Goal: Information Seeking & Learning: Learn about a topic

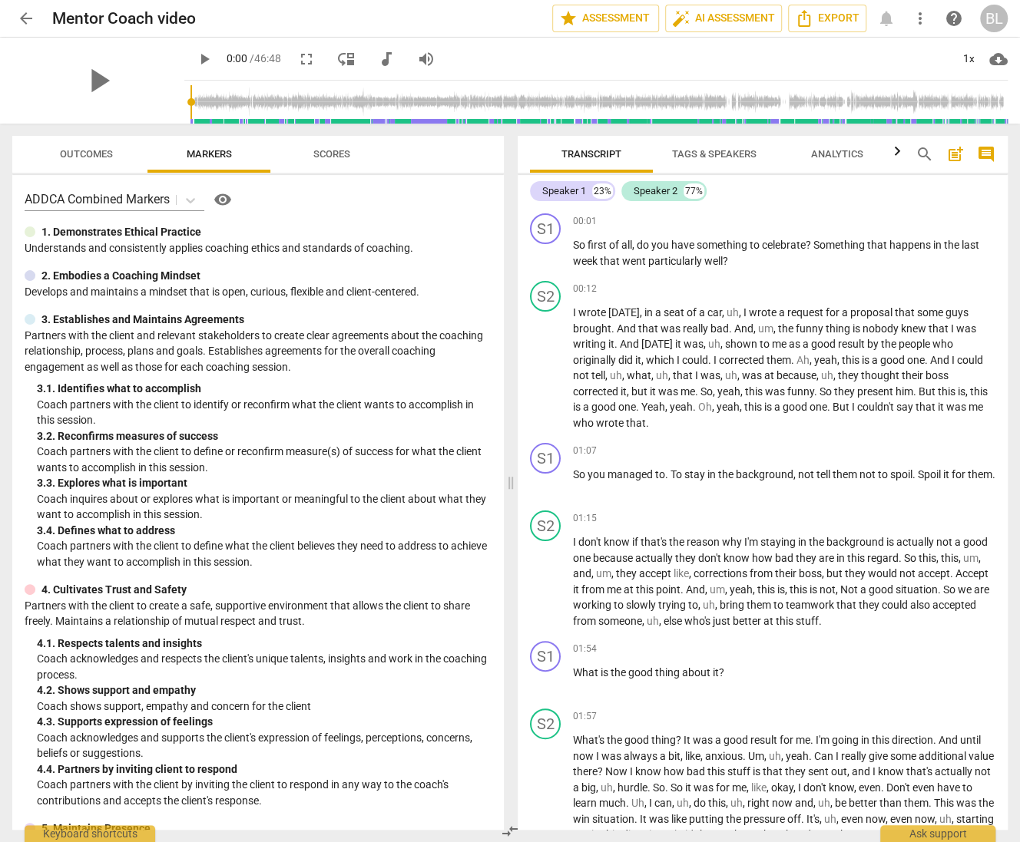
scroll to position [6543, 0]
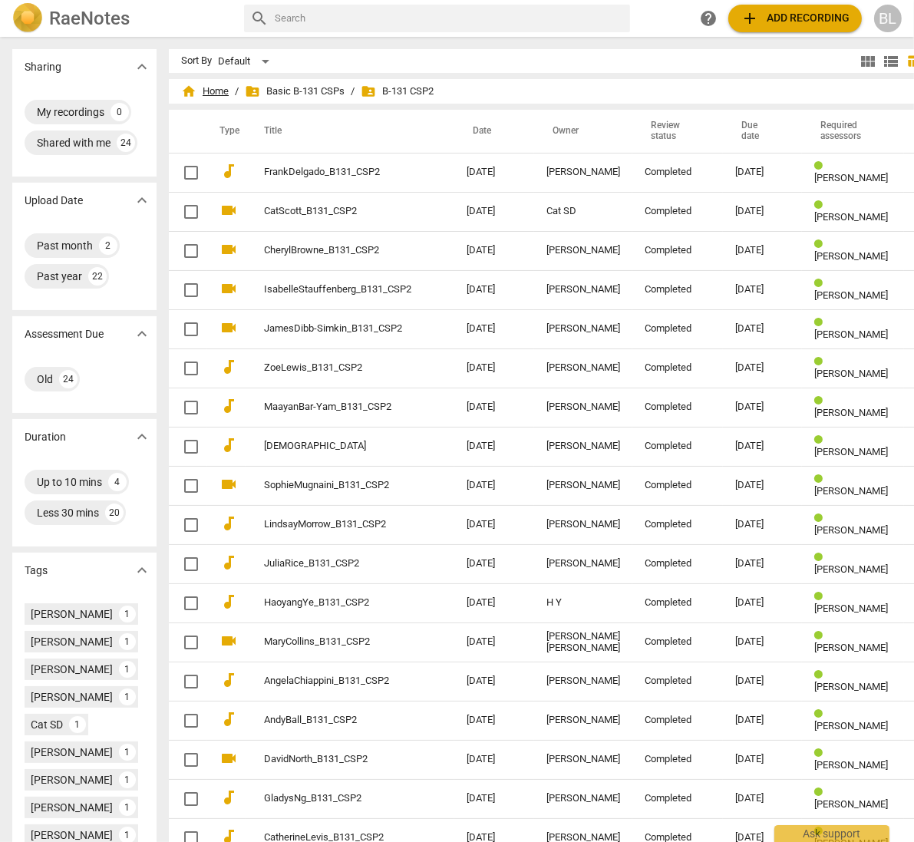
click at [197, 87] on span "home Home" at bounding box center [205, 91] width 48 height 15
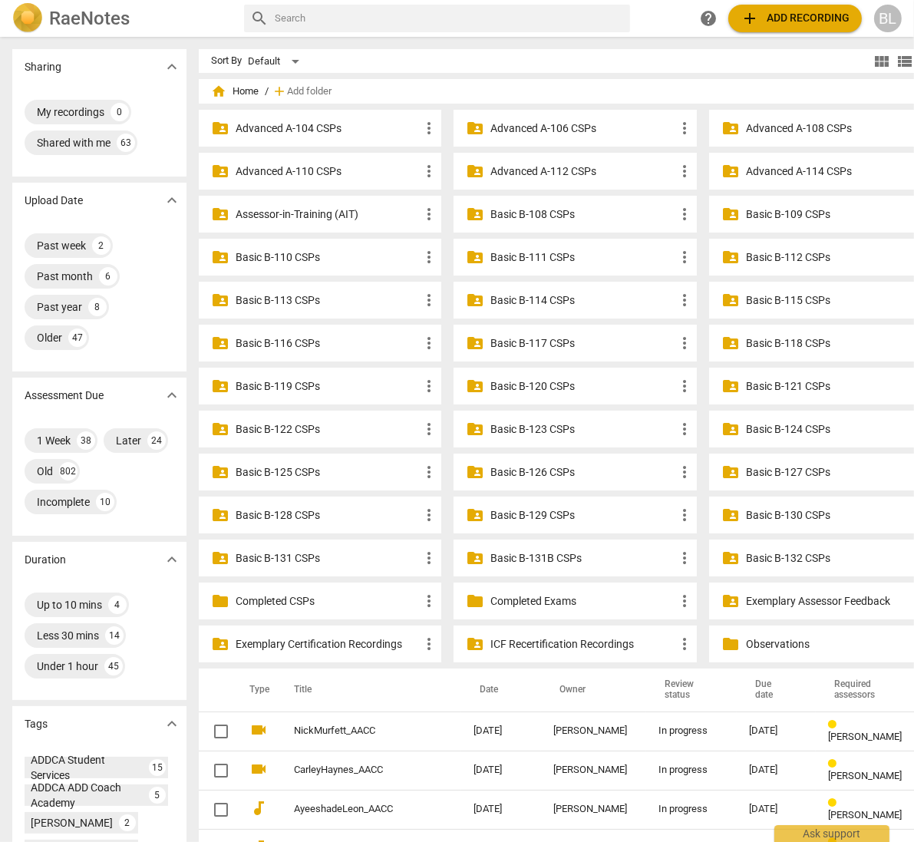
click at [251, 213] on p "Assessor-in-Training (AIT)" at bounding box center [328, 215] width 184 height 16
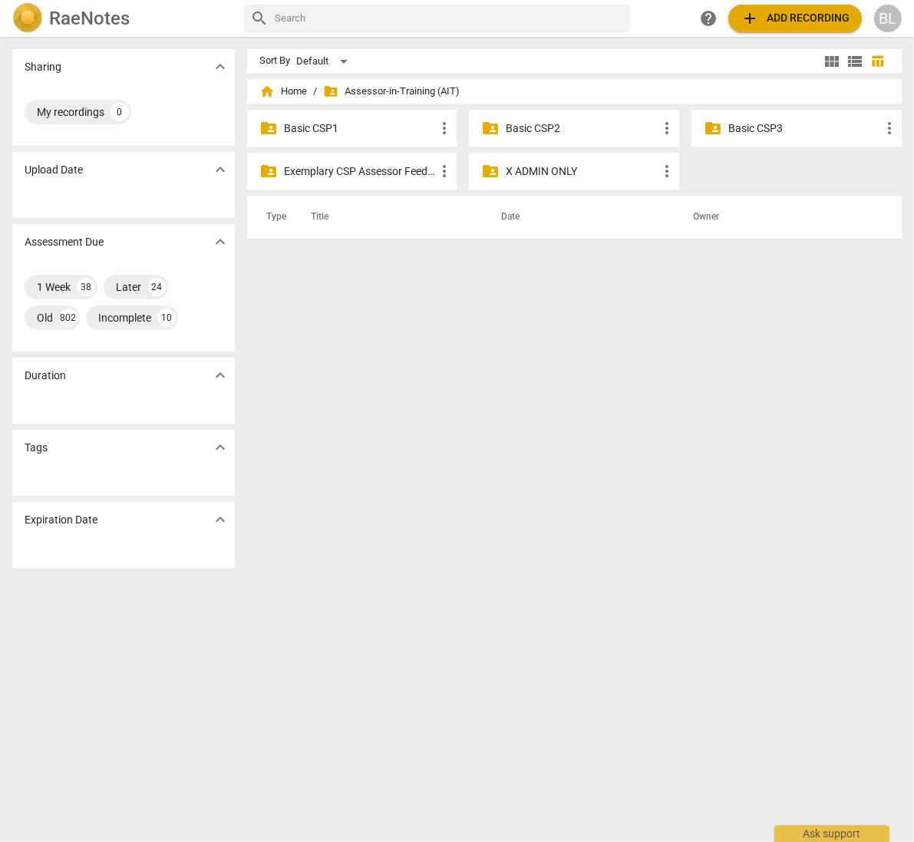
click at [299, 124] on p "Basic CSP1" at bounding box center [360, 129] width 152 height 16
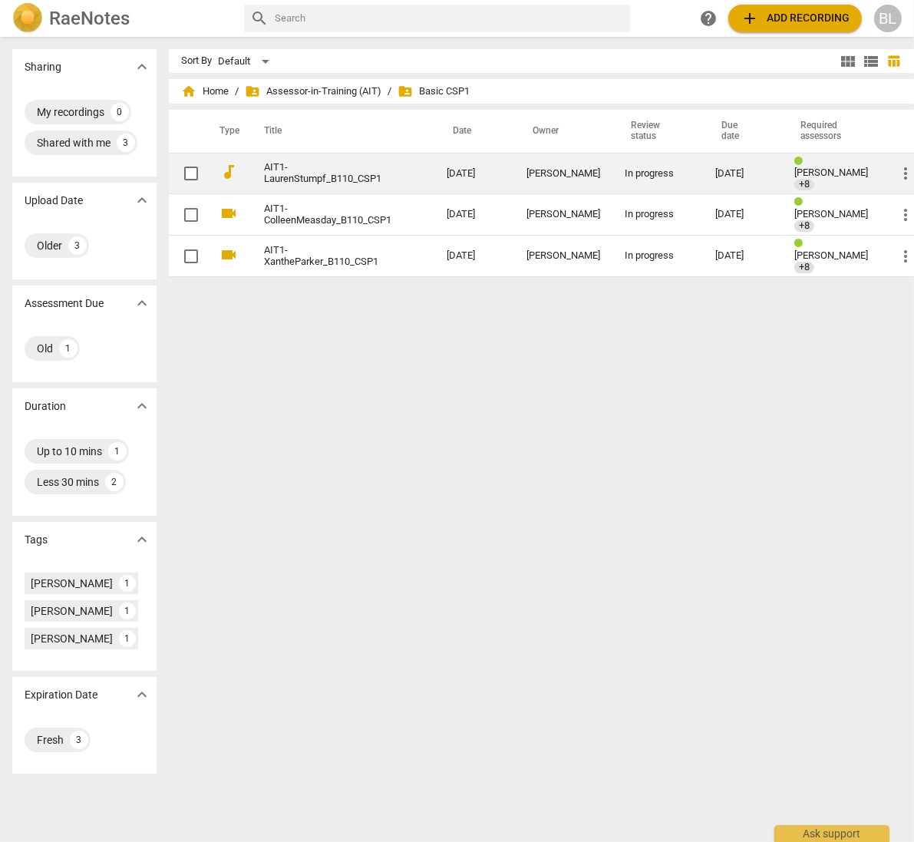
click at [716, 170] on div "[DATE]" at bounding box center [743, 174] width 55 height 12
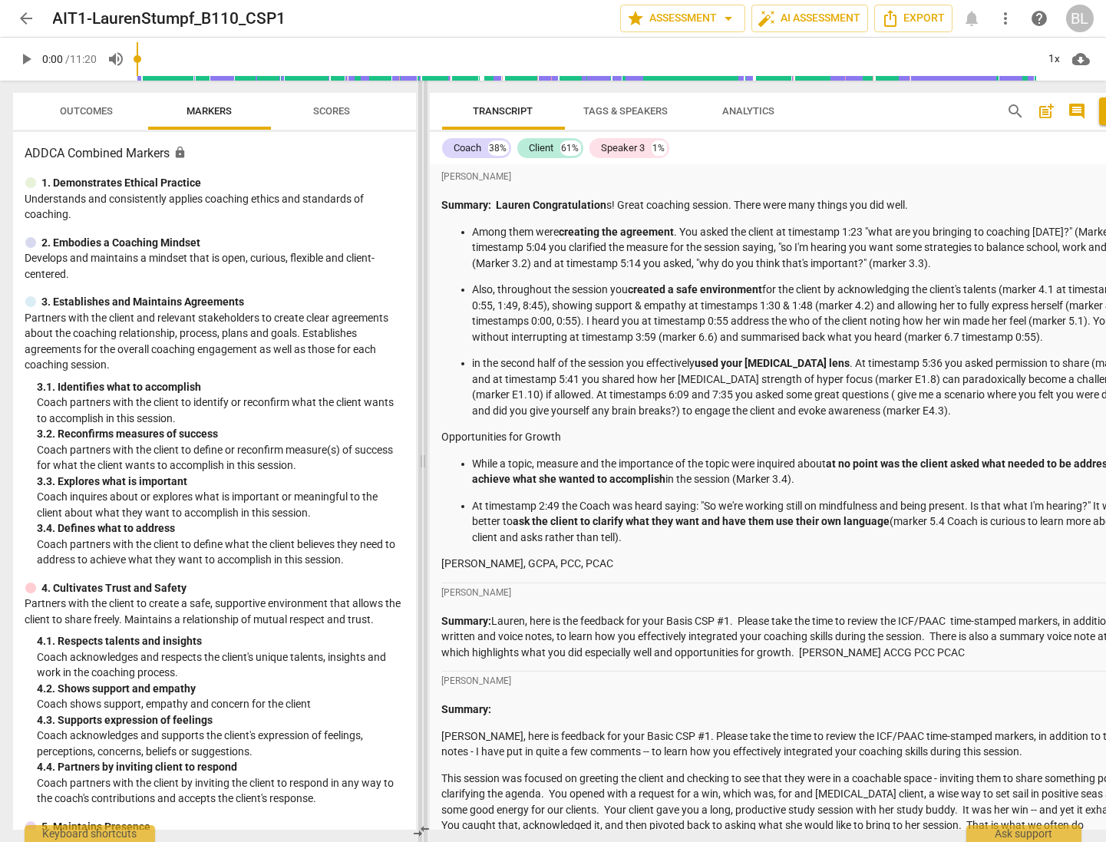
drag, startPoint x: 557, startPoint y: 378, endPoint x: 425, endPoint y: 365, distance: 131.9
click at [425, 365] on span at bounding box center [422, 462] width 9 height 762
click at [884, 262] on p "Among them were creating the agreement . You asked the client at timestamp 1:23…" at bounding box center [818, 248] width 690 height 48
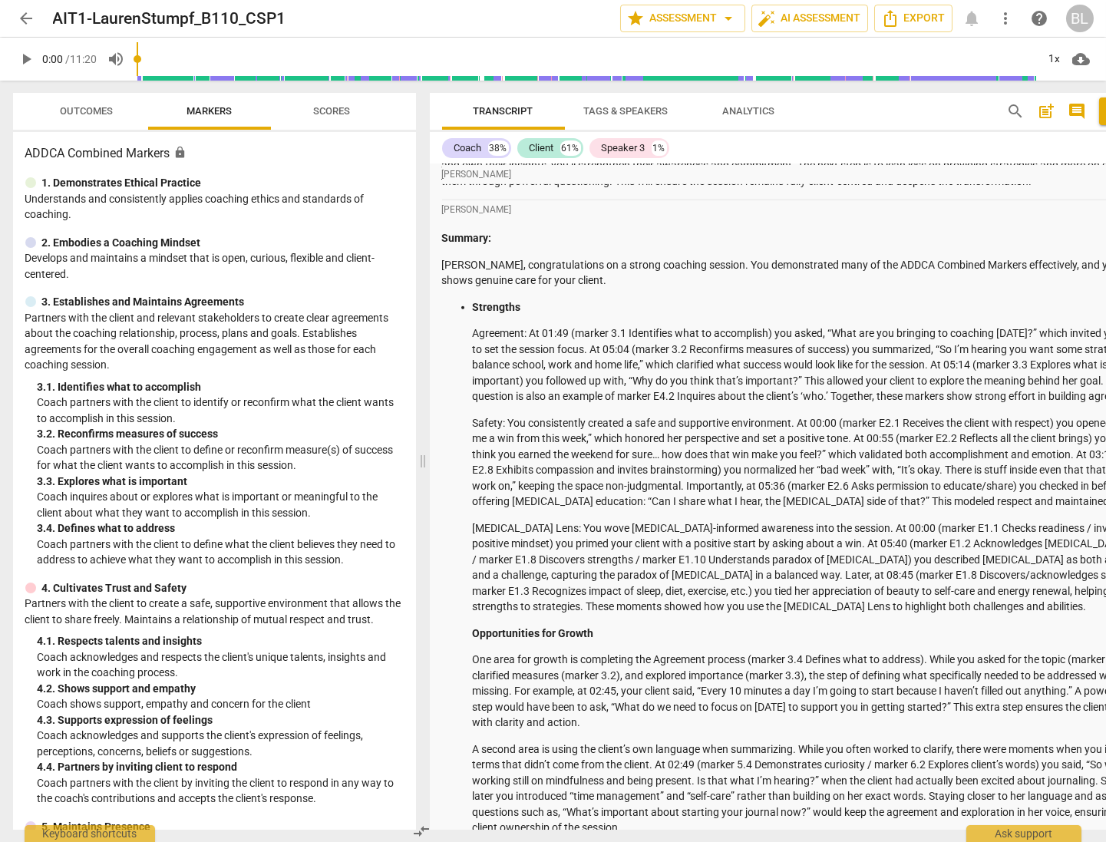
scroll to position [4438, 0]
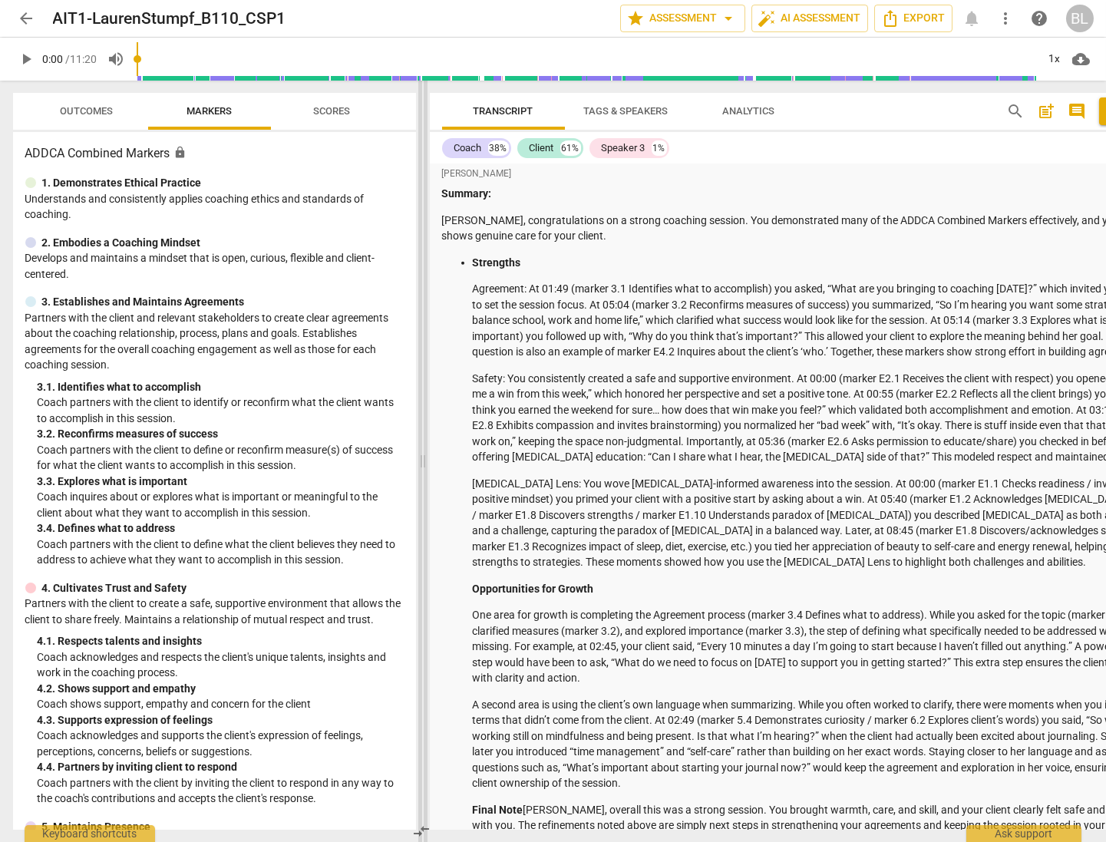
click at [422, 463] on span at bounding box center [422, 462] width 9 height 762
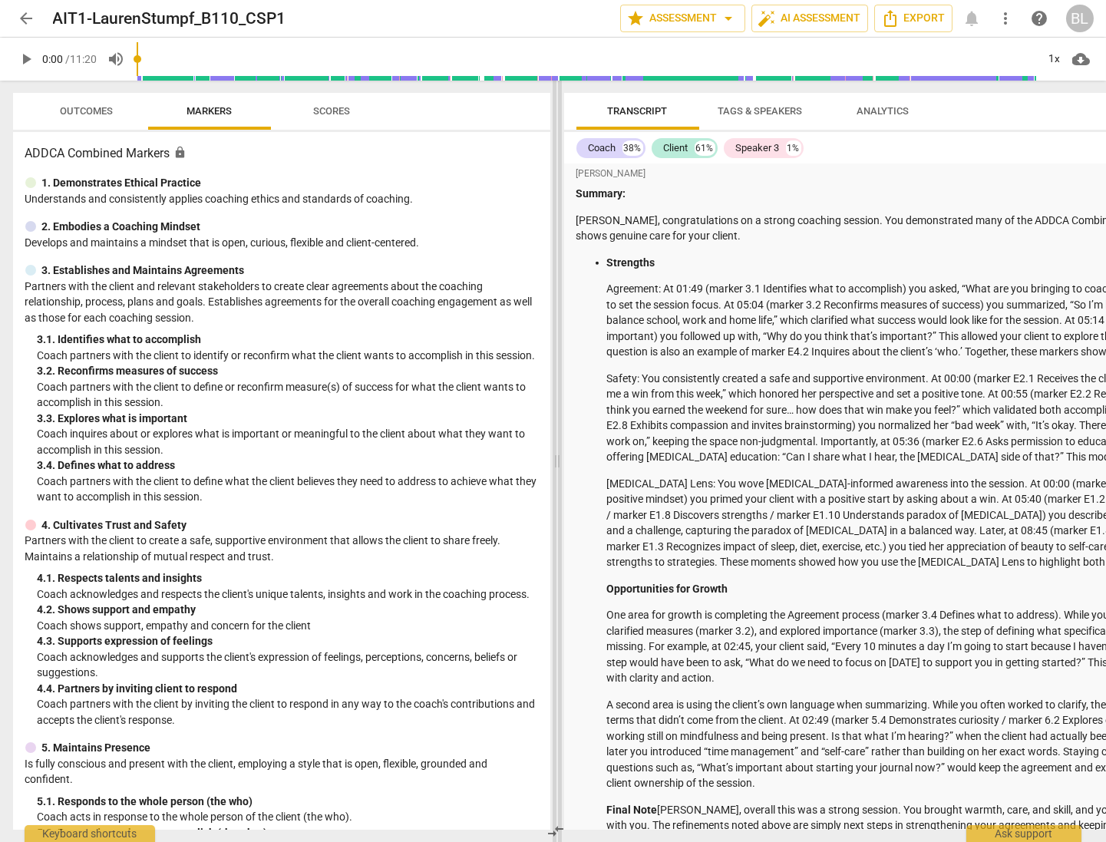
drag, startPoint x: 423, startPoint y: 464, endPoint x: 557, endPoint y: 477, distance: 135.0
click at [557, 477] on span at bounding box center [557, 462] width 9 height 762
click at [908, 542] on p "[MEDICAL_DATA] Lens: You wove [MEDICAL_DATA]-informed awareness into the sessio…" at bounding box center [952, 523] width 690 height 94
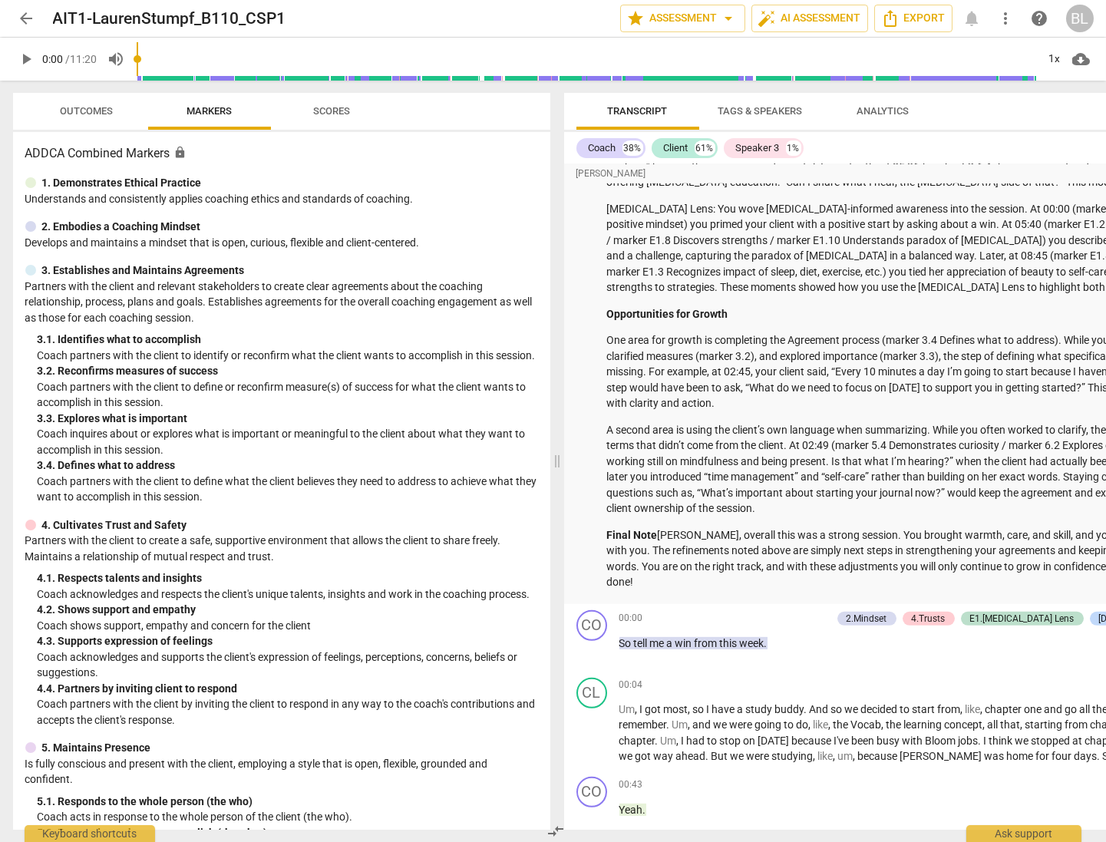
scroll to position [4748, 0]
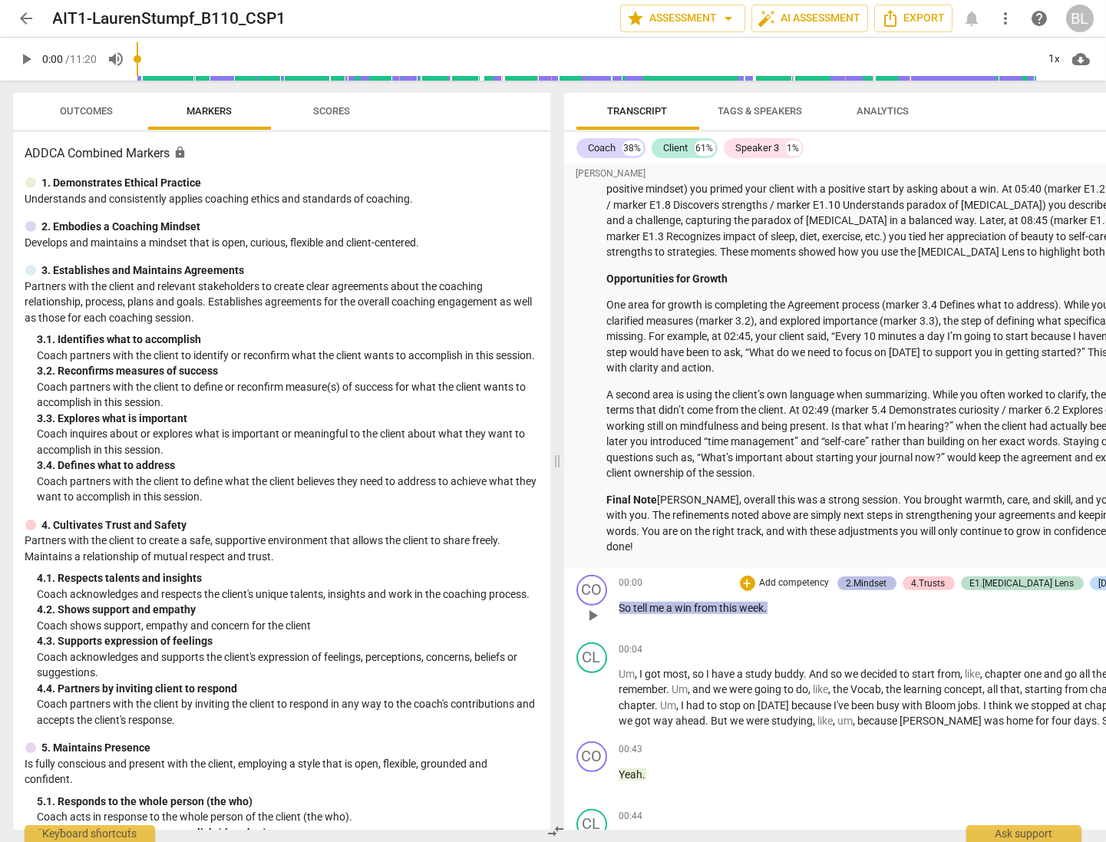
click at [888, 577] on div "2.Mindset" at bounding box center [867, 584] width 41 height 14
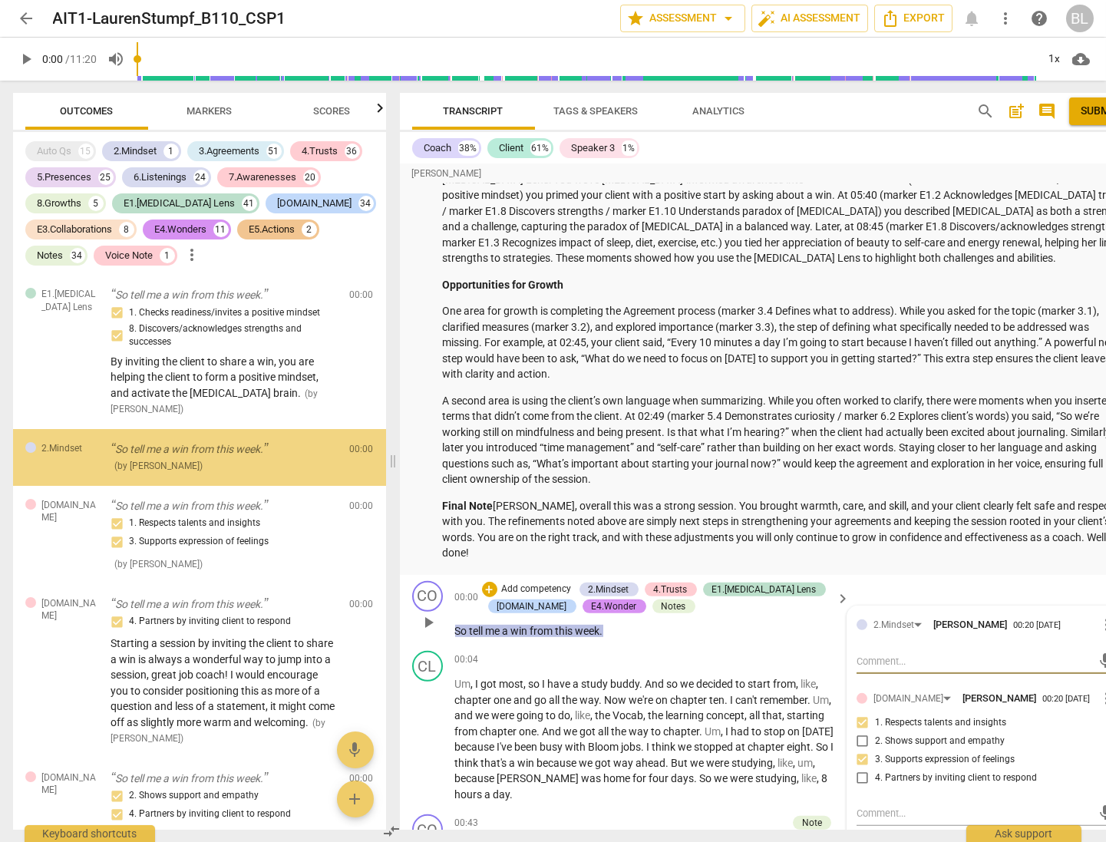
scroll to position [4740, 0]
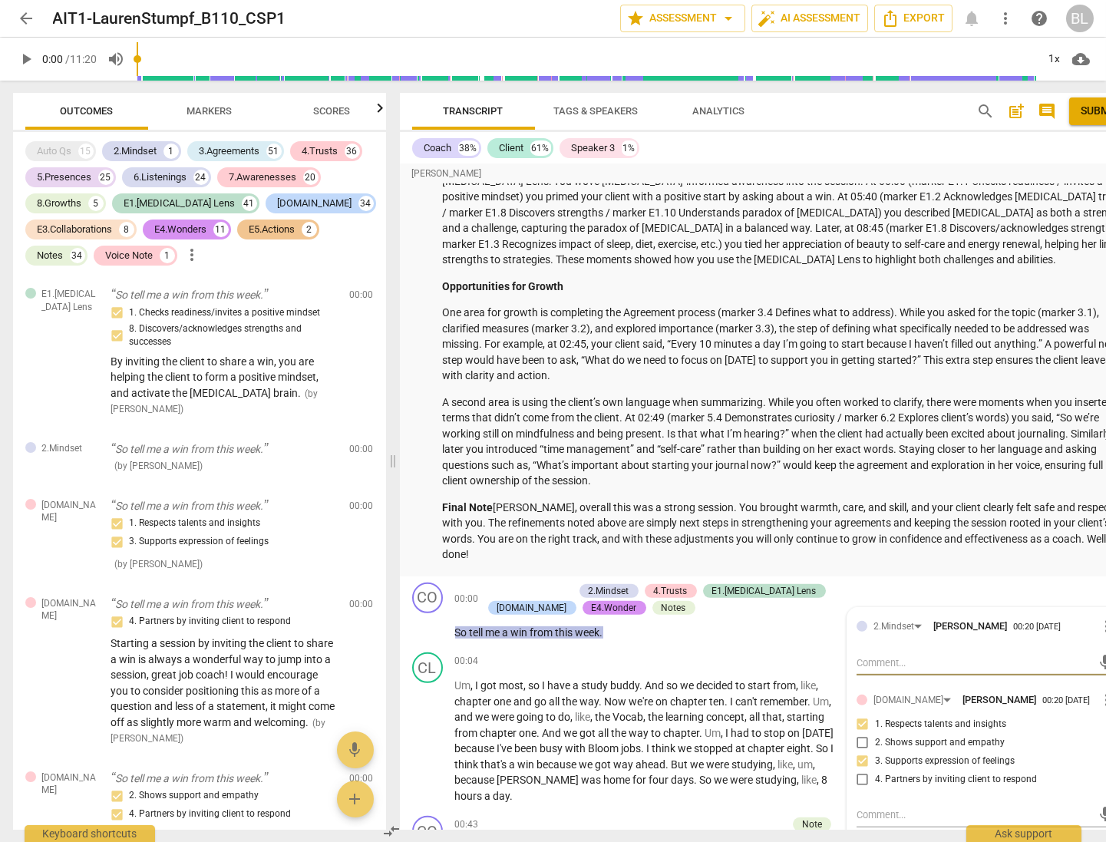
click at [914, 531] on p "Final Note [PERSON_NAME], overall this was a strong session. You brought warmth…" at bounding box center [788, 531] width 690 height 63
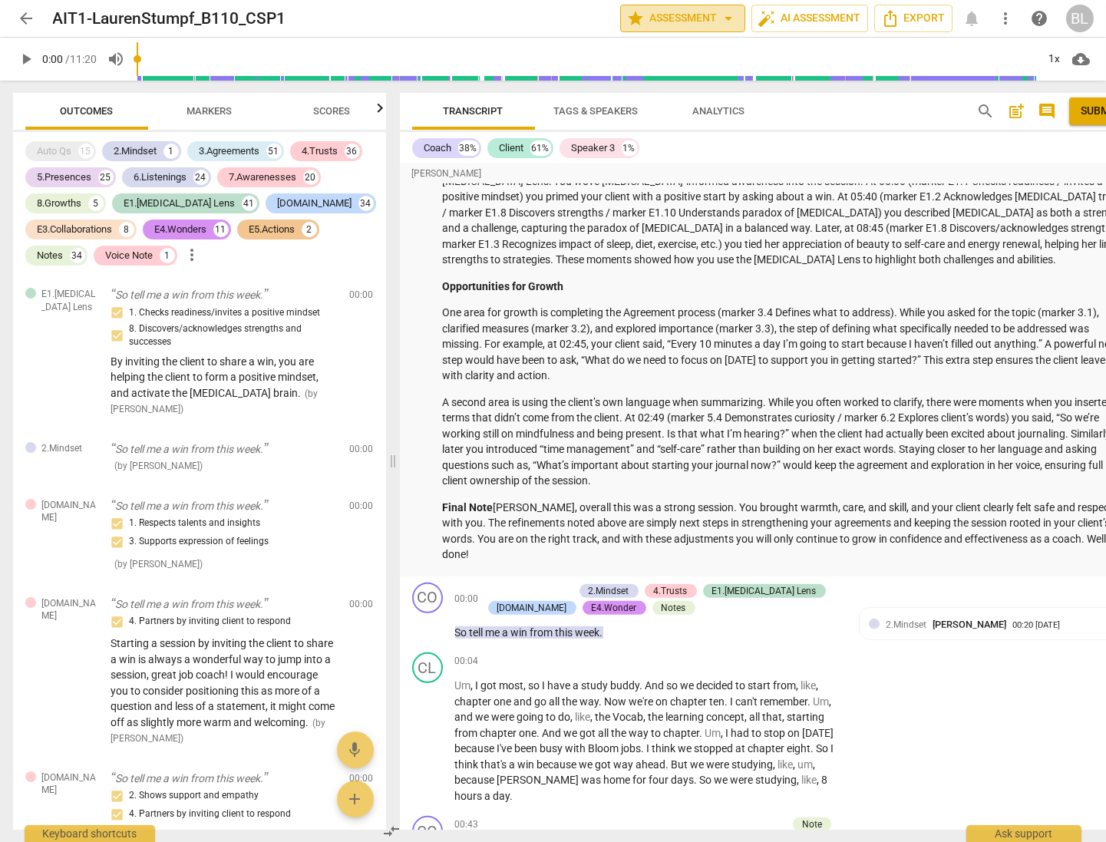
click at [674, 18] on span "star Assessment arrow_drop_down" at bounding box center [682, 18] width 111 height 18
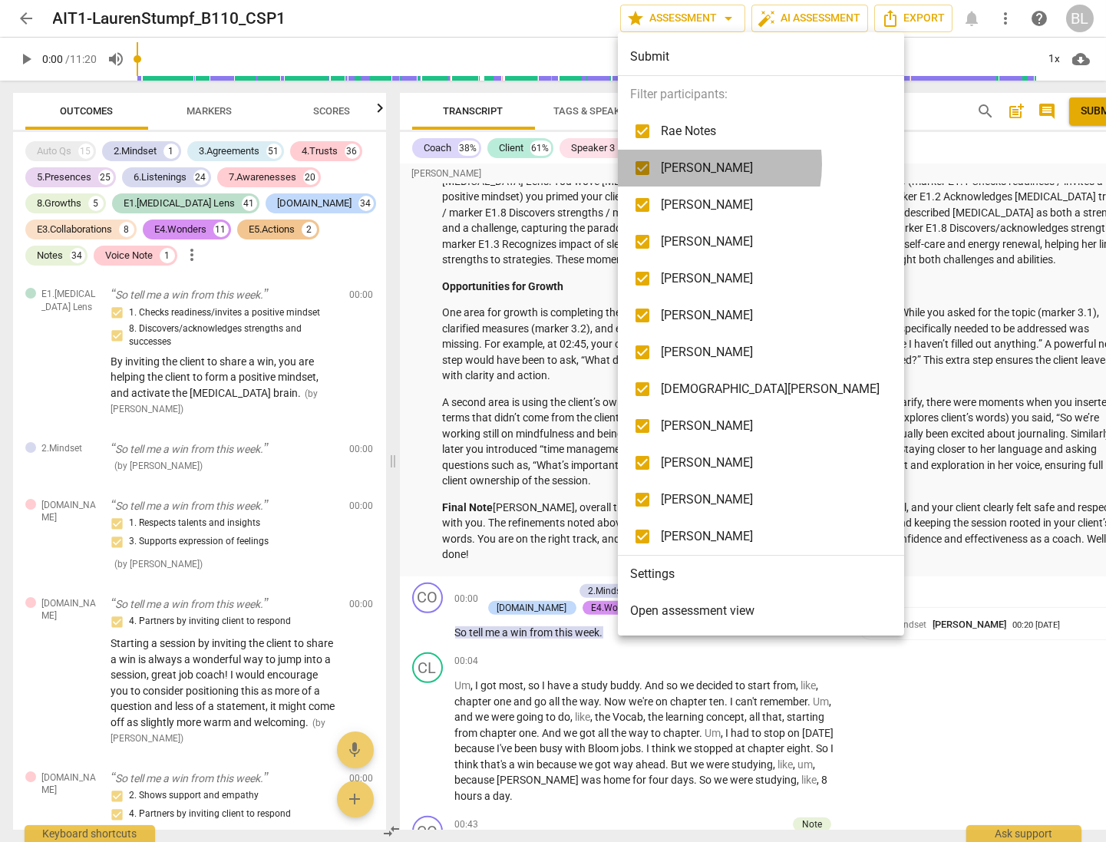
click at [693, 164] on span "[PERSON_NAME]" at bounding box center [770, 168] width 219 height 18
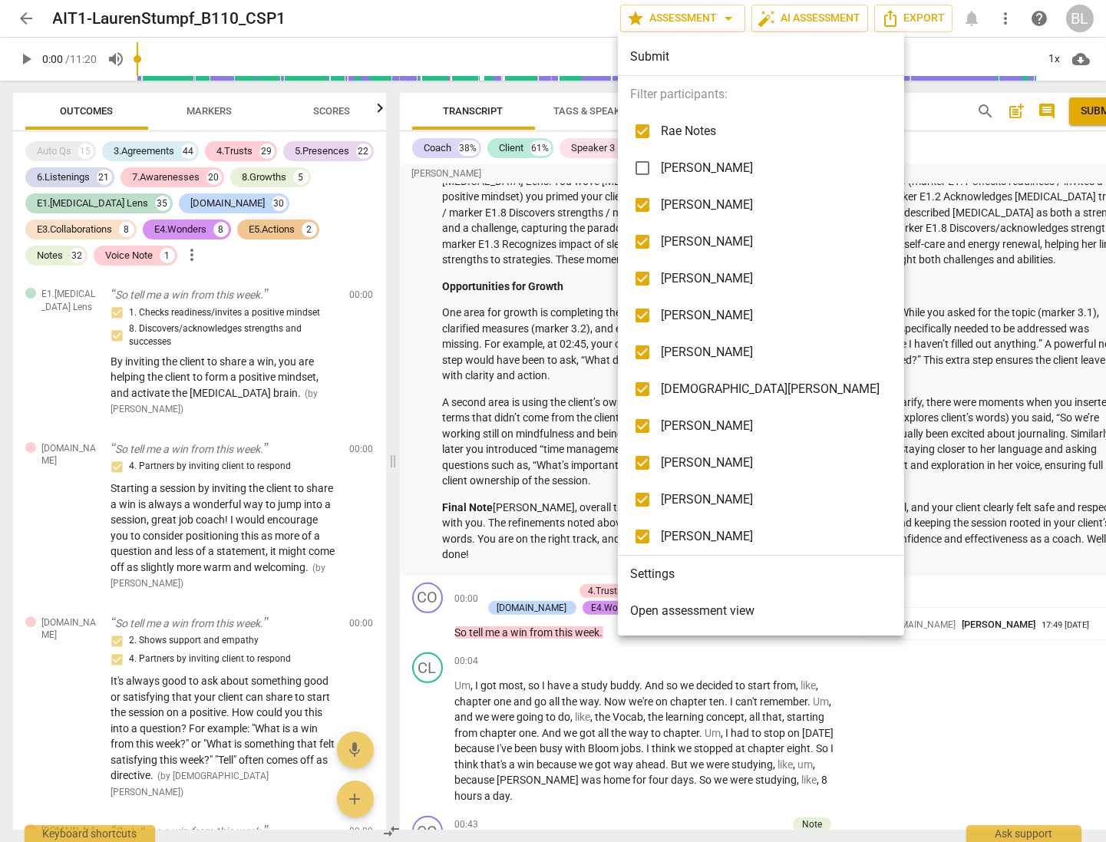
checkbox input "false"
click at [697, 204] on span "[PERSON_NAME]" at bounding box center [770, 205] width 219 height 18
checkbox input "false"
click at [693, 238] on span "[PERSON_NAME]" at bounding box center [770, 242] width 219 height 18
click at [693, 237] on span "[PERSON_NAME]" at bounding box center [770, 242] width 219 height 18
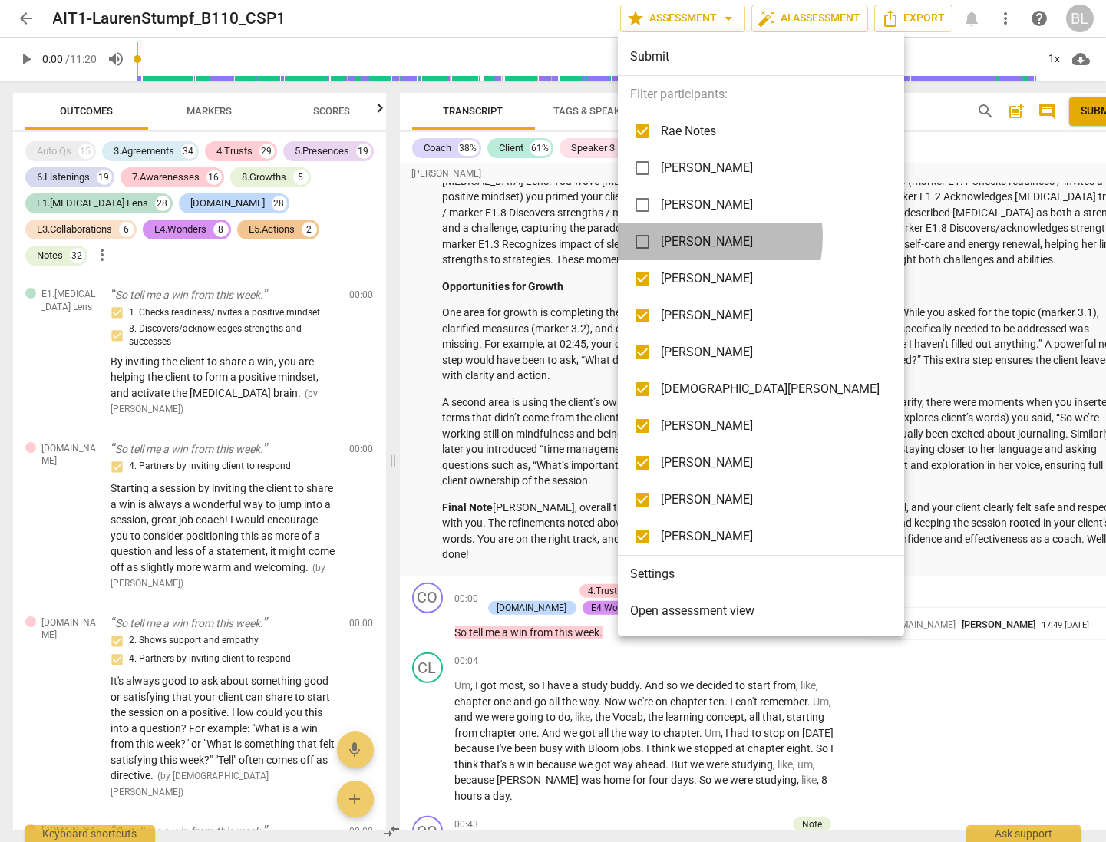
checkbox input "true"
click at [694, 276] on span "[PERSON_NAME]" at bounding box center [770, 278] width 219 height 18
checkbox input "false"
click at [695, 237] on span "[PERSON_NAME]" at bounding box center [770, 242] width 219 height 18
checkbox input "false"
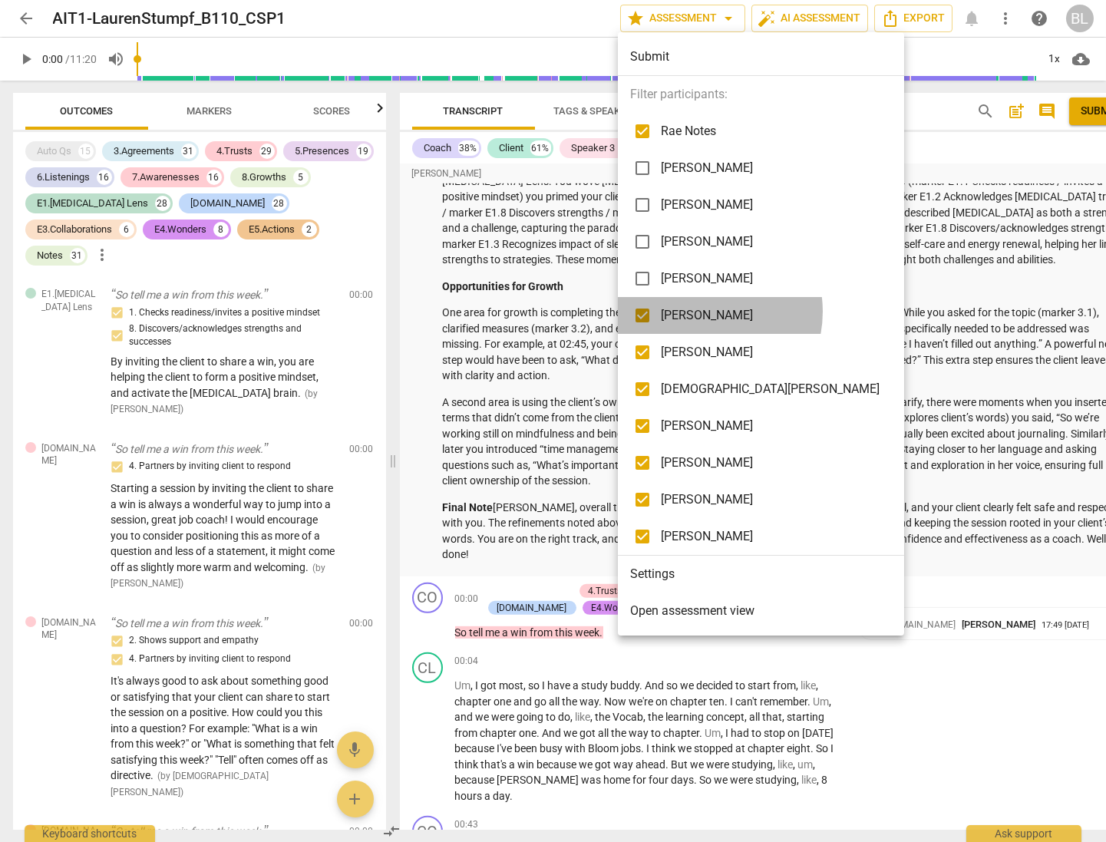
click at [702, 312] on span "[PERSON_NAME]" at bounding box center [770, 315] width 219 height 18
checkbox input "false"
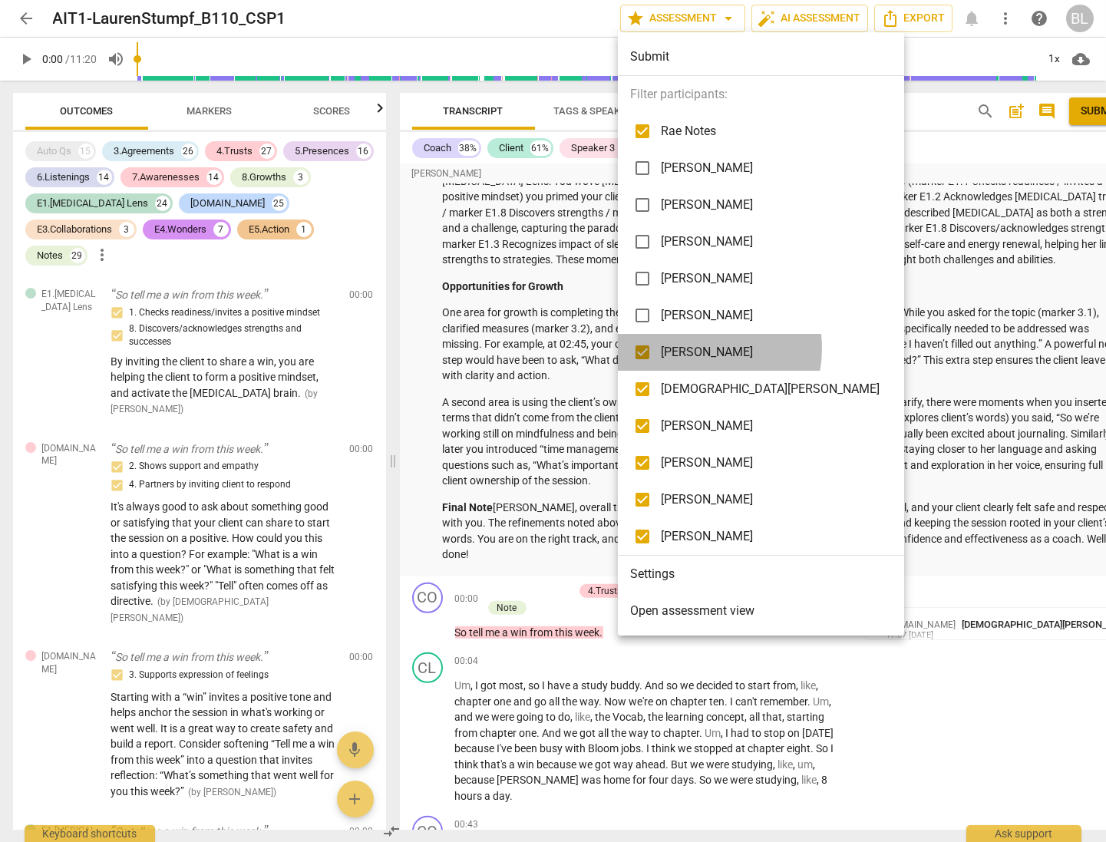
click at [699, 347] on span "[PERSON_NAME]" at bounding box center [770, 352] width 219 height 18
checkbox input "false"
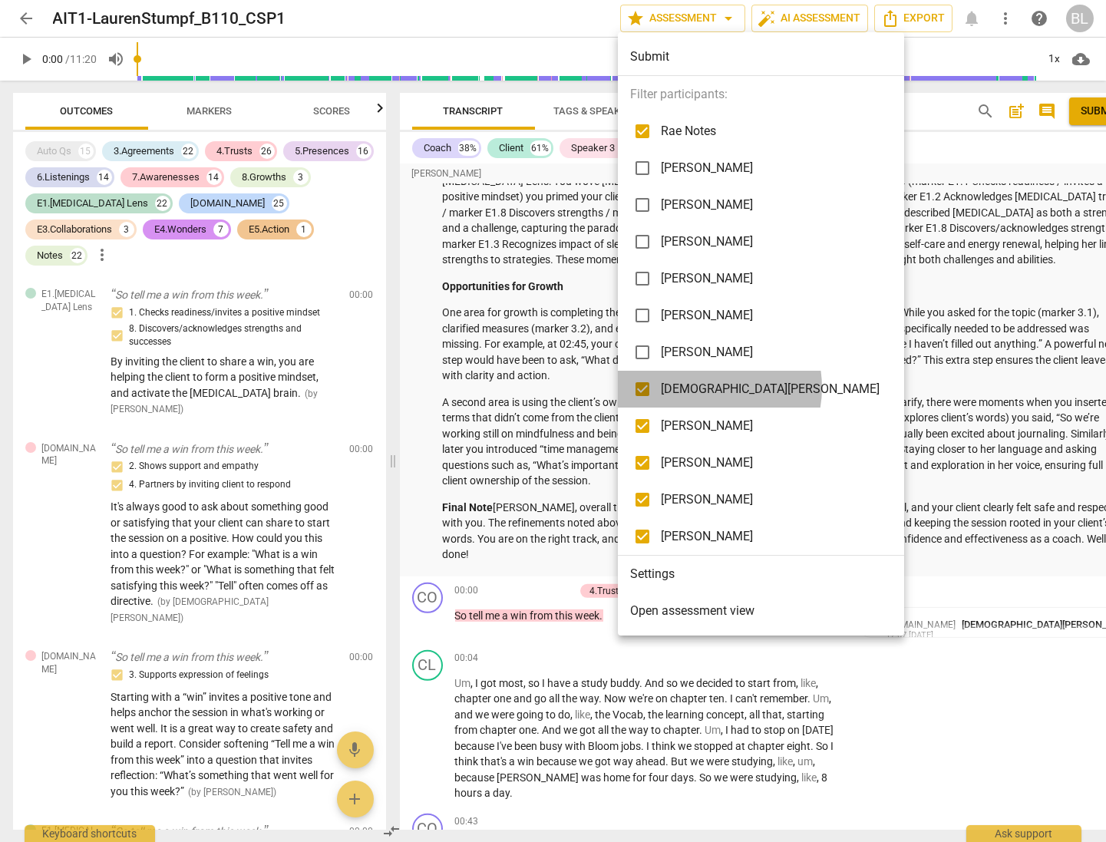
click at [699, 388] on span "[DEMOGRAPHIC_DATA][PERSON_NAME]" at bounding box center [770, 389] width 219 height 18
checkbox input "false"
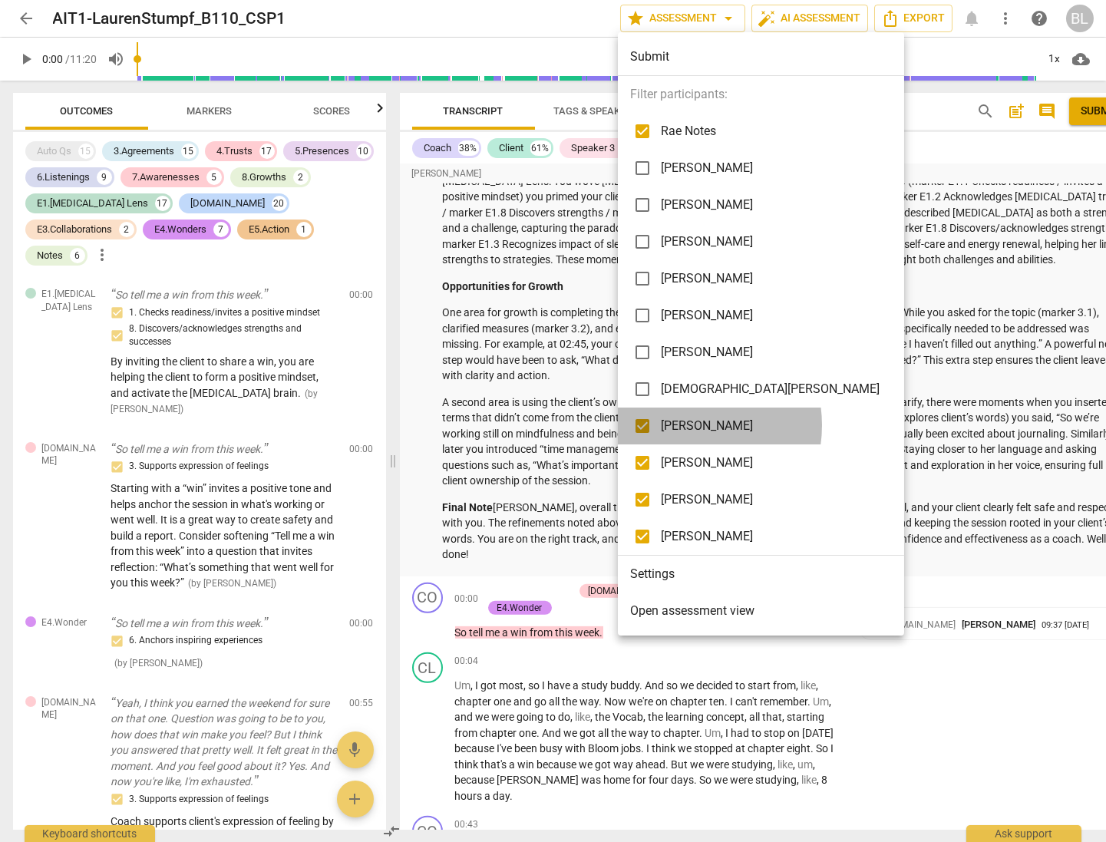
click at [682, 425] on span "[PERSON_NAME]" at bounding box center [770, 426] width 219 height 18
checkbox input "false"
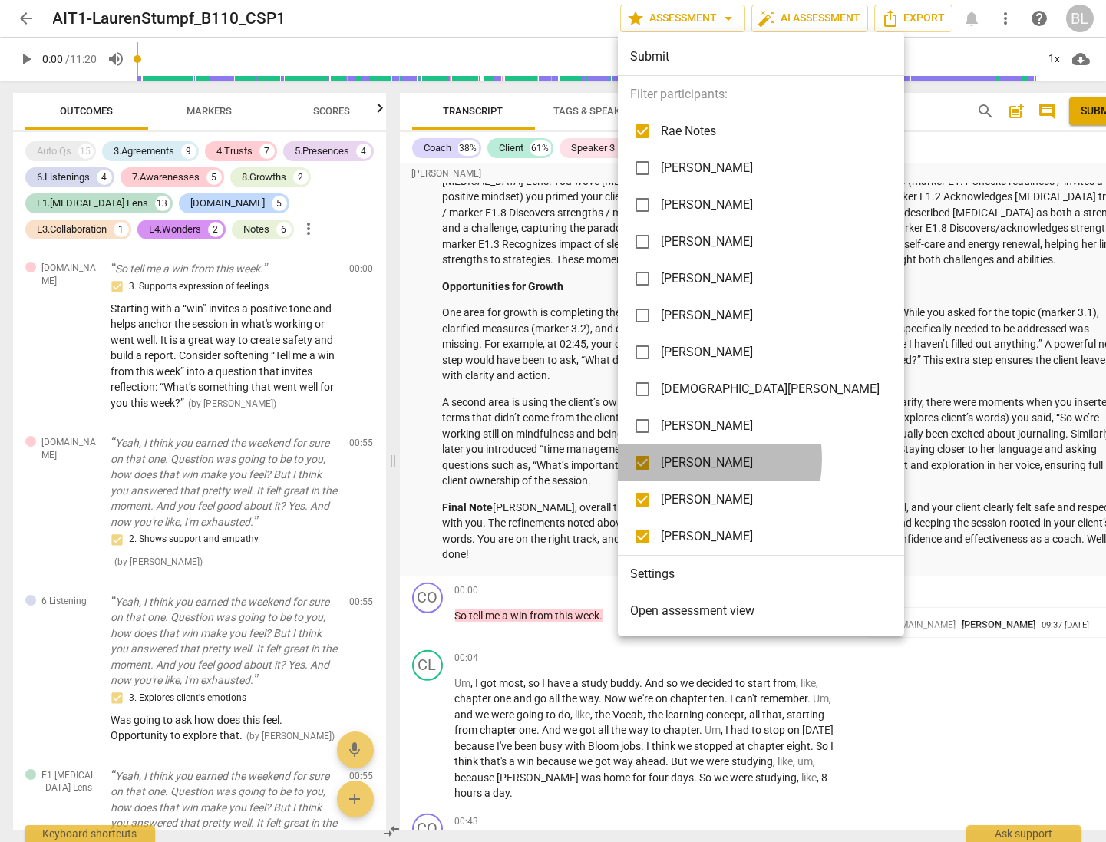
click at [680, 459] on span "[PERSON_NAME]" at bounding box center [770, 463] width 219 height 18
checkbox input "false"
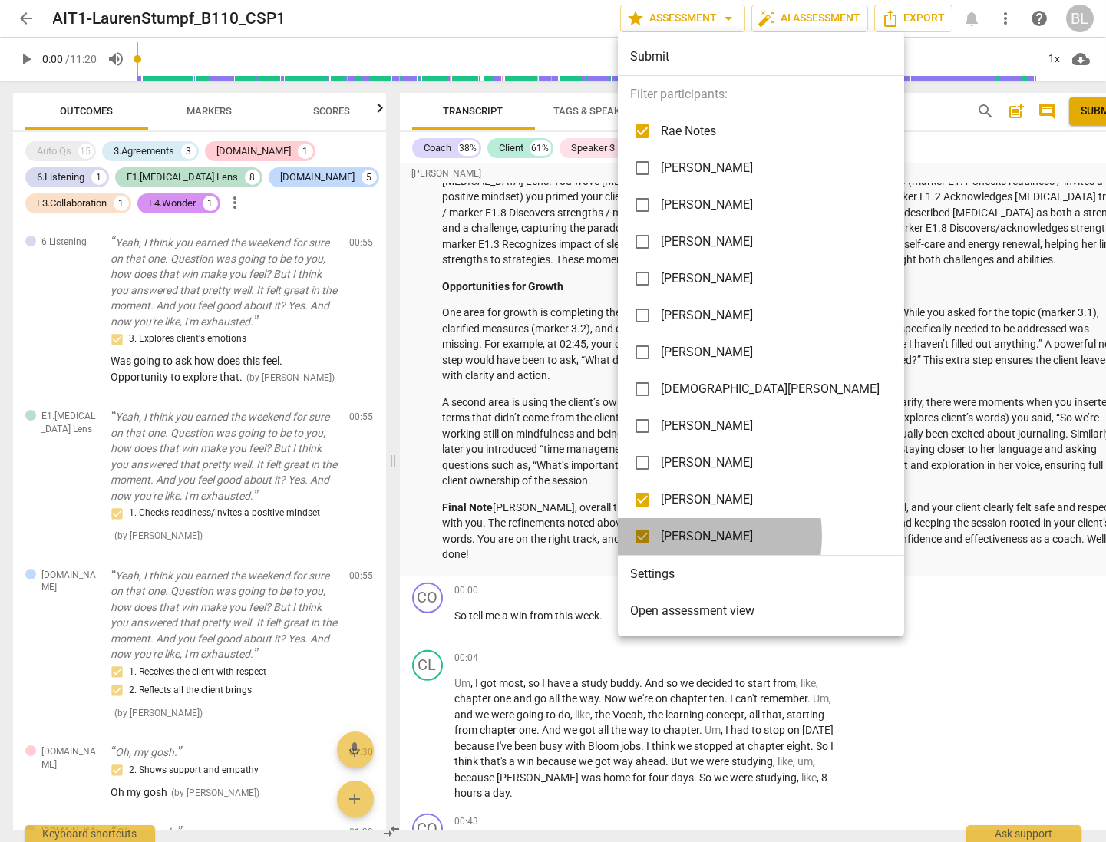
click at [683, 536] on span "[PERSON_NAME]" at bounding box center [770, 536] width 219 height 18
checkbox input "true"
click at [692, 123] on span "Rae Notes" at bounding box center [770, 131] width 219 height 18
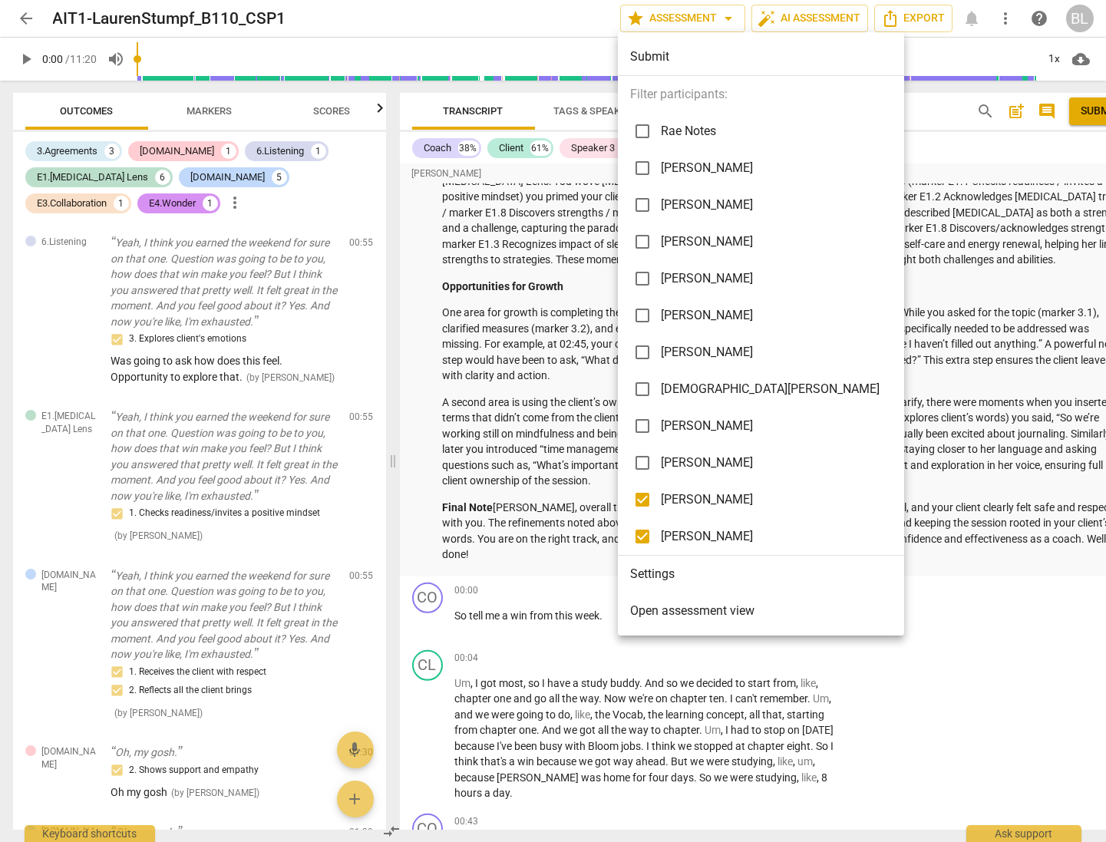
checkbox input "false"
click at [873, 329] on div at bounding box center [553, 421] width 1106 height 842
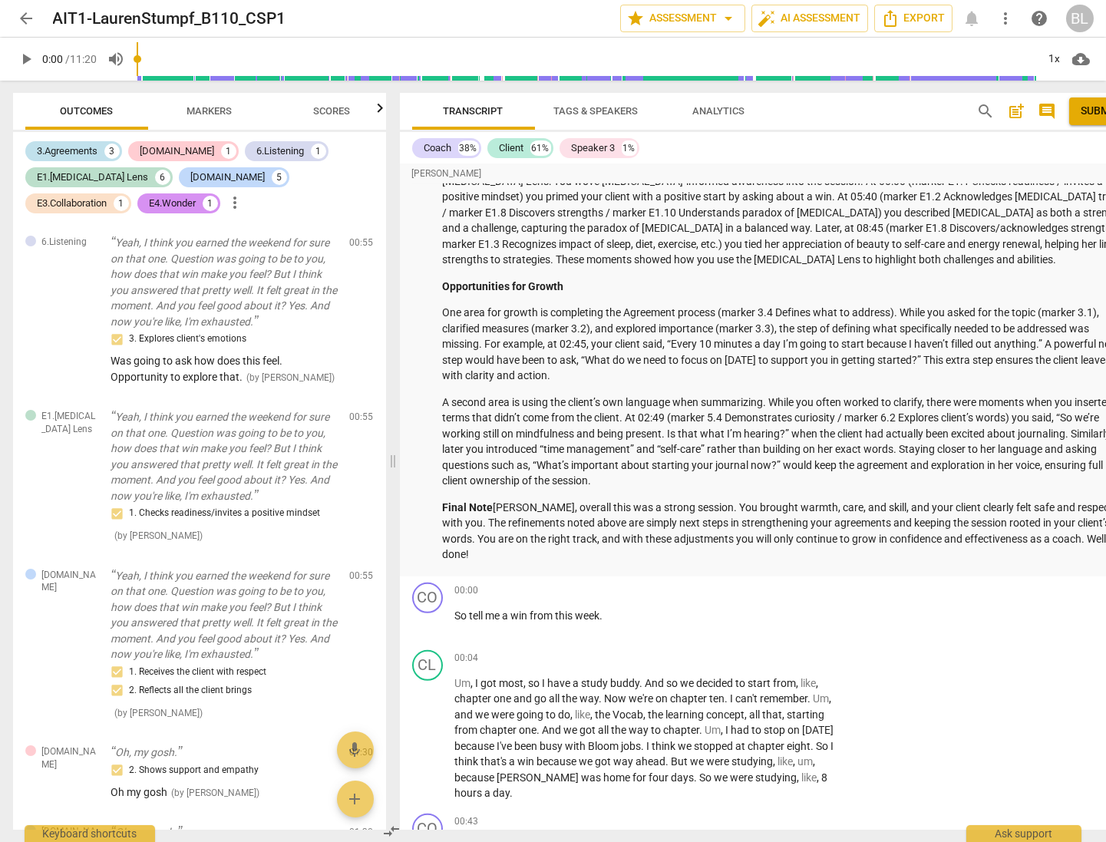
click at [94, 147] on div "3.Agreements" at bounding box center [68, 151] width 61 height 15
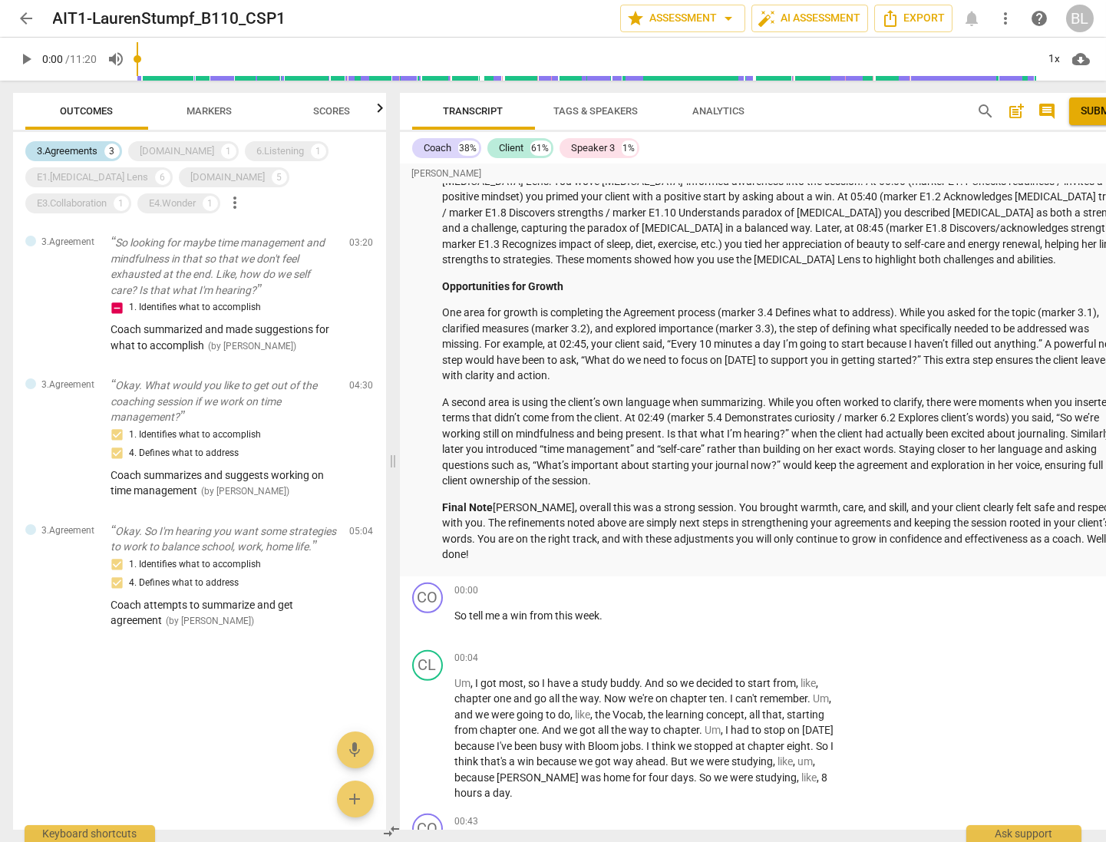
click at [80, 146] on div "3.Agreements" at bounding box center [68, 151] width 61 height 15
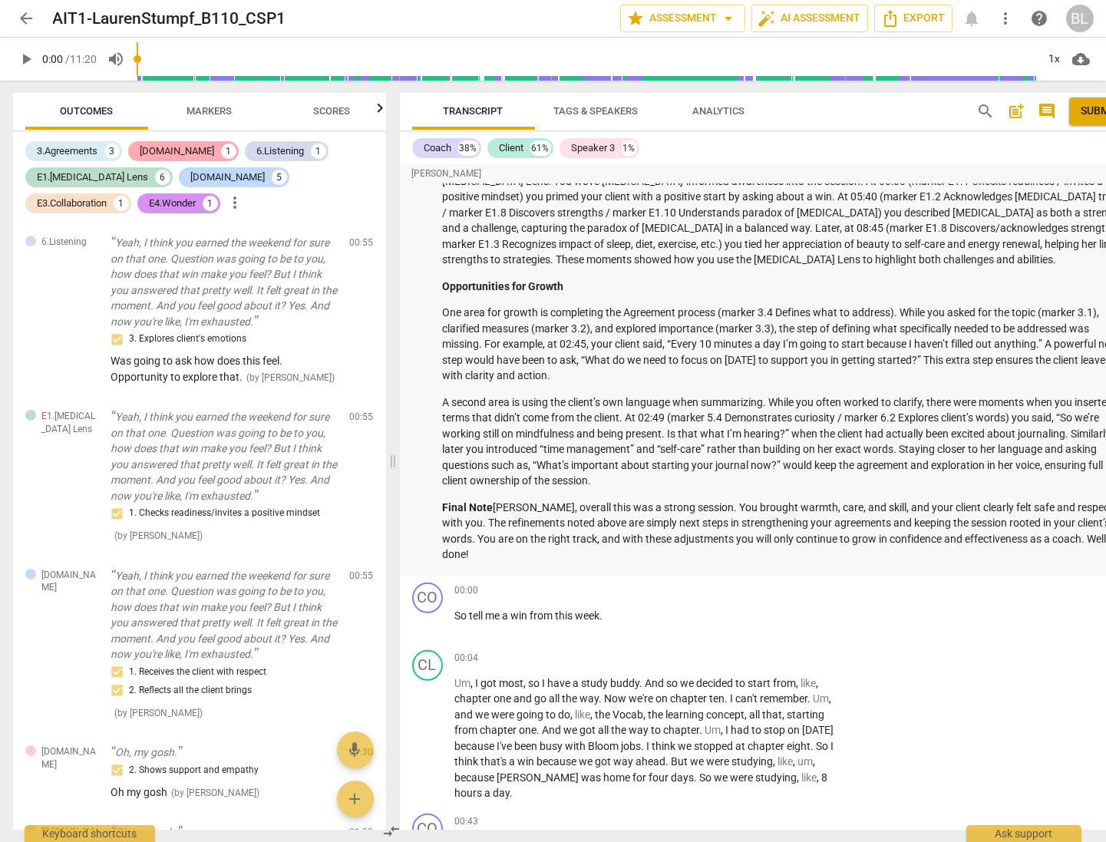
click at [164, 146] on div "[DOMAIN_NAME]" at bounding box center [177, 151] width 74 height 15
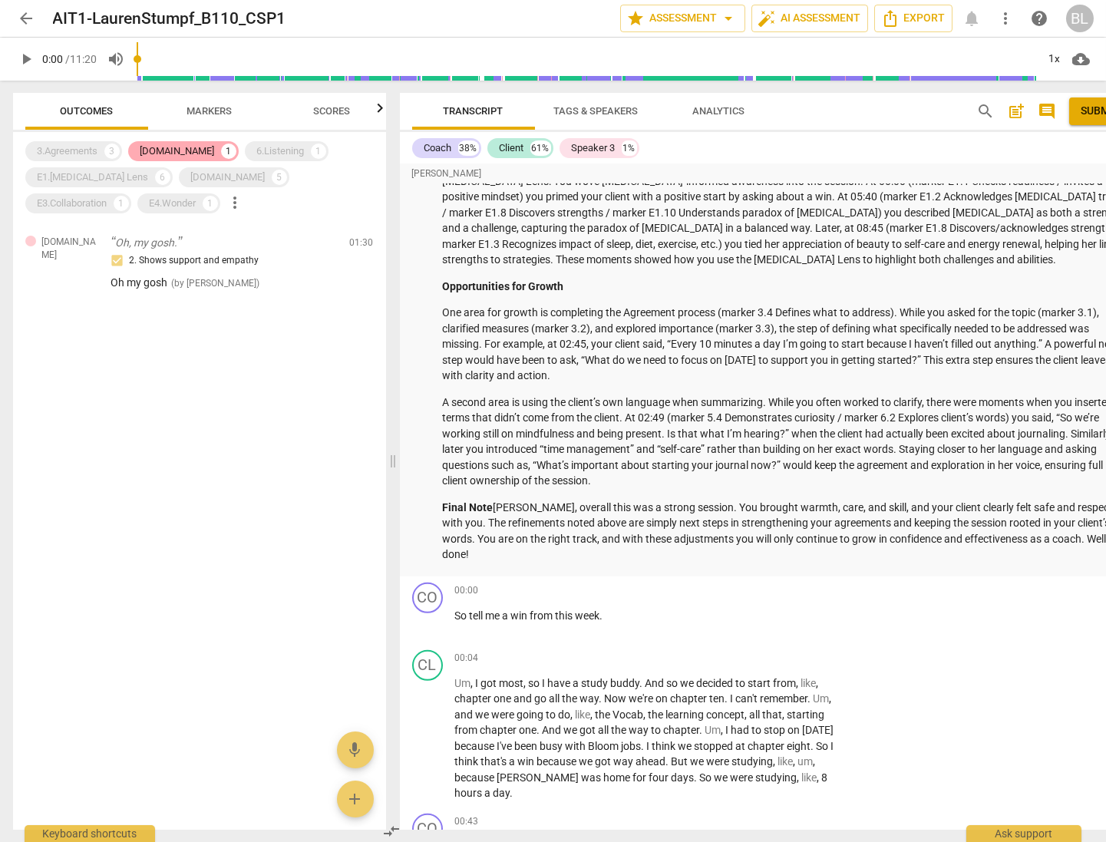
click at [164, 146] on div "[DOMAIN_NAME]" at bounding box center [177, 151] width 74 height 15
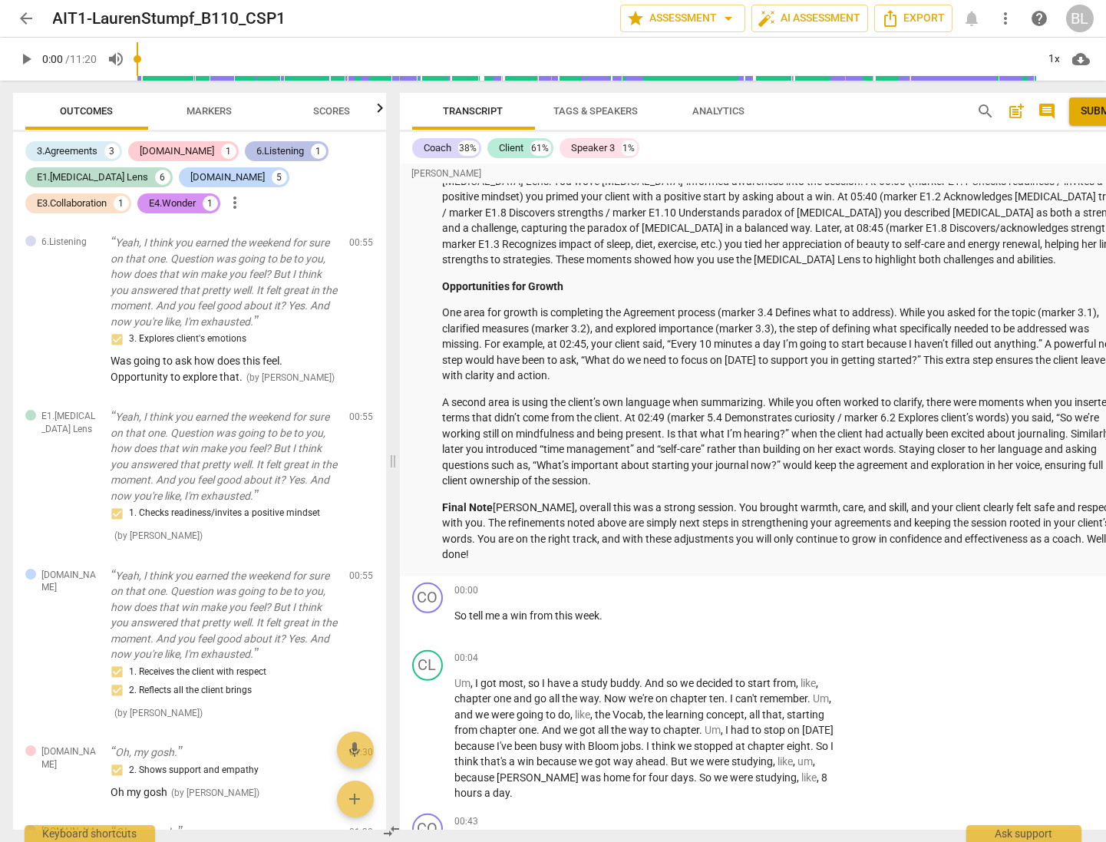
click at [257, 149] on div "6.Listening" at bounding box center [281, 151] width 48 height 15
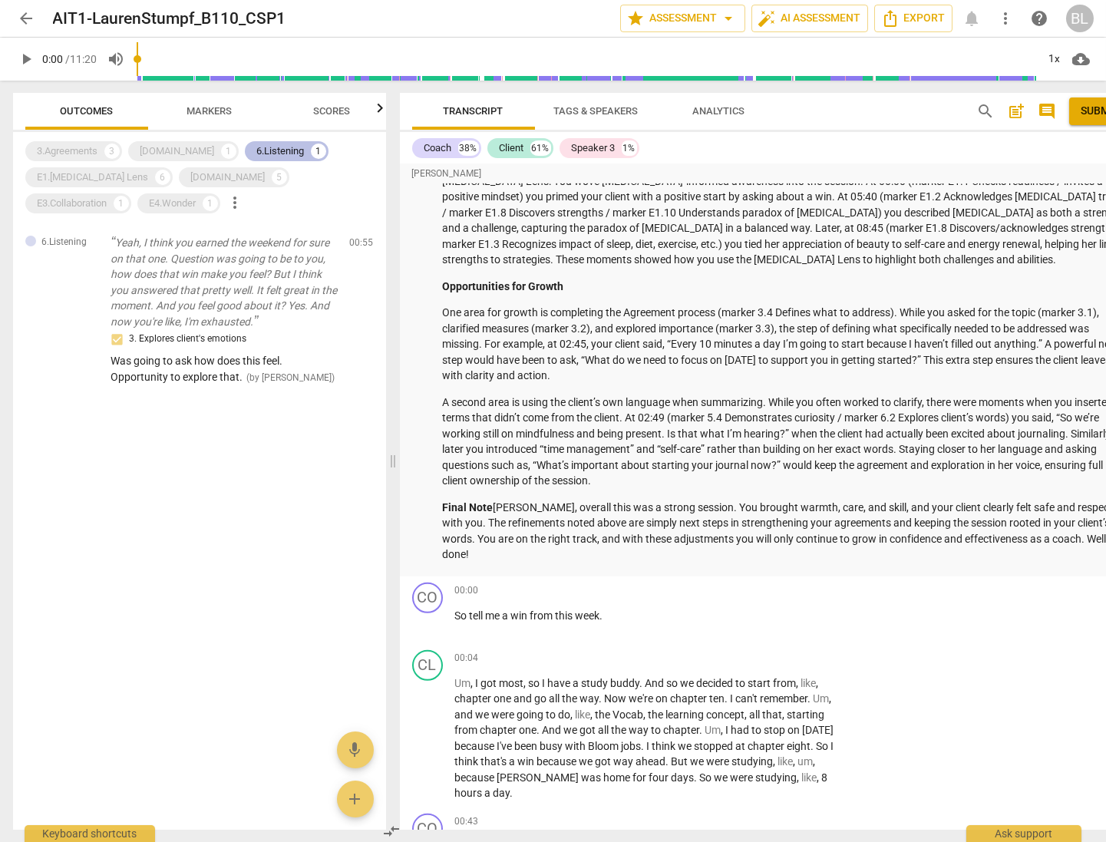
click at [257, 149] on div "6.Listening" at bounding box center [281, 151] width 48 height 15
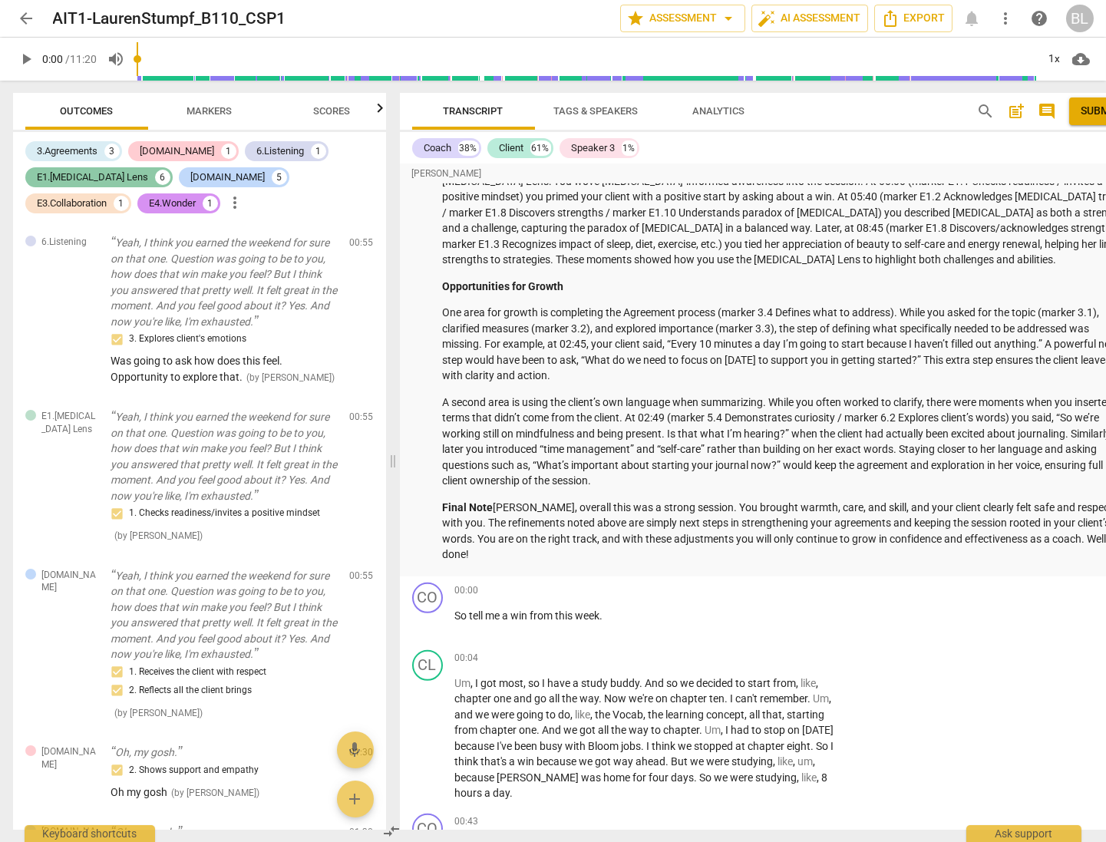
click at [83, 175] on div "E1.[MEDICAL_DATA] Lens" at bounding box center [93, 177] width 111 height 15
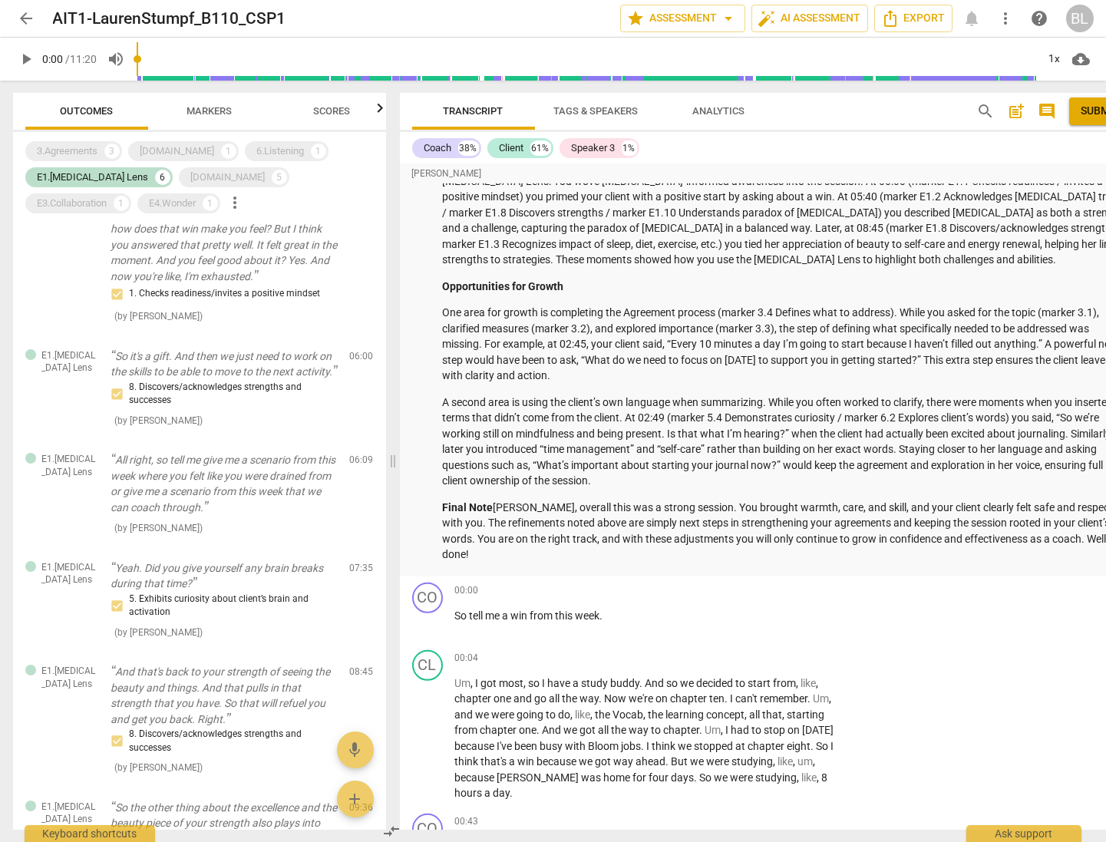
scroll to position [0, 0]
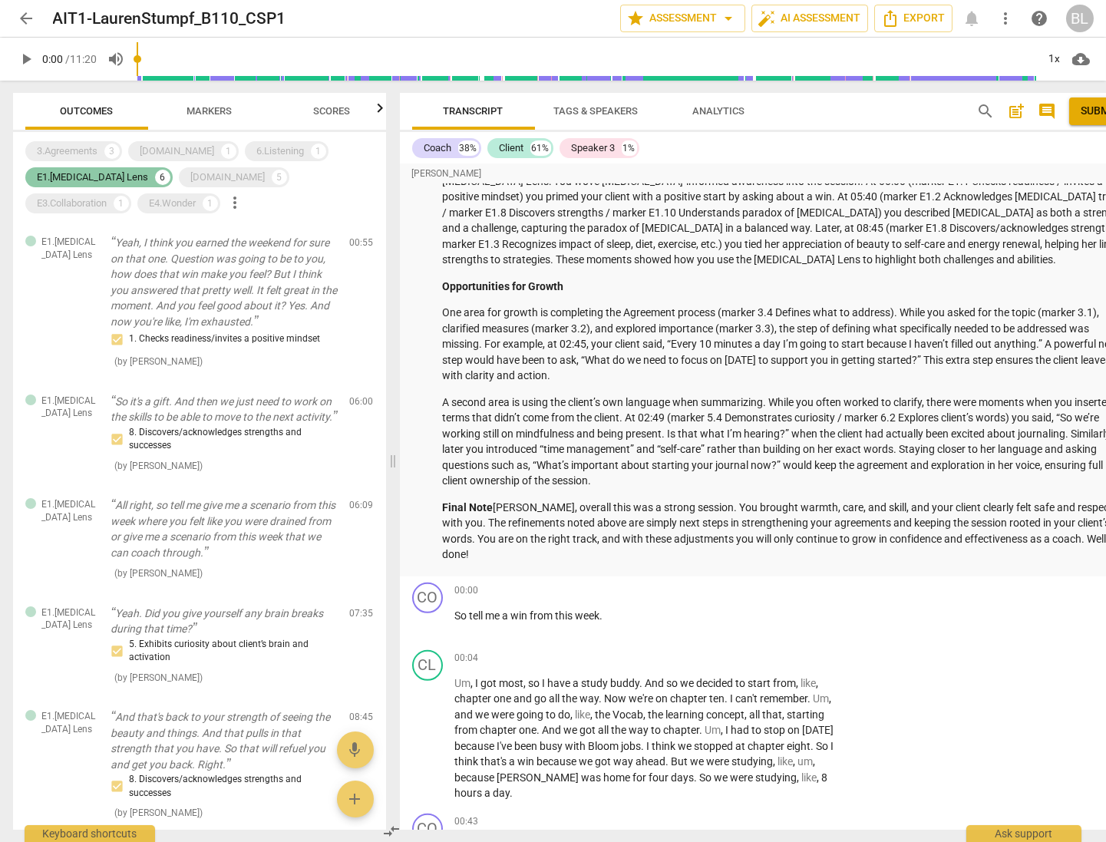
click at [91, 174] on div "E1.[MEDICAL_DATA] Lens" at bounding box center [93, 177] width 111 height 15
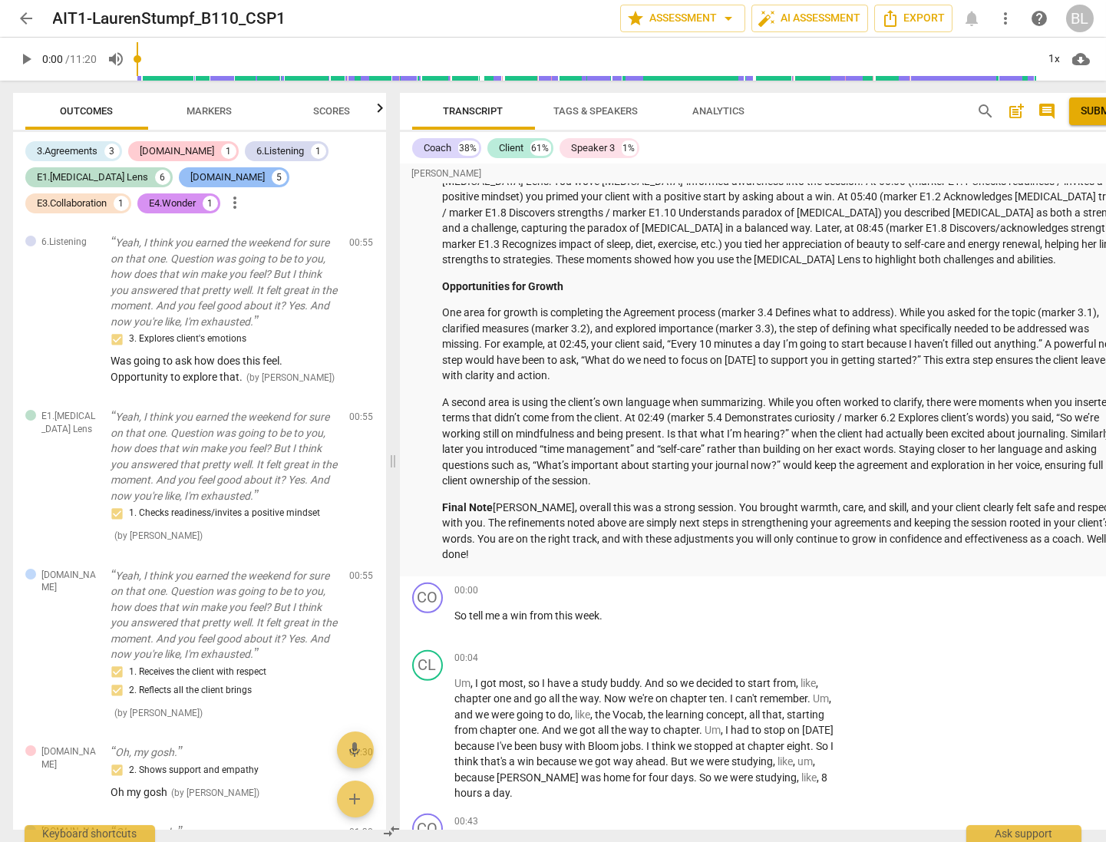
click at [191, 177] on div "[DOMAIN_NAME]" at bounding box center [228, 177] width 74 height 15
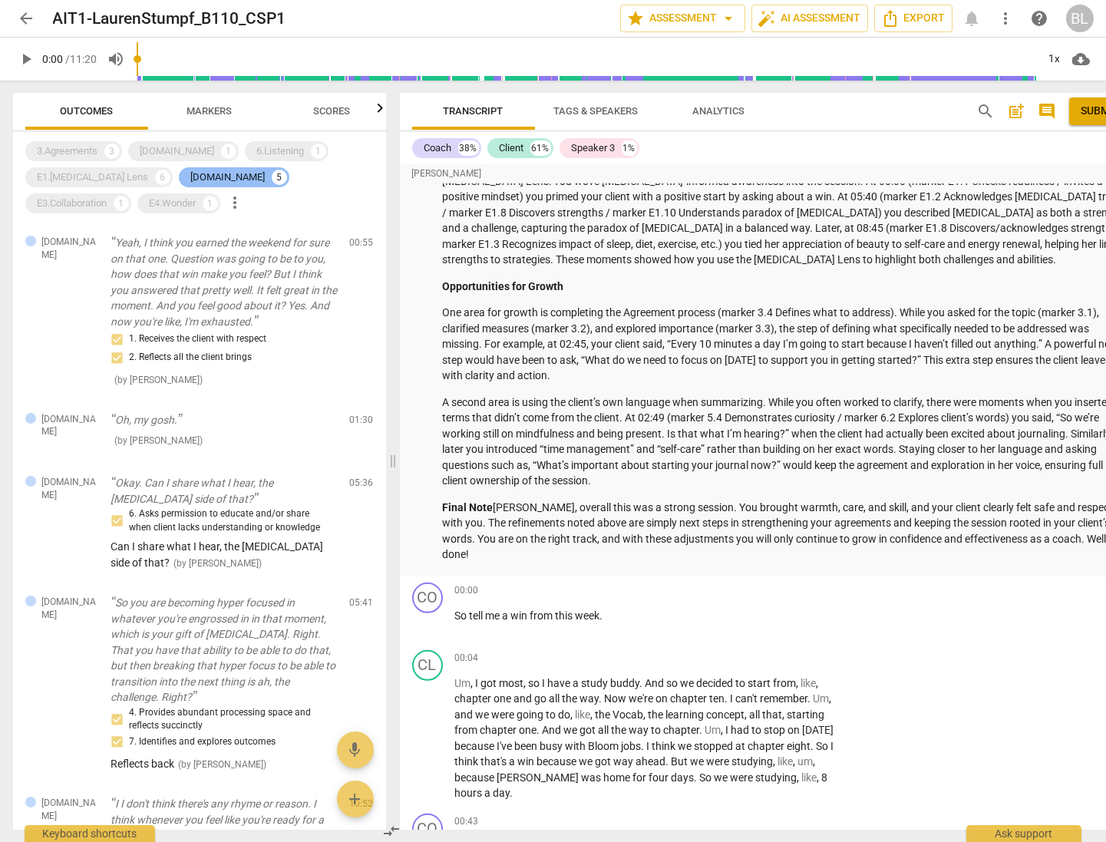
click at [191, 177] on div "[DOMAIN_NAME]" at bounding box center [228, 177] width 74 height 15
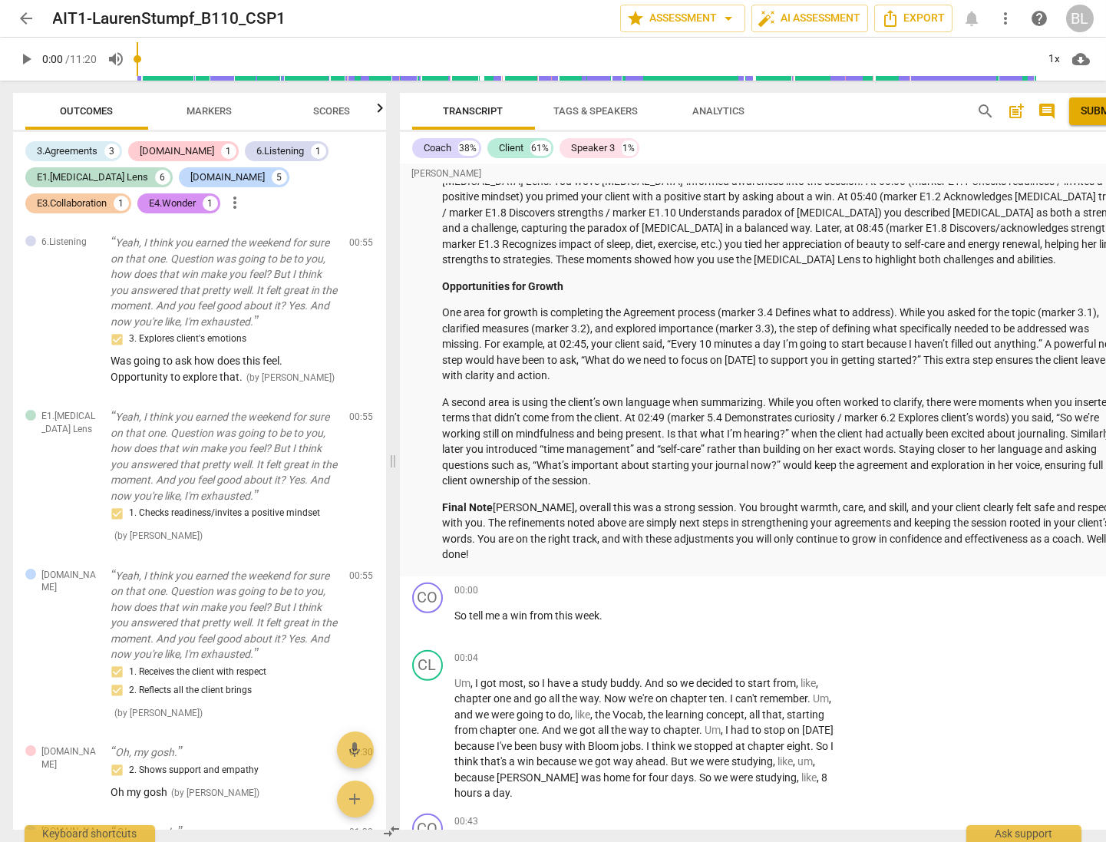
click at [107, 196] on div "E3.Collaboration" at bounding box center [73, 203] width 70 height 15
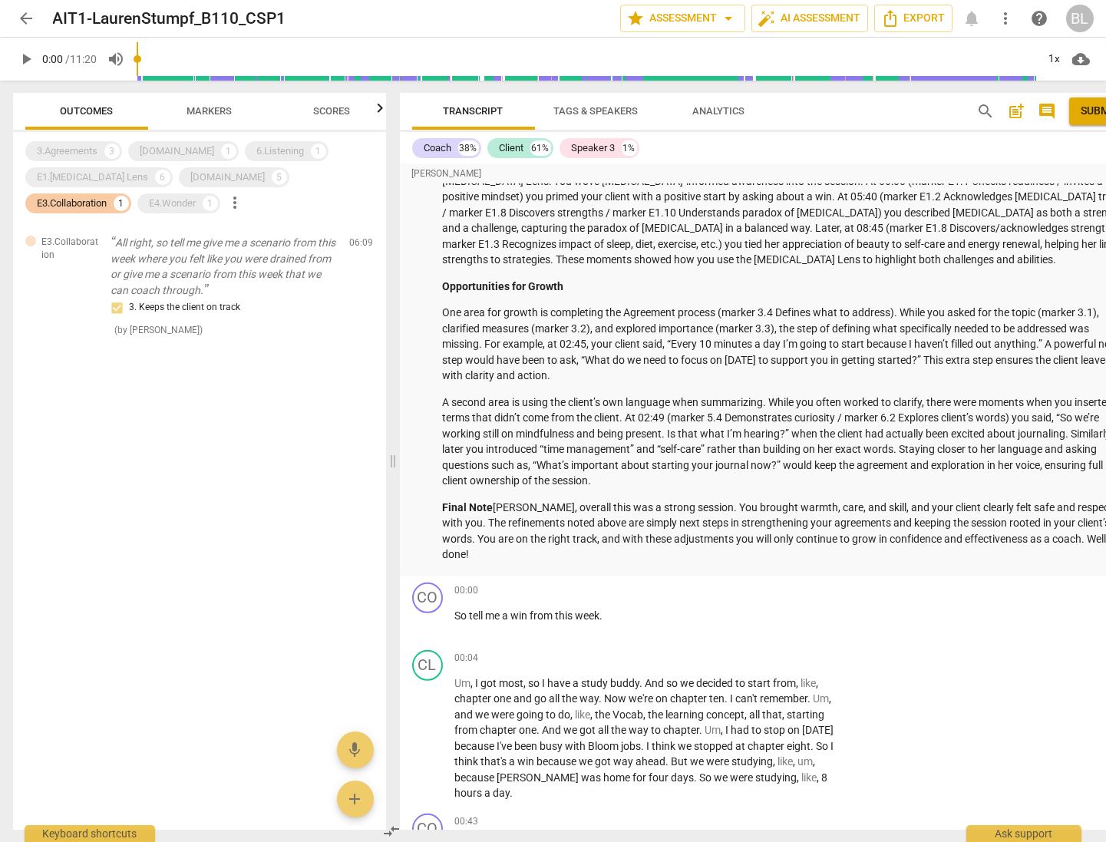
click at [107, 196] on div "E3.Collaboration" at bounding box center [73, 203] width 70 height 15
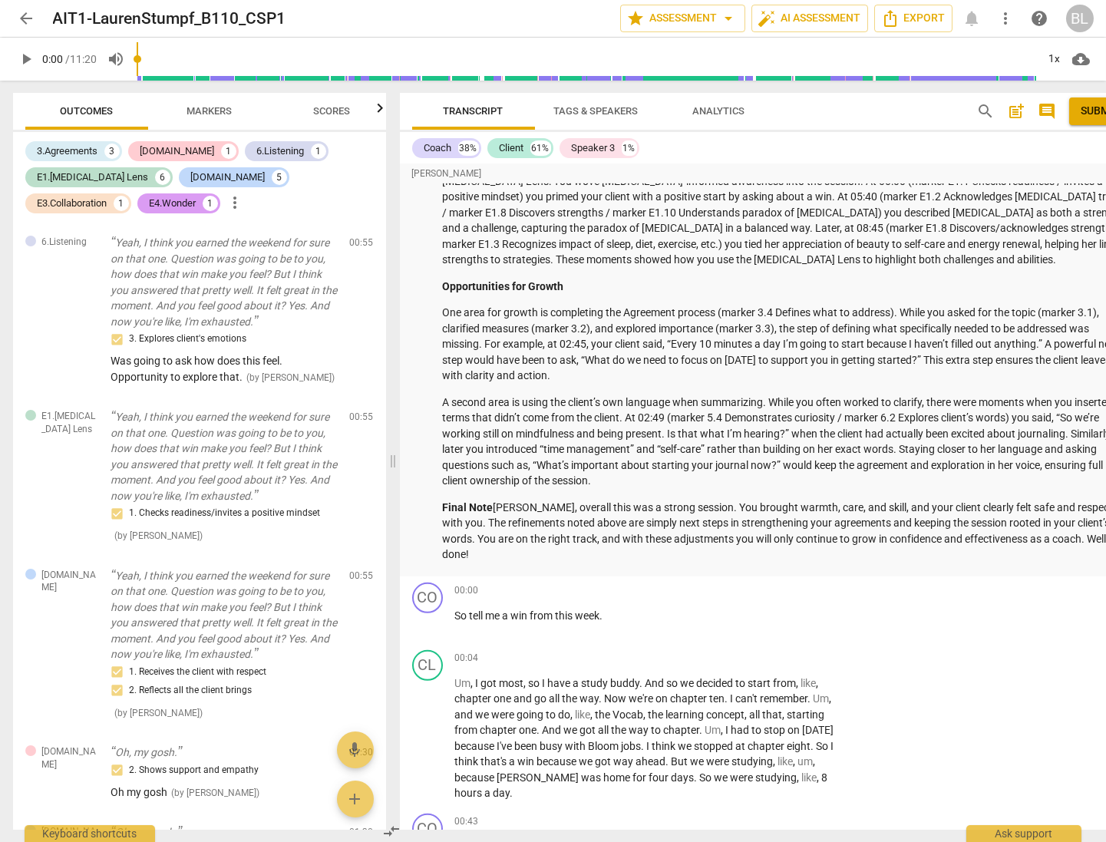
click at [150, 203] on div "E4.Wonder" at bounding box center [173, 203] width 47 height 15
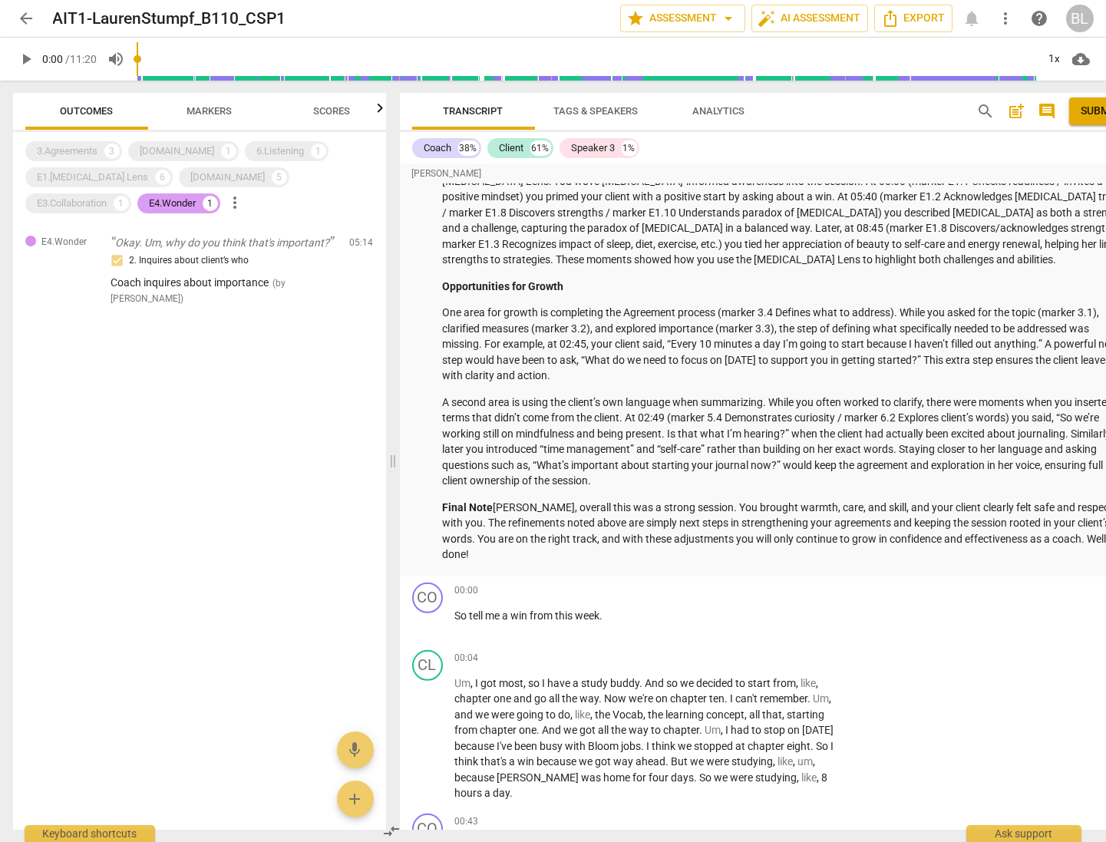
click at [150, 207] on div "E4.Wonder" at bounding box center [173, 203] width 47 height 15
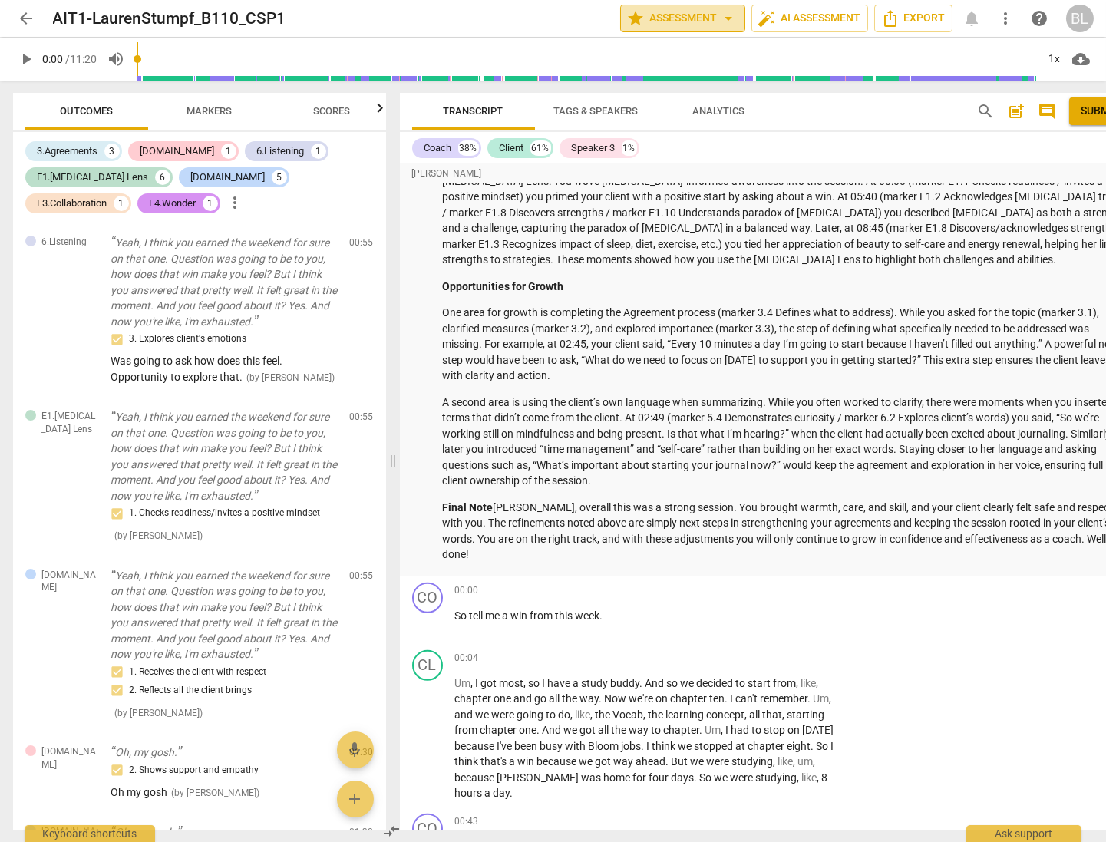
click at [673, 18] on span "star Assessment arrow_drop_down" at bounding box center [682, 18] width 111 height 18
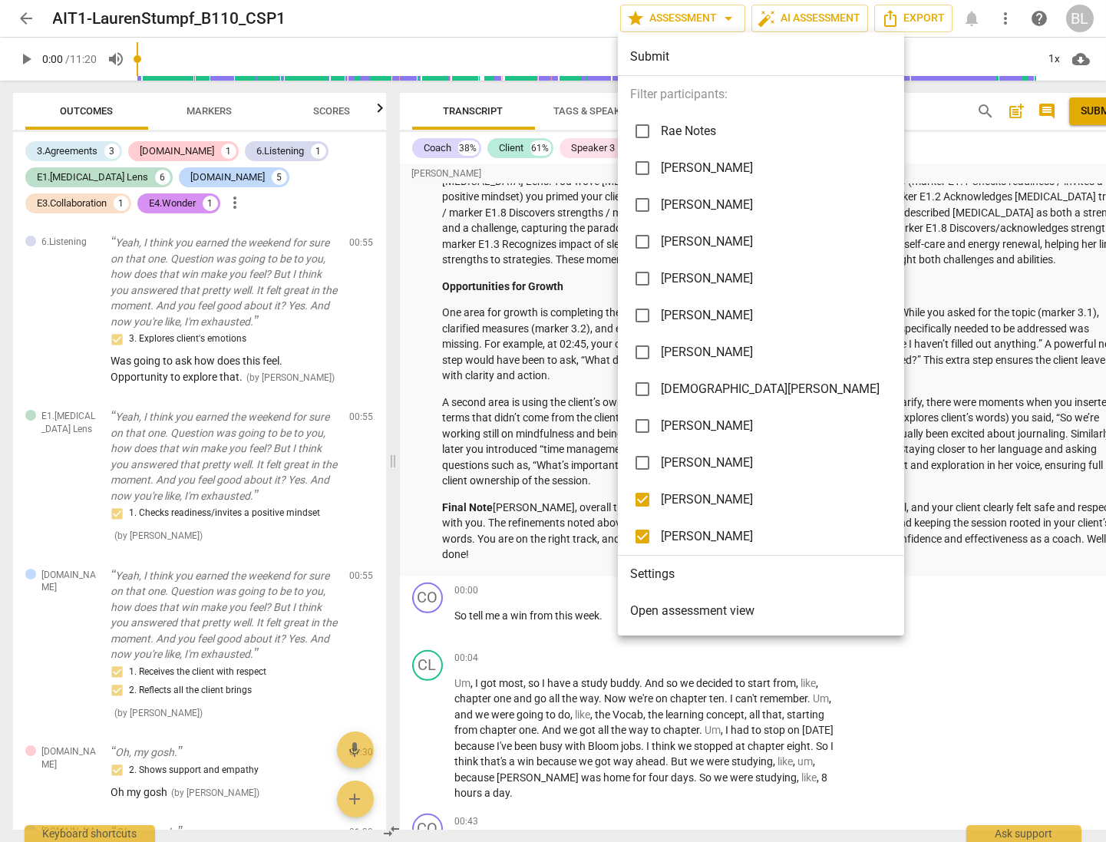
click at [696, 533] on span "[PERSON_NAME]" at bounding box center [770, 536] width 219 height 18
checkbox input "false"
click at [684, 241] on span "[PERSON_NAME]" at bounding box center [770, 242] width 219 height 18
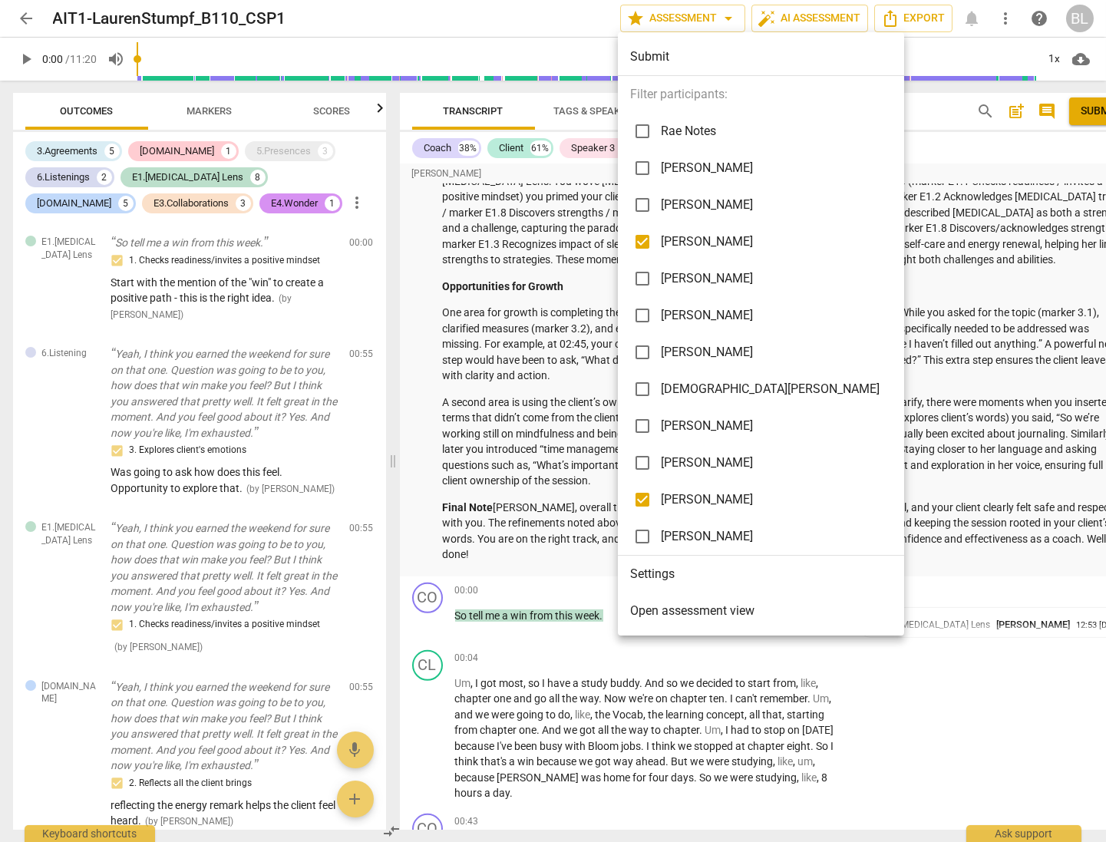
checkbox input "true"
click at [521, 369] on div at bounding box center [553, 421] width 1106 height 842
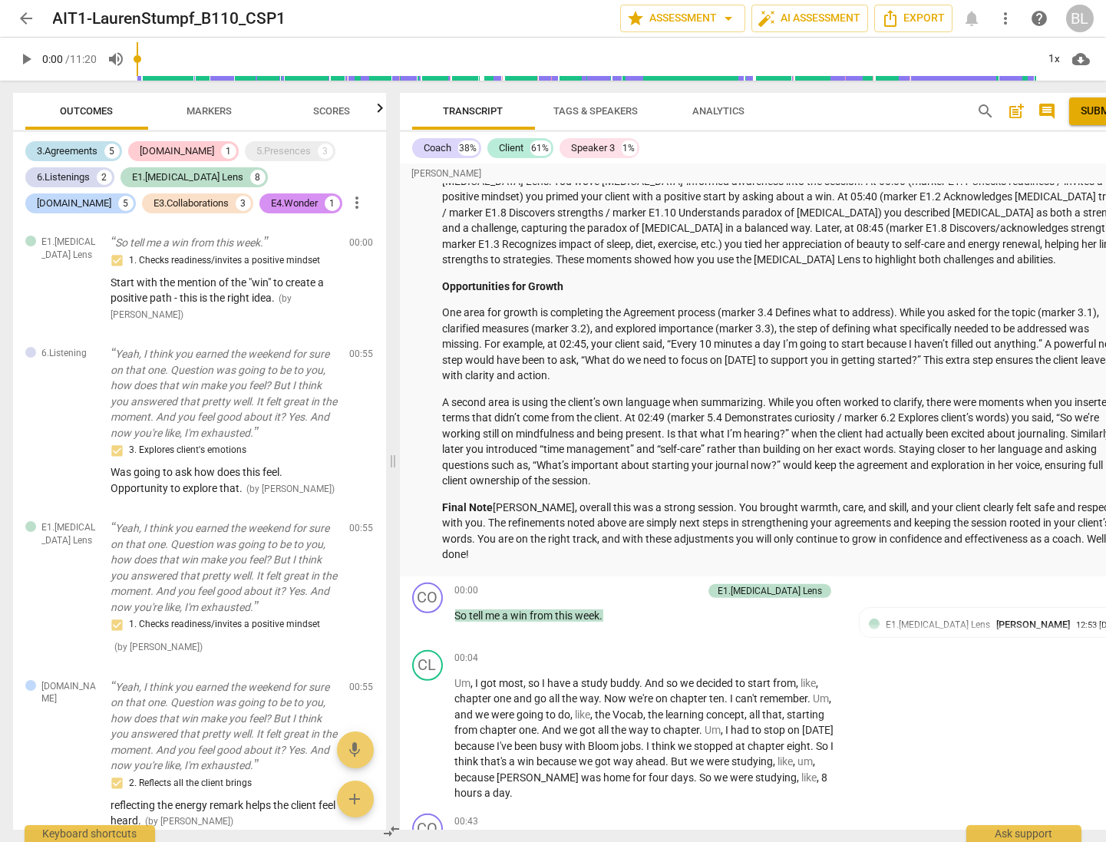
click at [73, 145] on div "3.Agreements" at bounding box center [68, 151] width 61 height 15
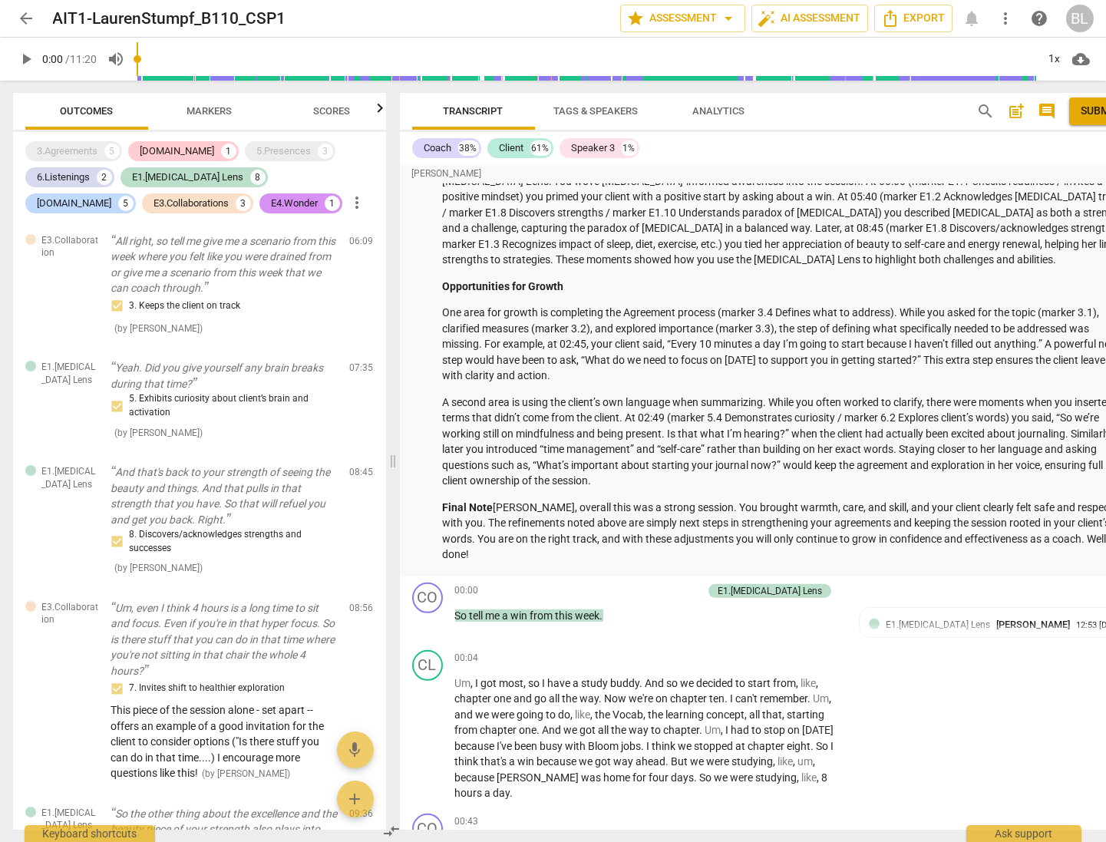
scroll to position [1892, 0]
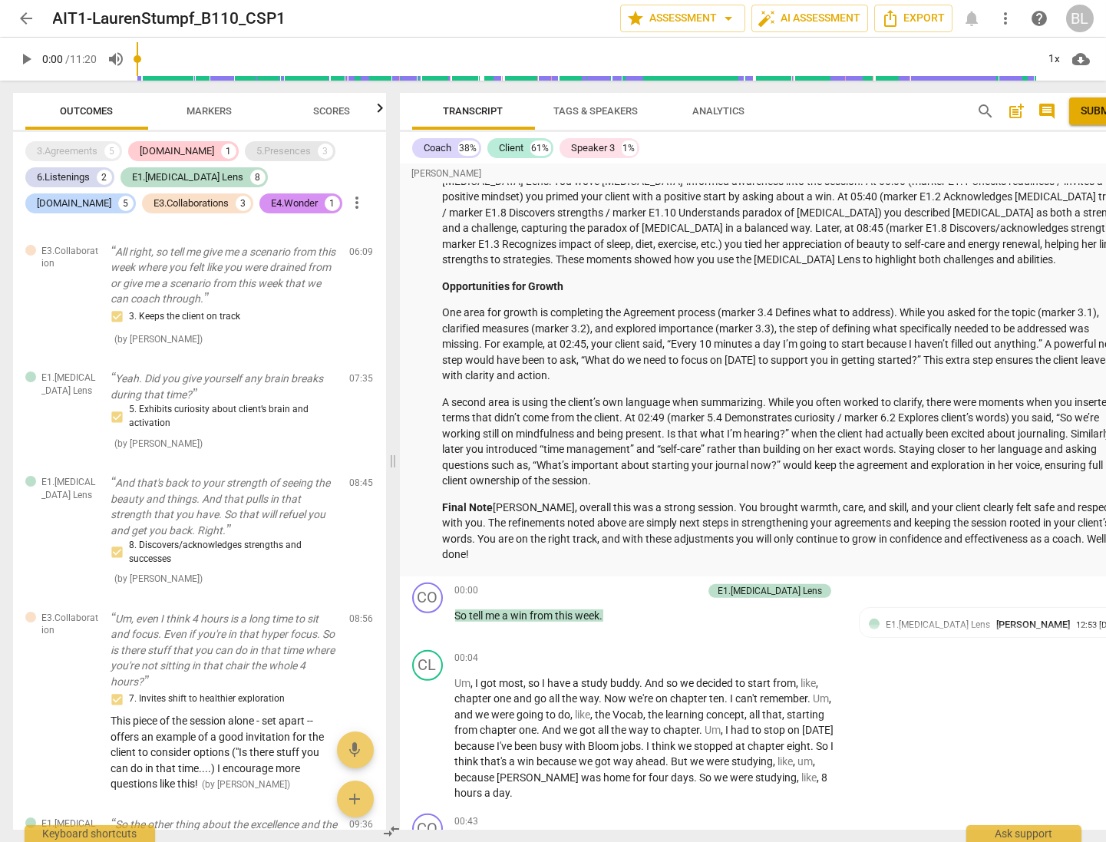
click at [257, 148] on div "5.Presences" at bounding box center [284, 151] width 55 height 15
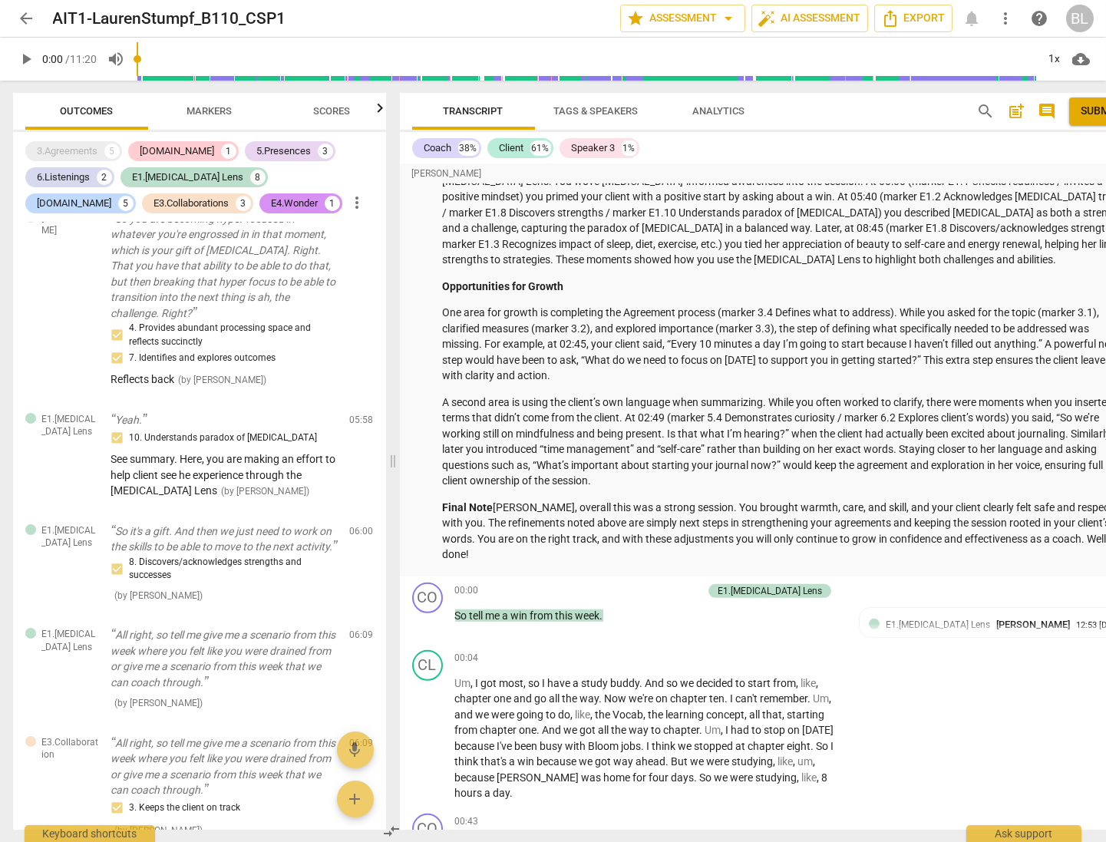
scroll to position [2383, 0]
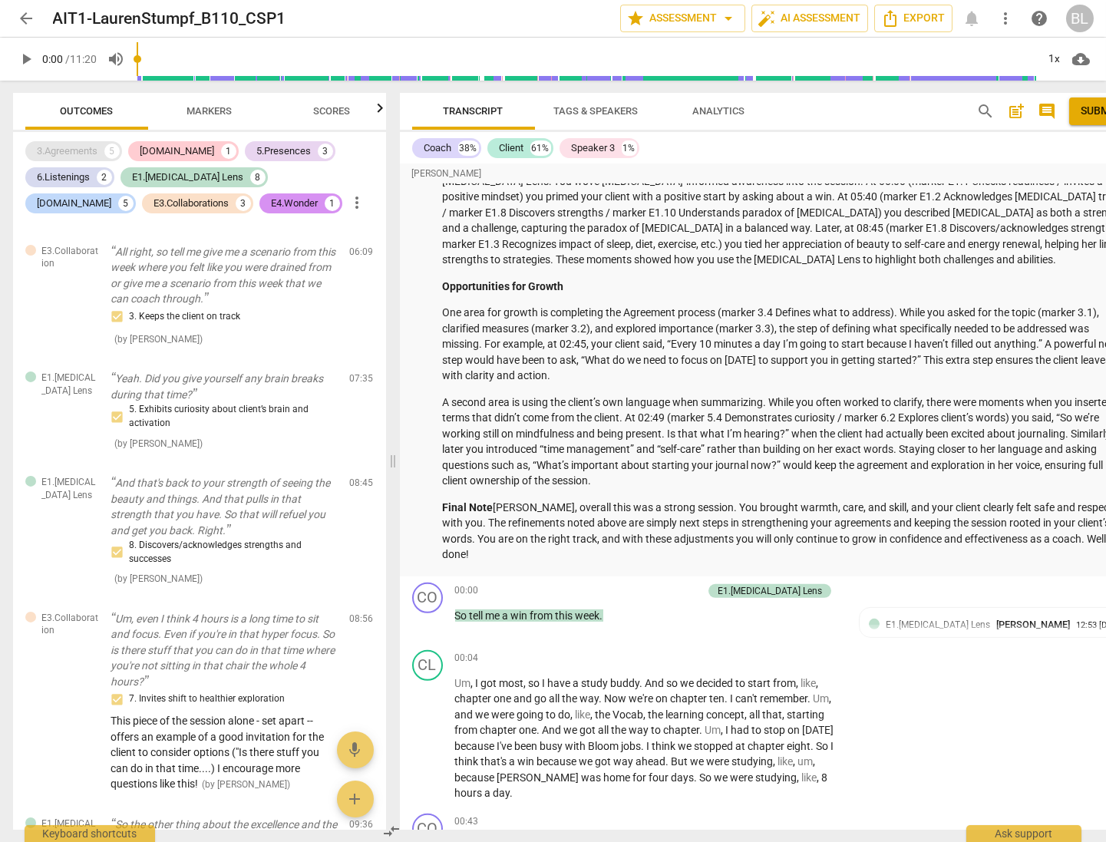
click at [81, 154] on div "3.Agreements" at bounding box center [68, 151] width 61 height 15
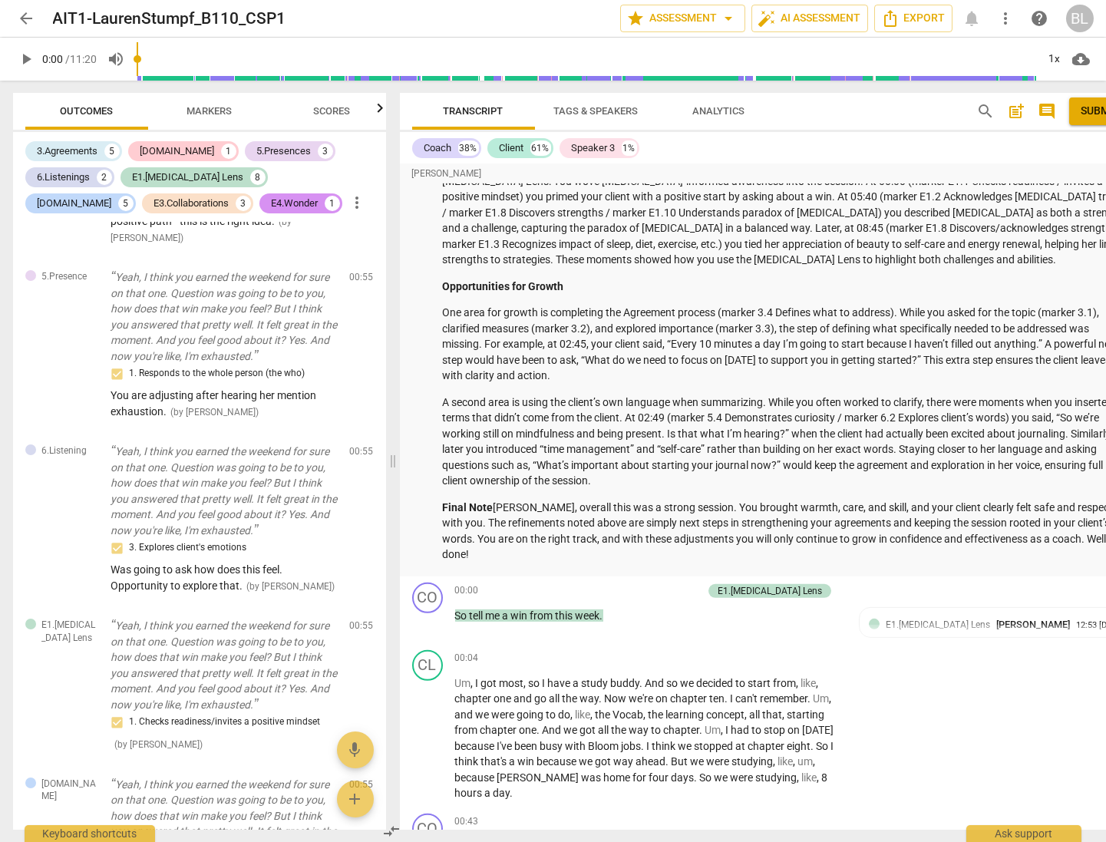
scroll to position [0, 0]
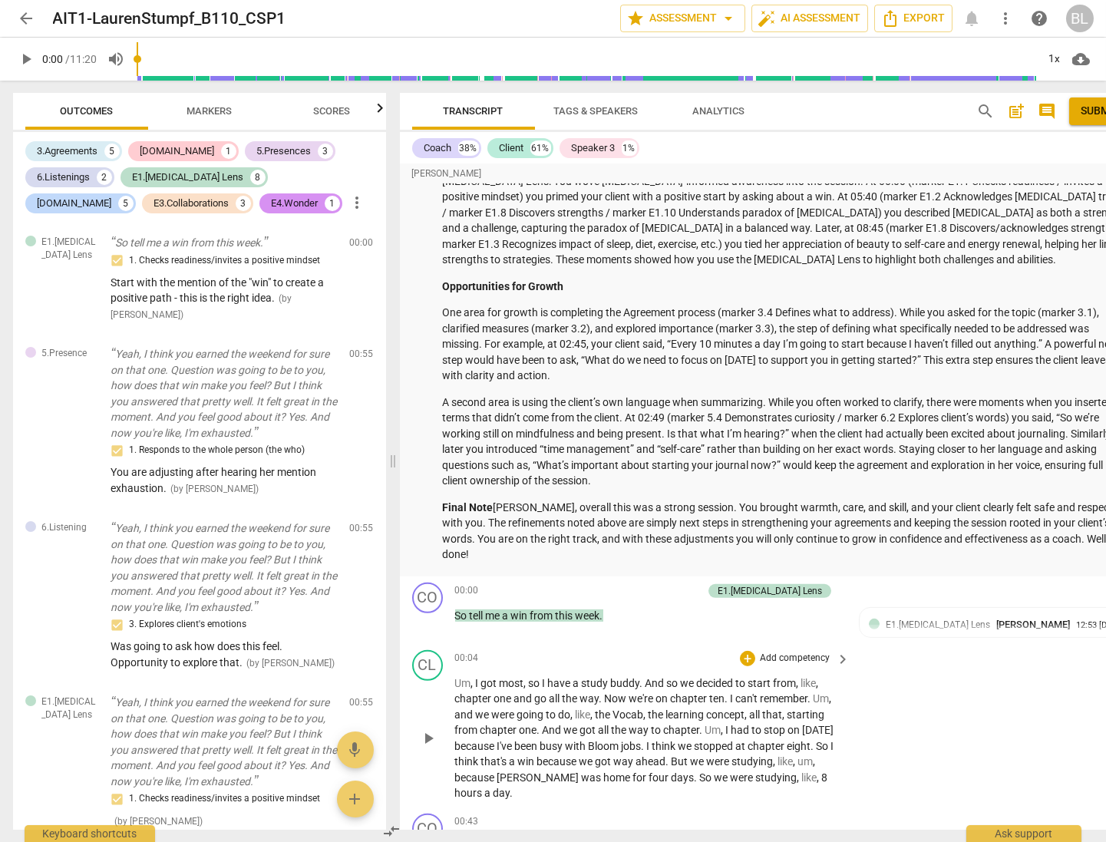
click at [914, 680] on div "CL play_arrow pause 00:04 + Add competency keyboard_arrow_right Um , I got most…" at bounding box center [772, 726] width 745 height 164
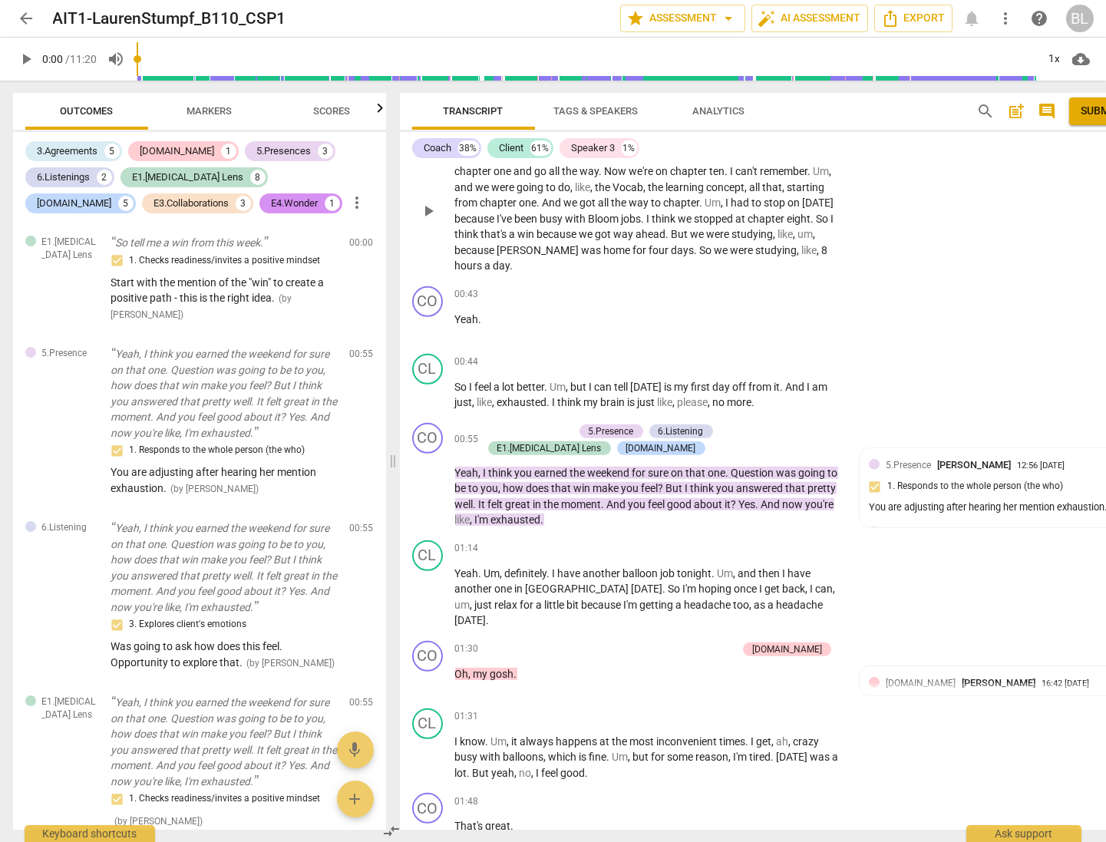
scroll to position [5273, 0]
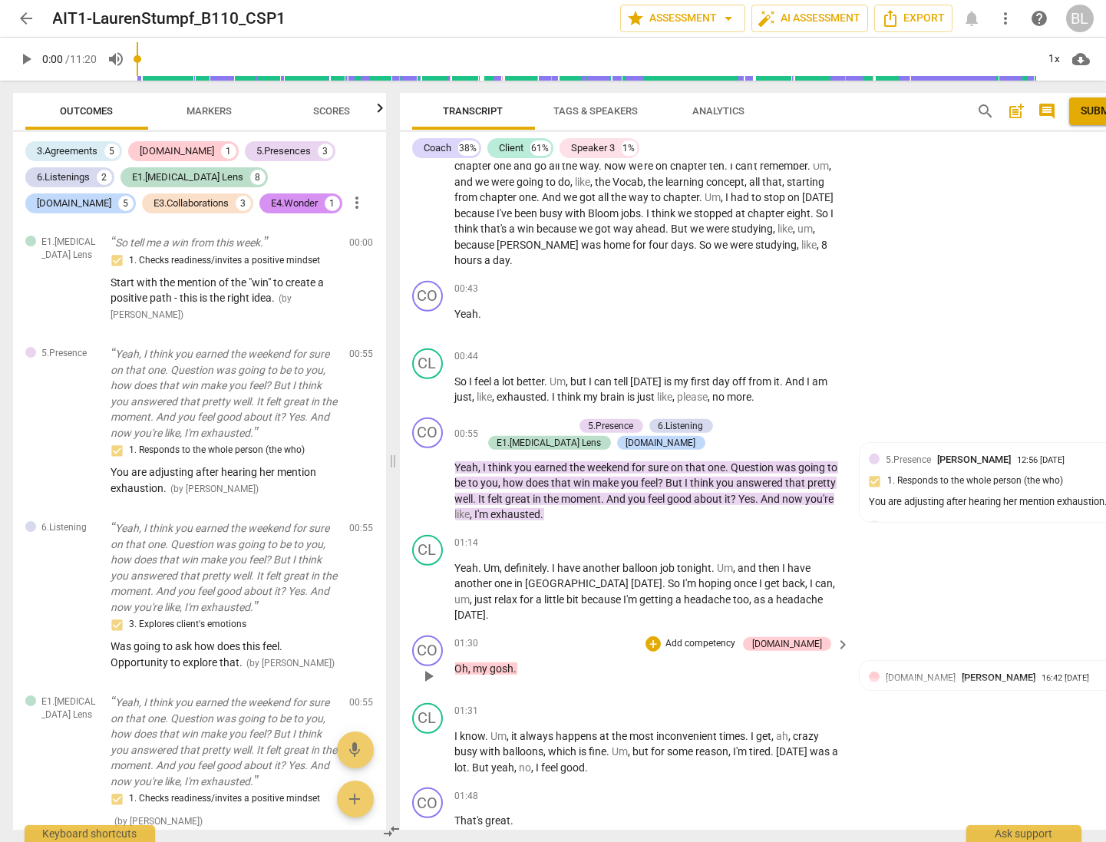
click at [818, 650] on div "01:30 + Add competency [DOMAIN_NAME] keyboard_arrow_right Oh , my gosh ." at bounding box center [653, 663] width 396 height 55
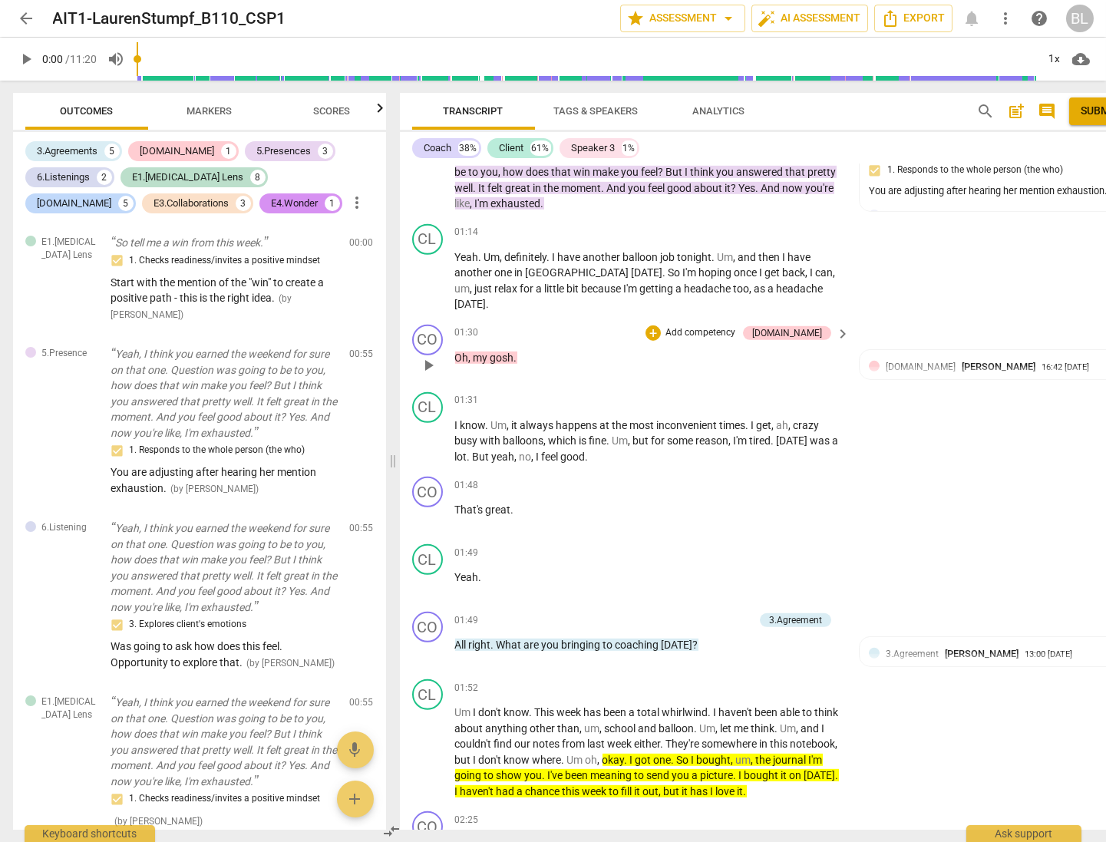
scroll to position [5627, 0]
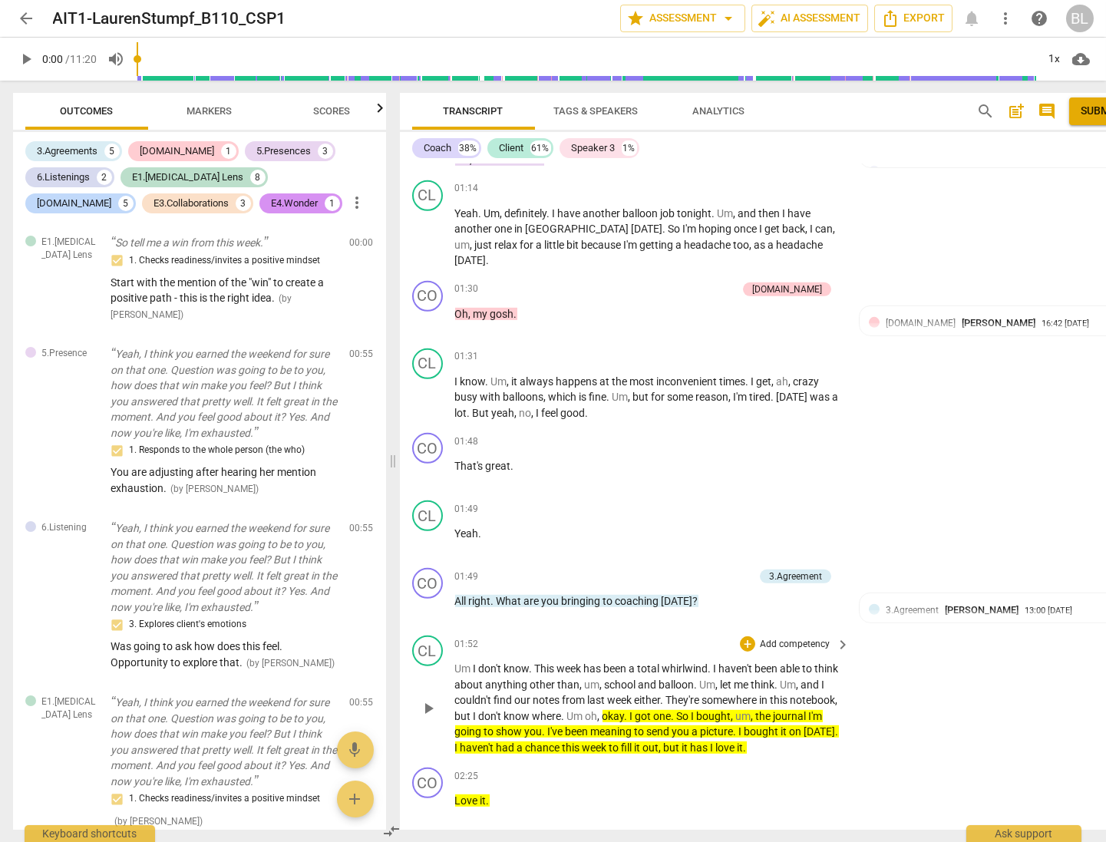
click at [813, 661] on p "Um I don't know . This week has been a total whirlwind . I haven't been able to…" at bounding box center [648, 708] width 387 height 94
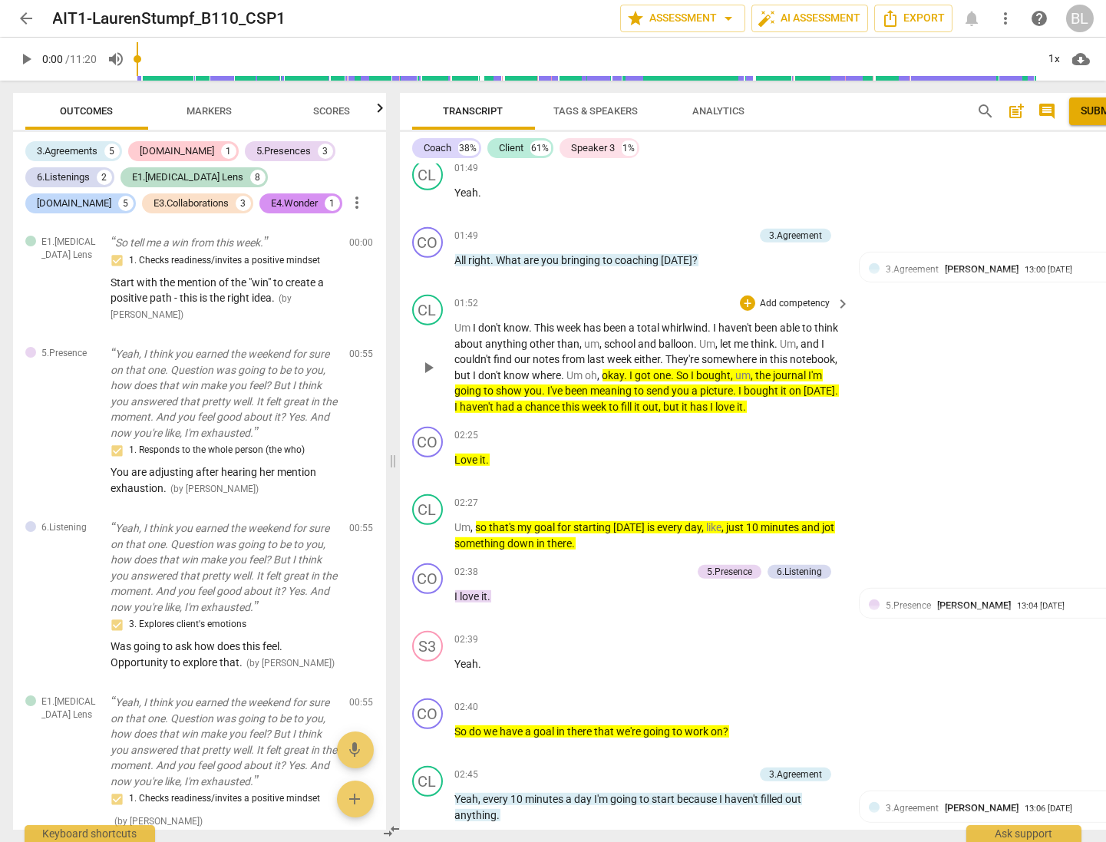
click at [818, 345] on p "Um I don't know . This week has been a total whirlwind . I haven't been able to…" at bounding box center [648, 367] width 387 height 94
click at [708, 631] on div "02:39 + Add competency keyboard_arrow_right" at bounding box center [653, 639] width 396 height 17
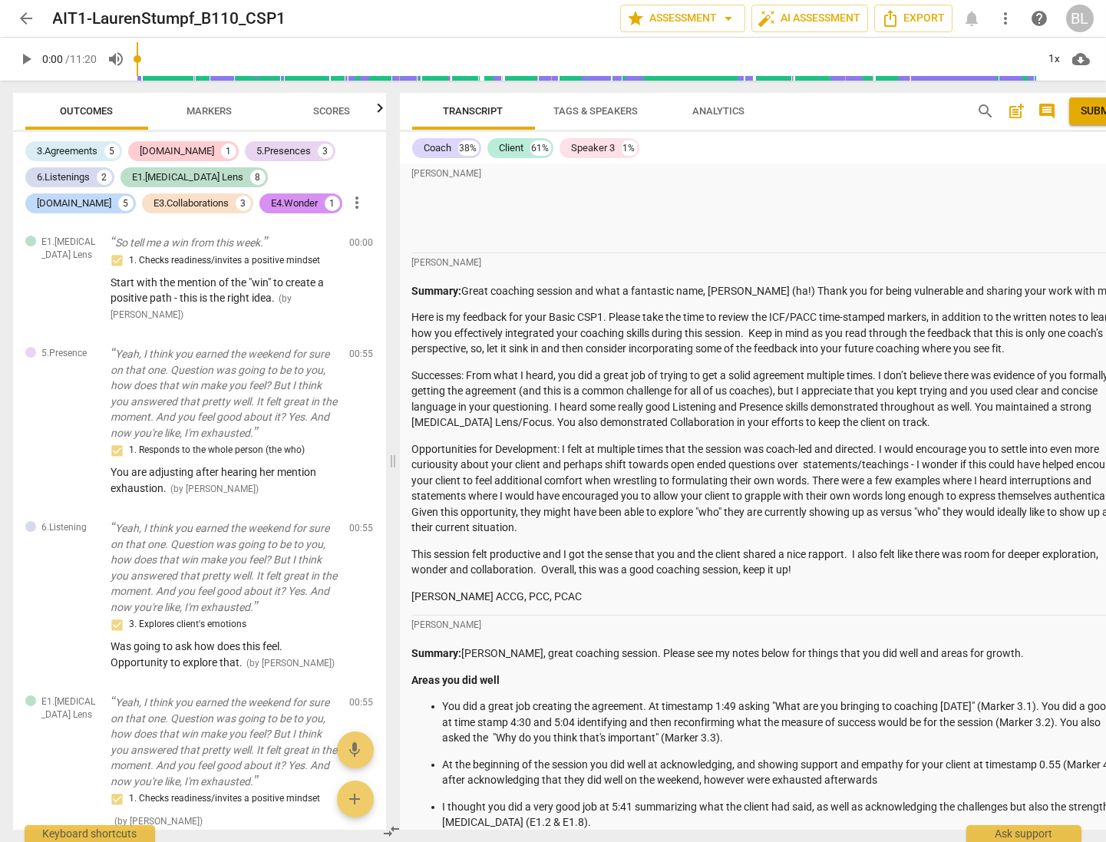
scroll to position [1153, 0]
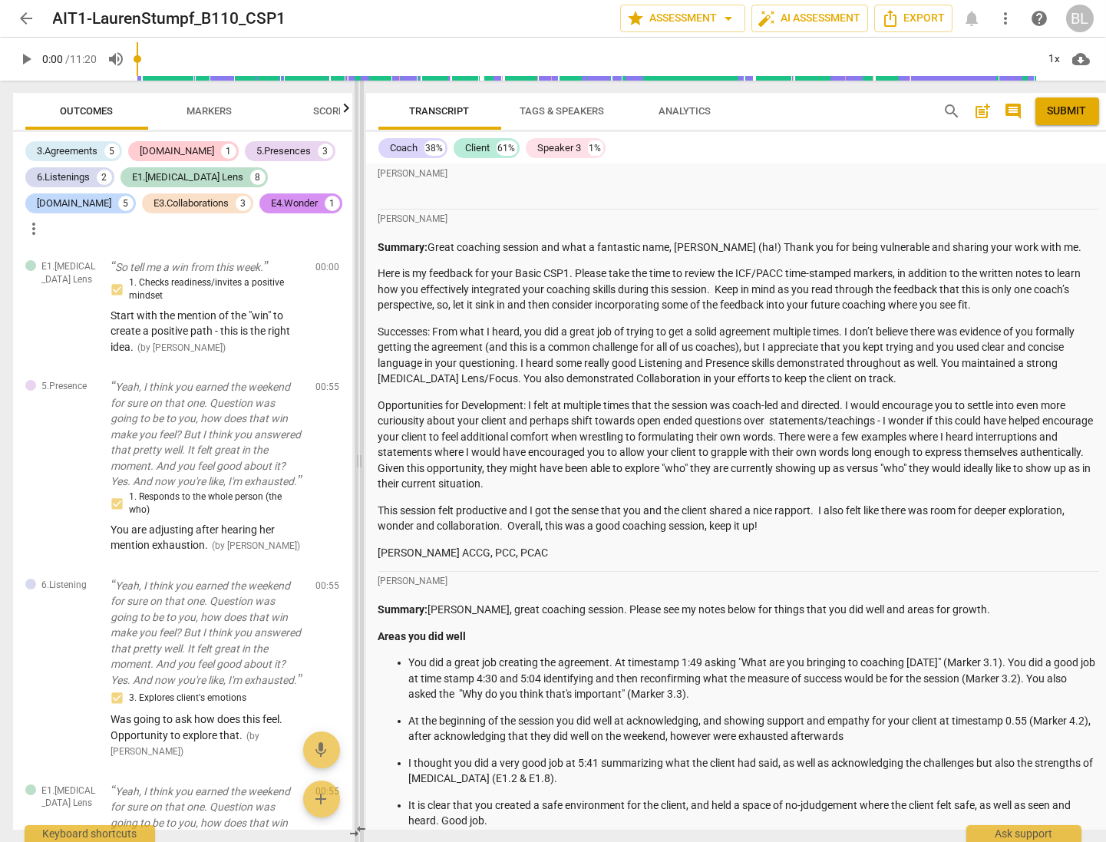
drag, startPoint x: 391, startPoint y: 468, endPoint x: 357, endPoint y: 473, distance: 34.2
click at [357, 473] on span at bounding box center [359, 462] width 9 height 762
click at [504, 504] on p "This session felt productive and I got the sense that you and the client shared…" at bounding box center [738, 518] width 721 height 31
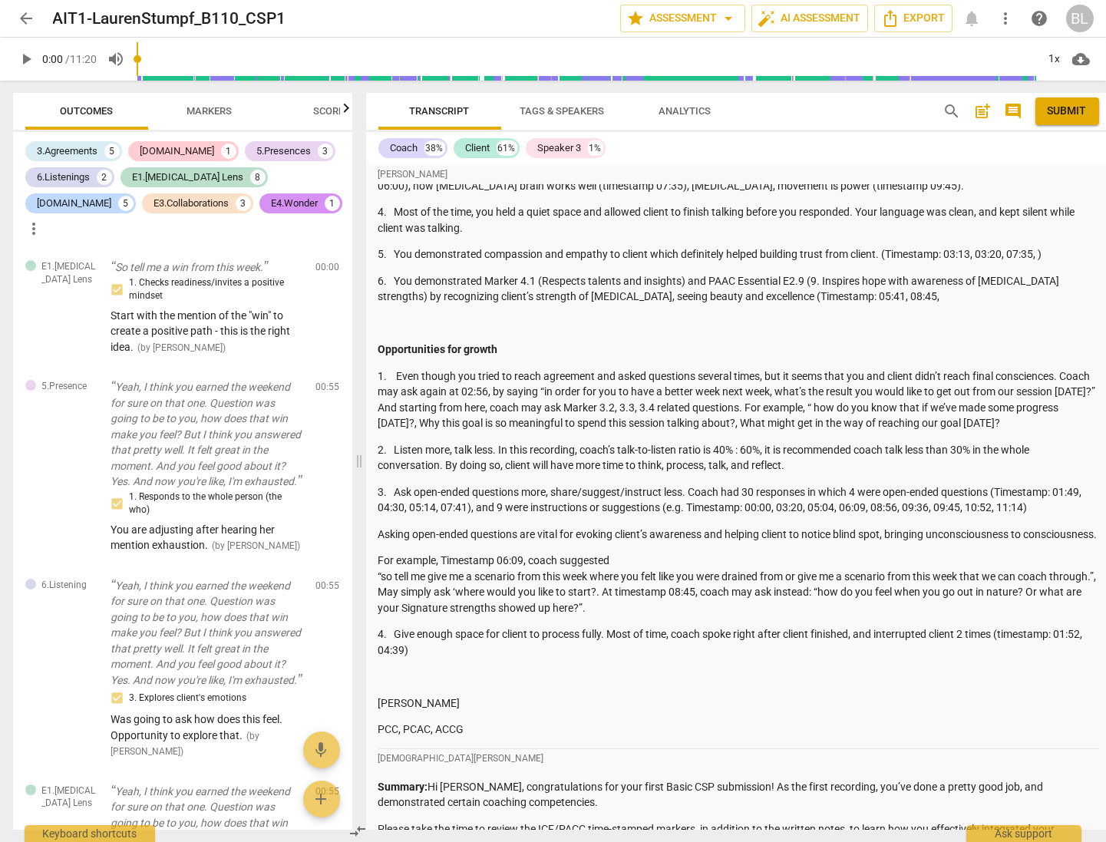
scroll to position [2840, 0]
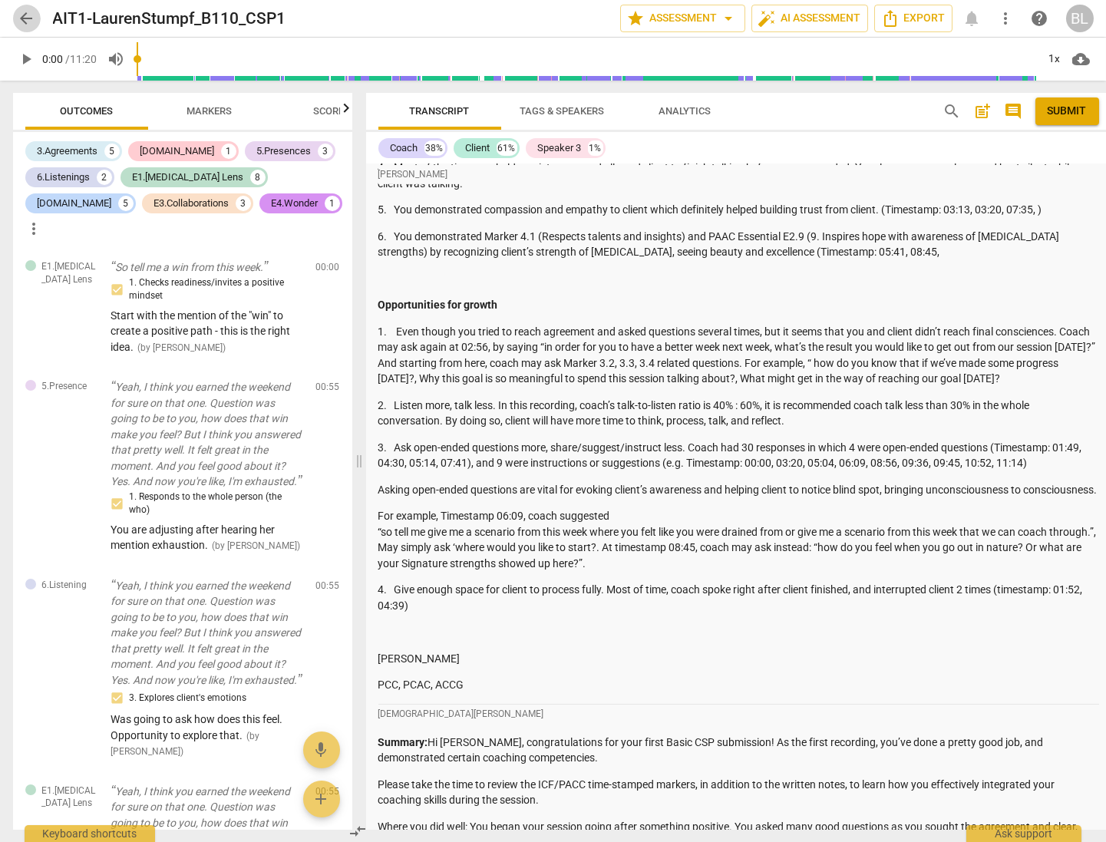
click at [28, 20] on span "arrow_back" at bounding box center [27, 18] width 18 height 18
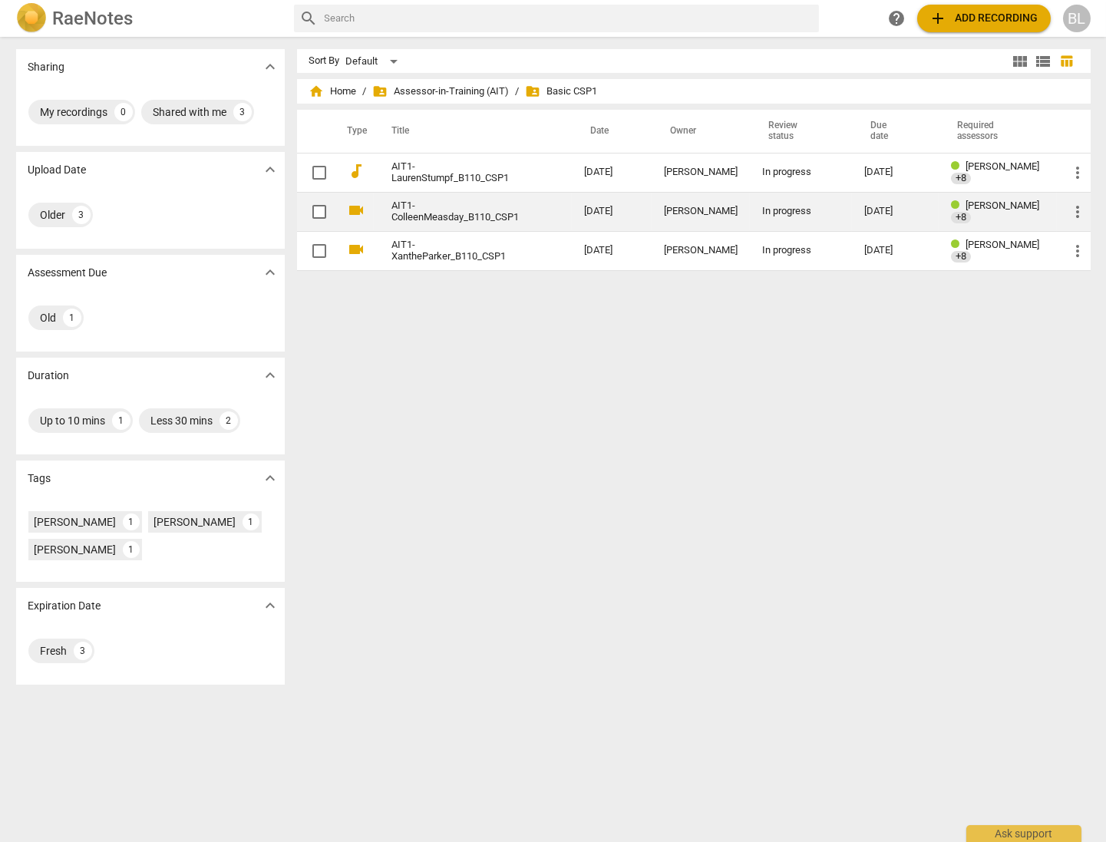
click at [877, 210] on div "[DATE]" at bounding box center [895, 212] width 62 height 12
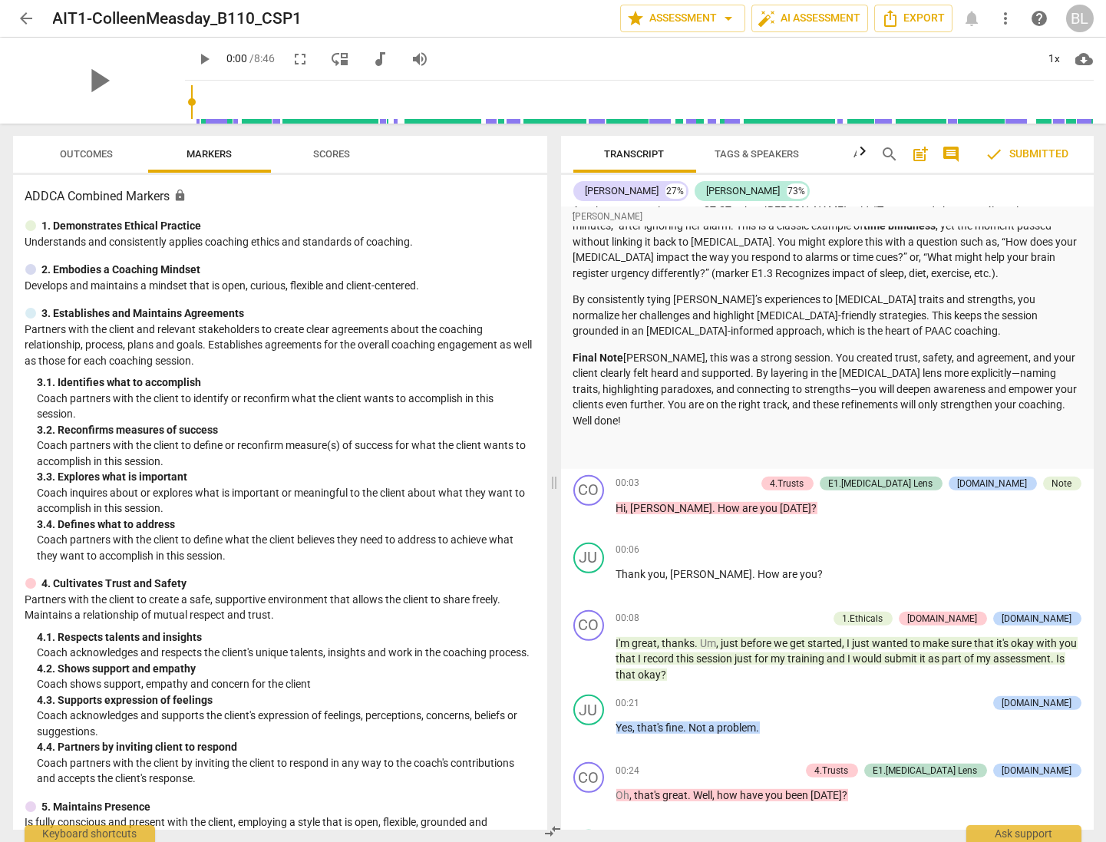
scroll to position [5187, 0]
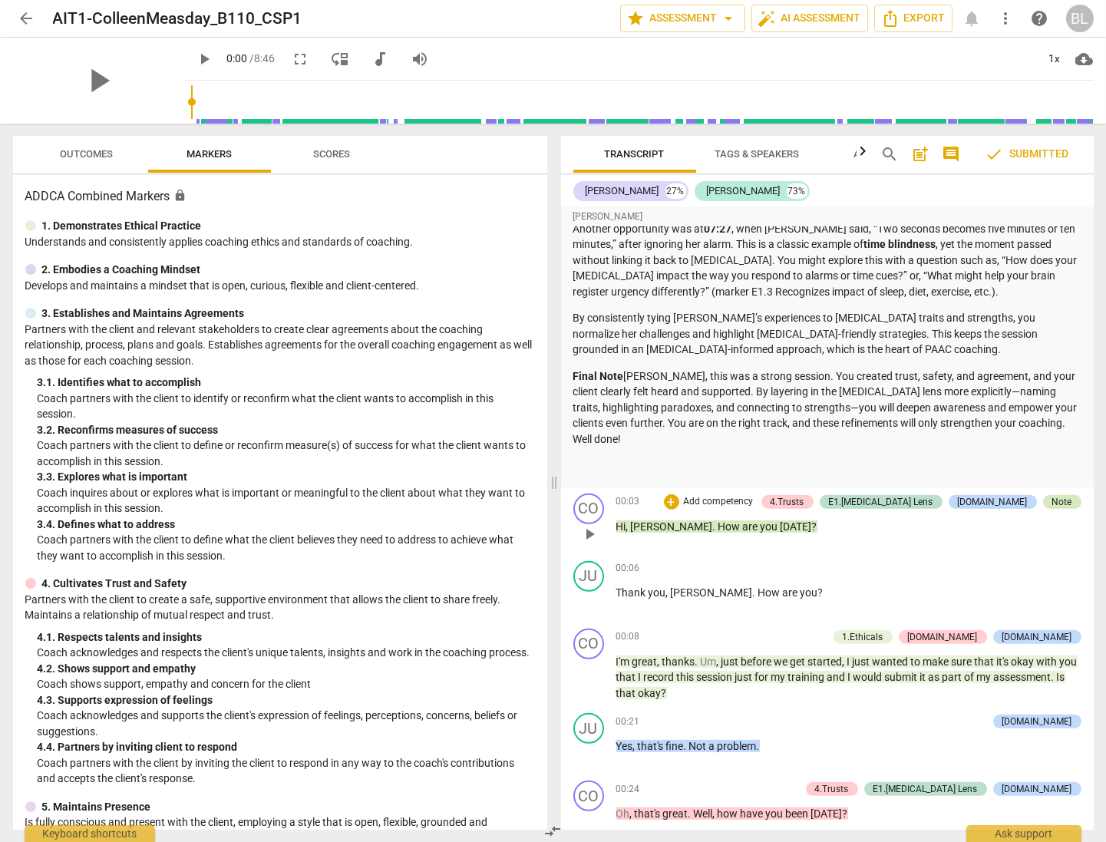
click at [914, 495] on div "Note" at bounding box center [1063, 502] width 20 height 14
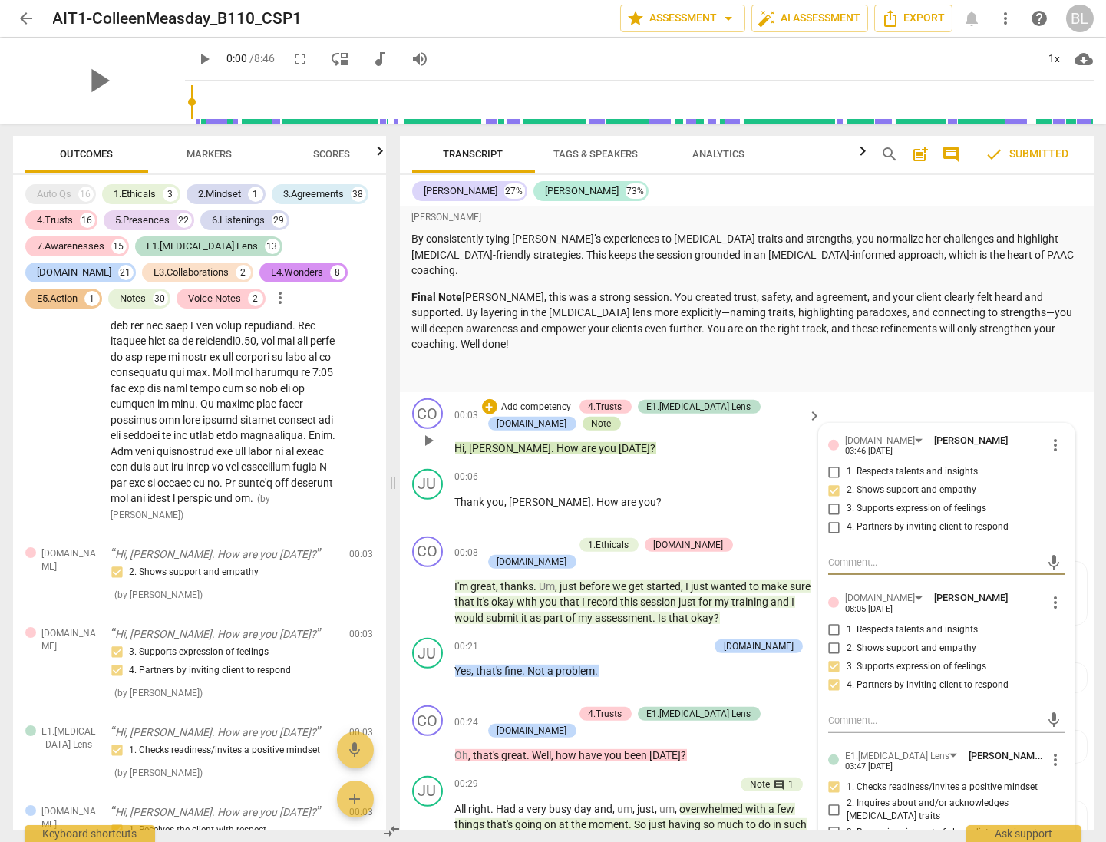
scroll to position [564, 0]
click at [27, 15] on span "arrow_back" at bounding box center [27, 18] width 18 height 18
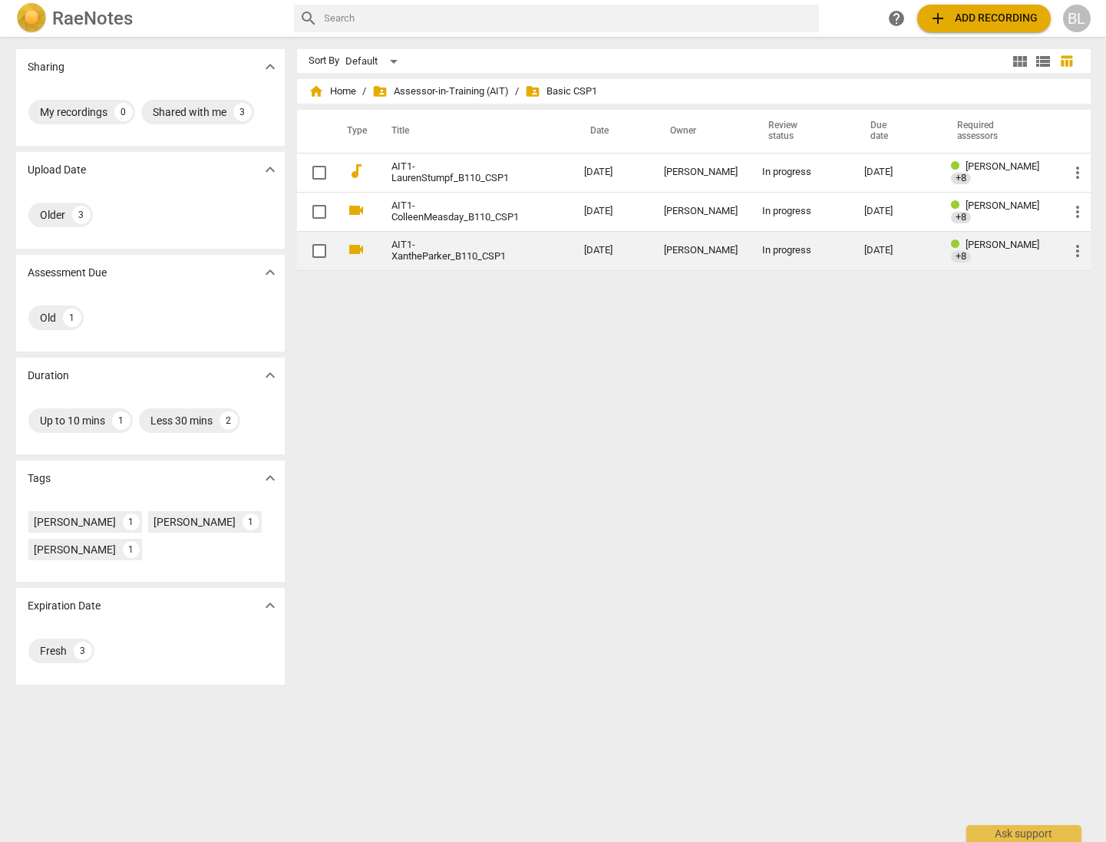
click at [914, 250] on span "[PERSON_NAME]" at bounding box center [1003, 245] width 74 height 12
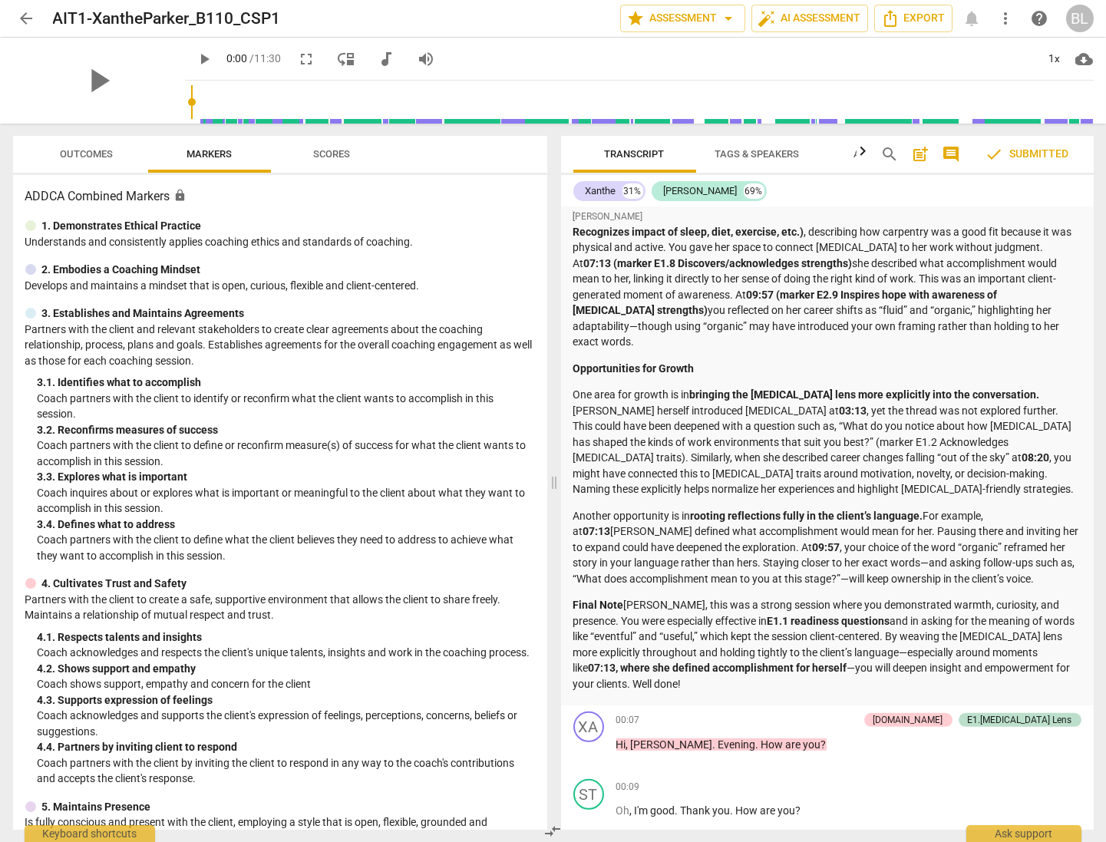
scroll to position [4964, 0]
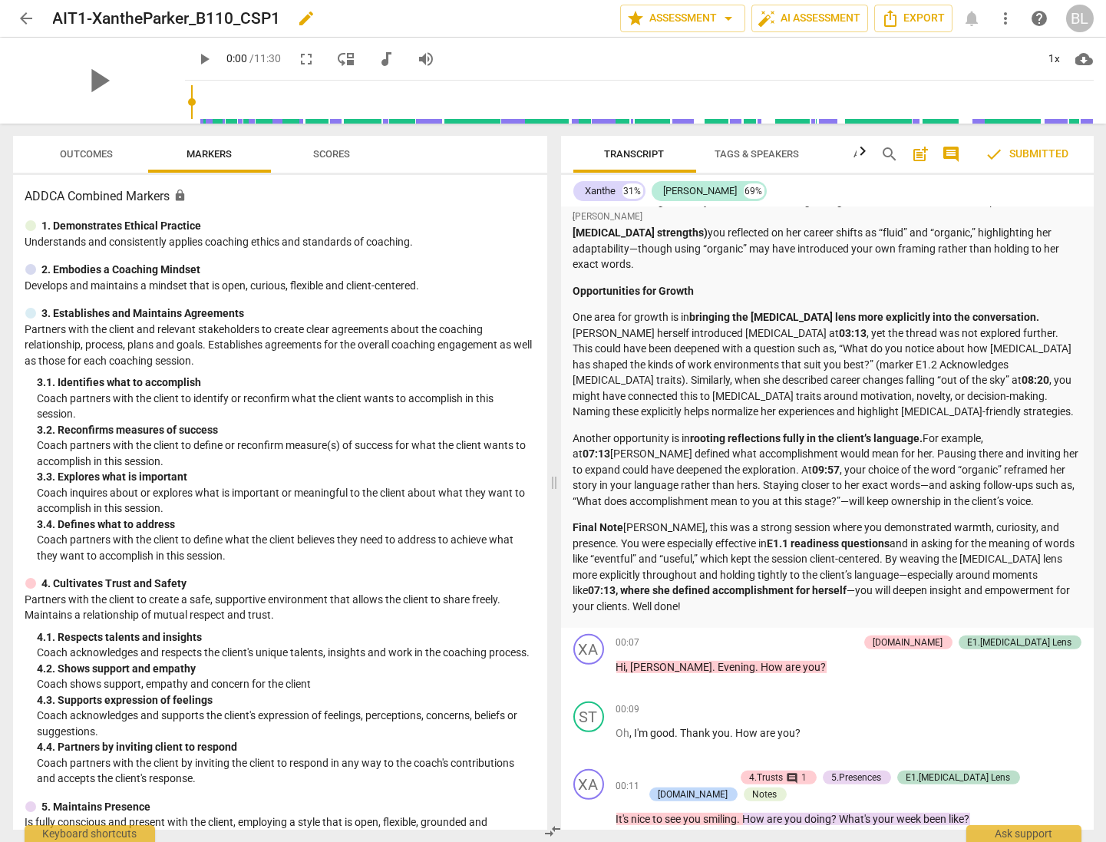
click at [546, 28] on div "AIT1-XantheParker_B110_CSP1 edit" at bounding box center [330, 19] width 555 height 28
click at [31, 17] on span "arrow_back" at bounding box center [27, 18] width 18 height 18
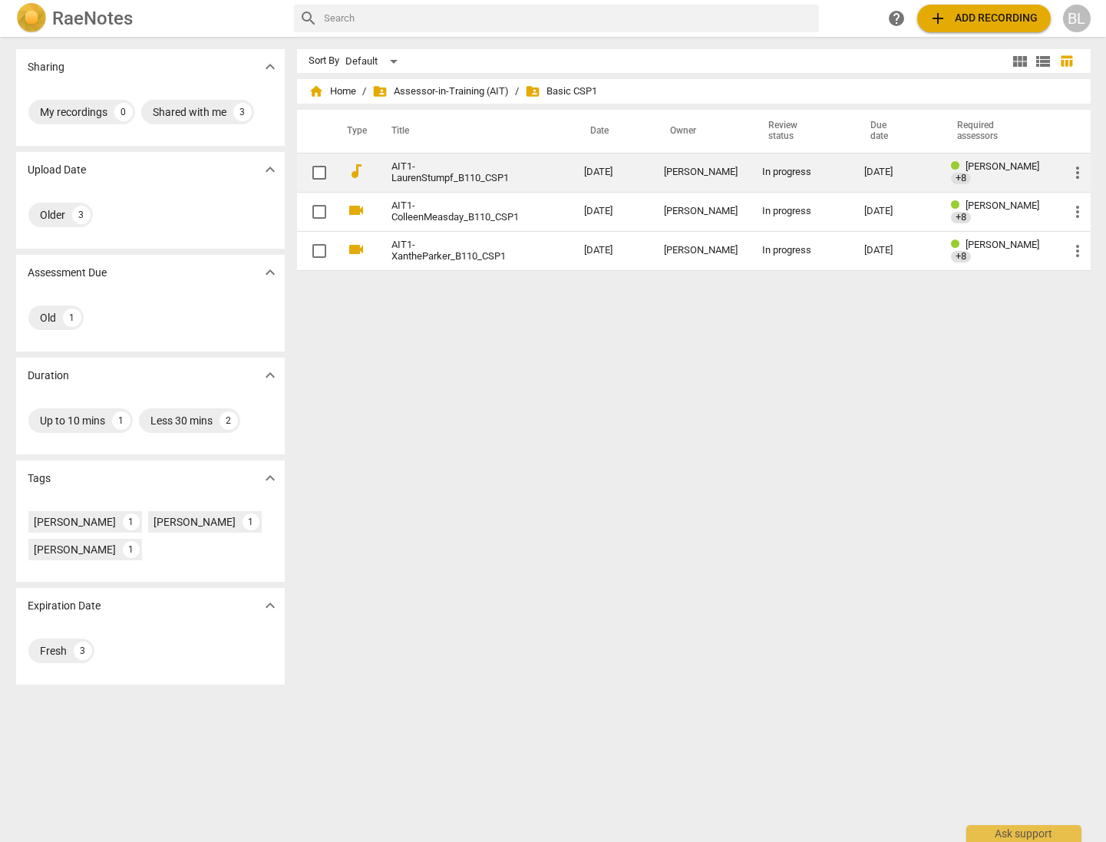
click at [437, 171] on link "AIT1-LaurenStumpf_B110_CSP1" at bounding box center [460, 172] width 137 height 23
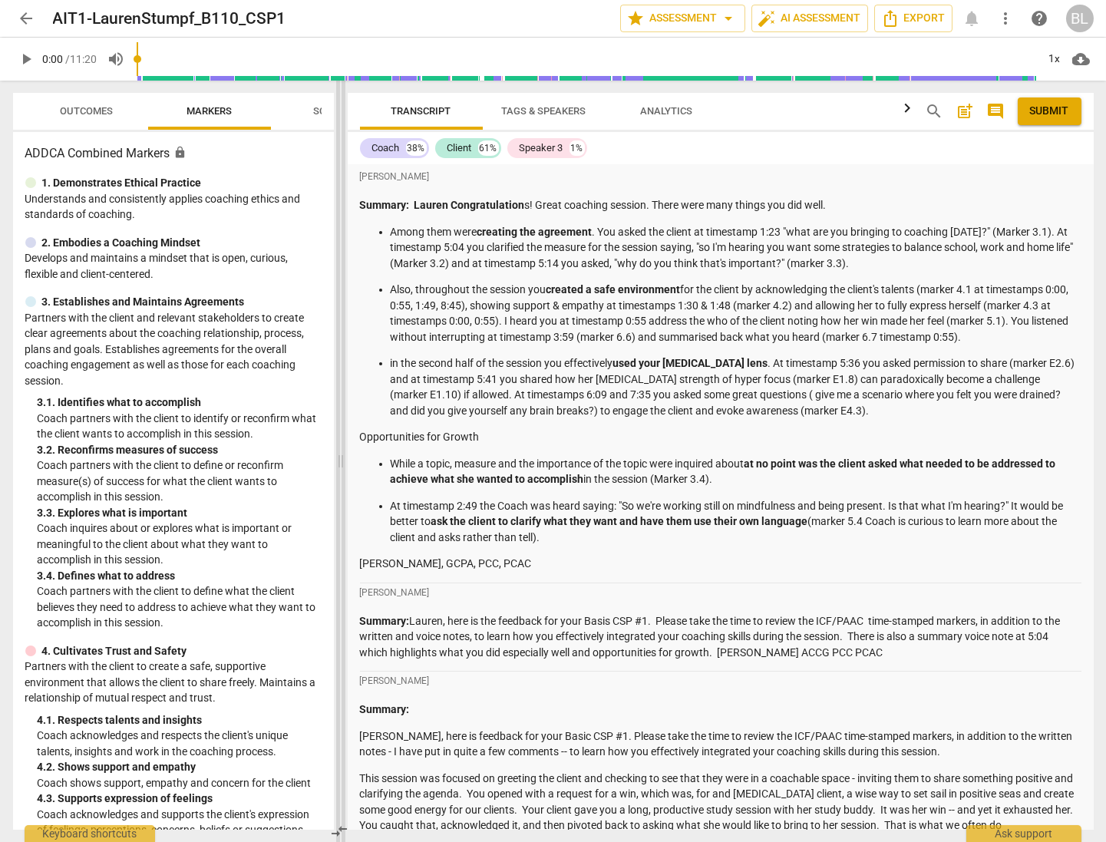
drag, startPoint x: 555, startPoint y: 464, endPoint x: 342, endPoint y: 424, distance: 217.3
click at [342, 424] on span at bounding box center [340, 462] width 9 height 762
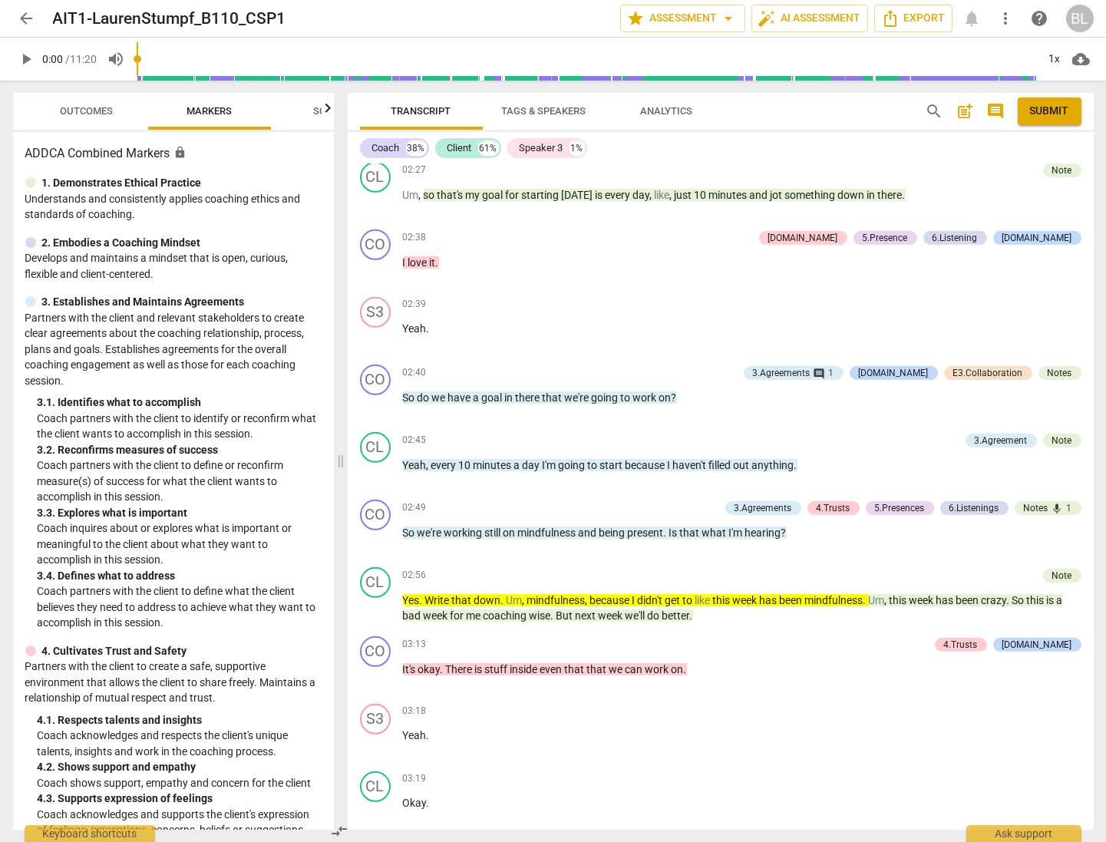
scroll to position [6091, 0]
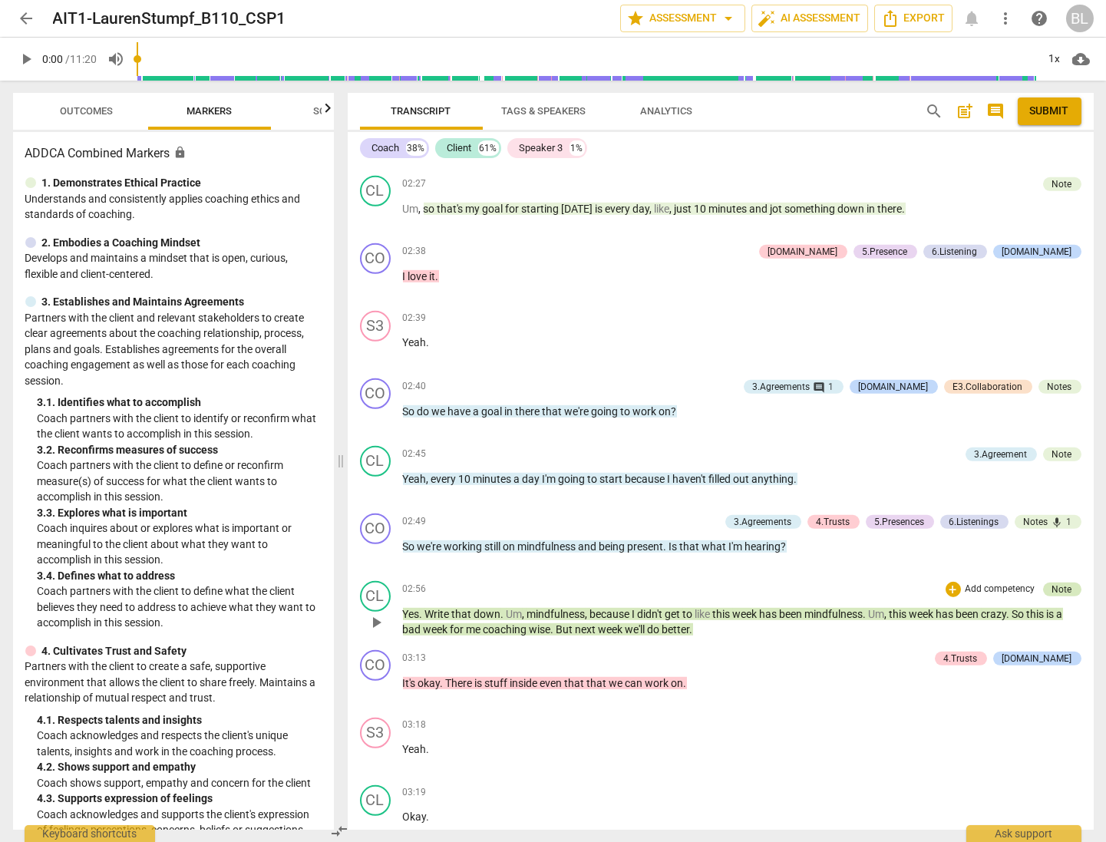
click at [914, 583] on div "Note" at bounding box center [1063, 590] width 20 height 14
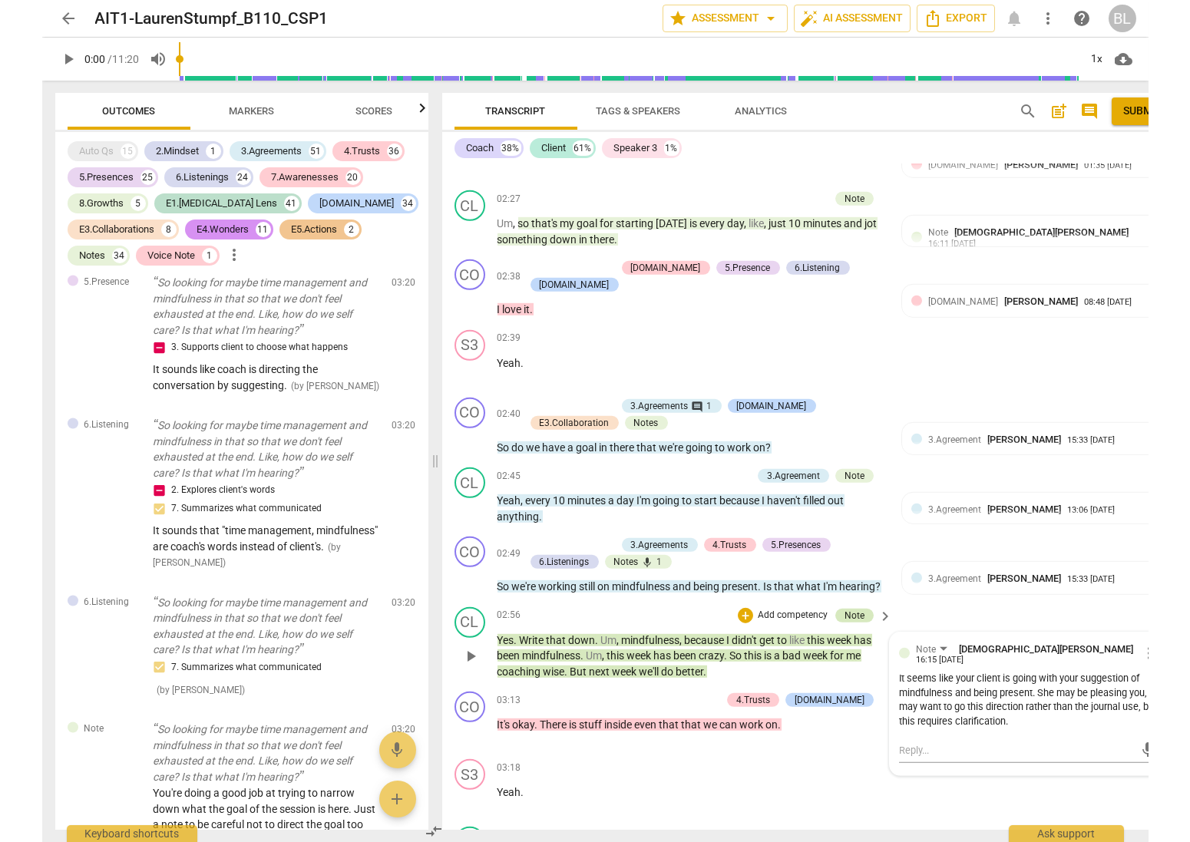
scroll to position [14316, 0]
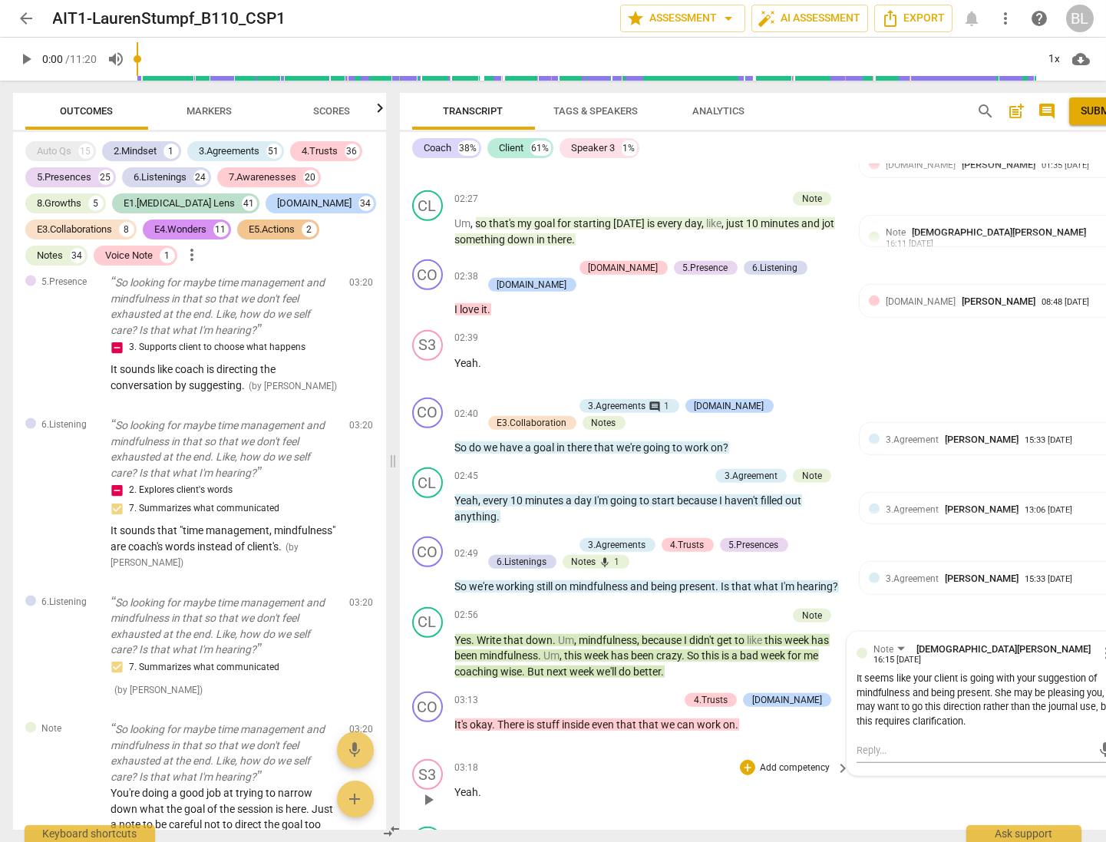
click at [828, 771] on div "03:18 + Add competency keyboard_arrow_right Yeah ." at bounding box center [653, 786] width 396 height 55
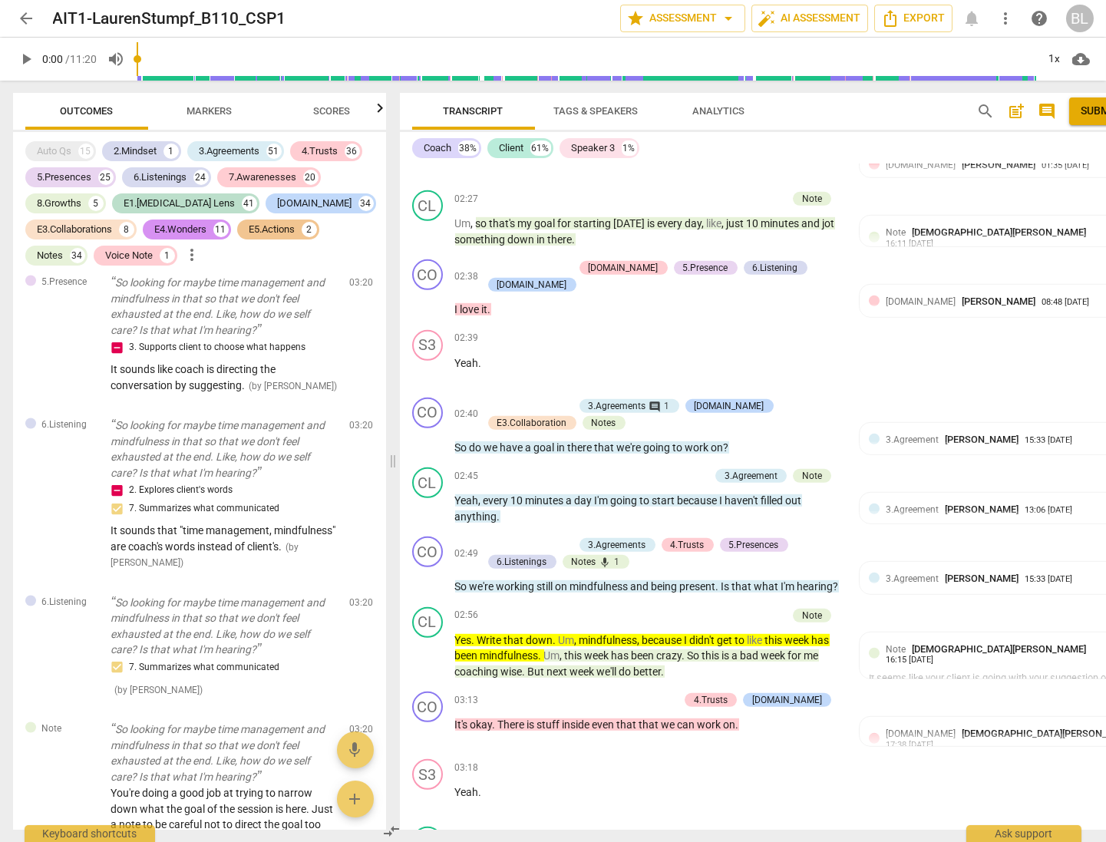
click at [27, 13] on span "arrow_back" at bounding box center [27, 18] width 18 height 18
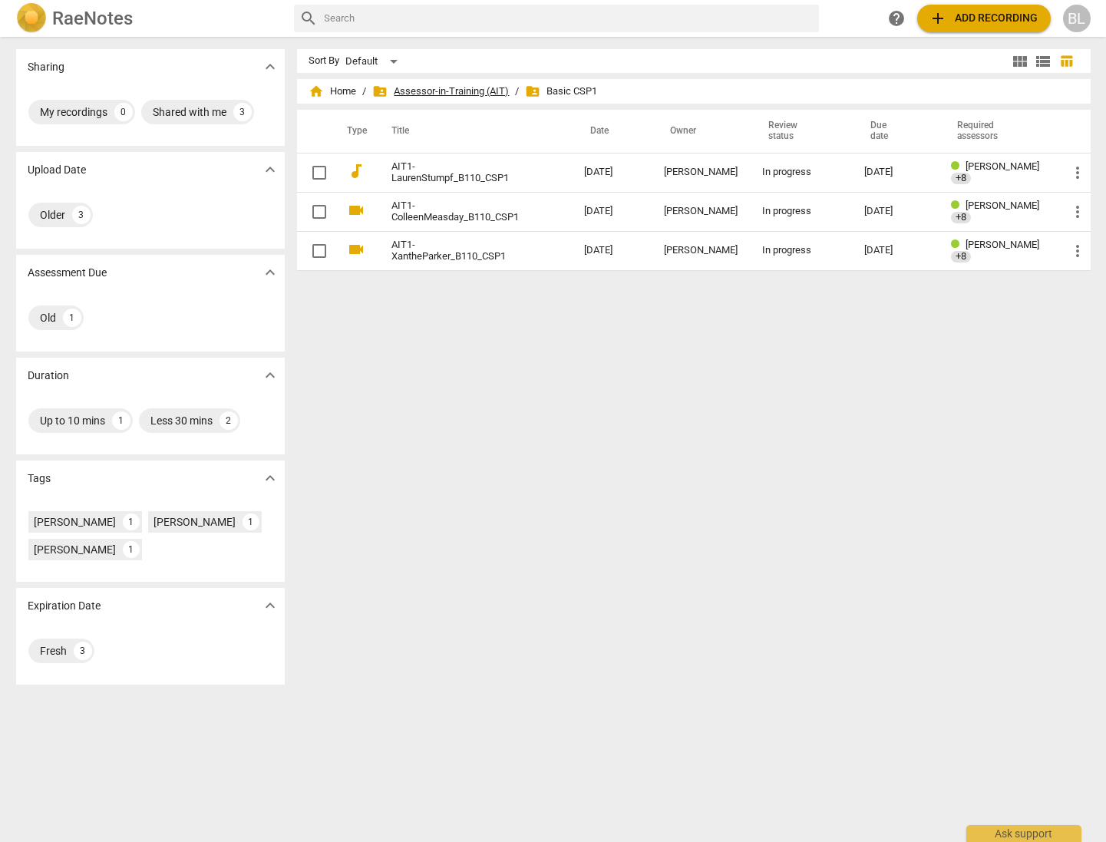
click at [433, 90] on span "folder_shared Assessor-in-Training (AIT)" at bounding box center [441, 91] width 137 height 15
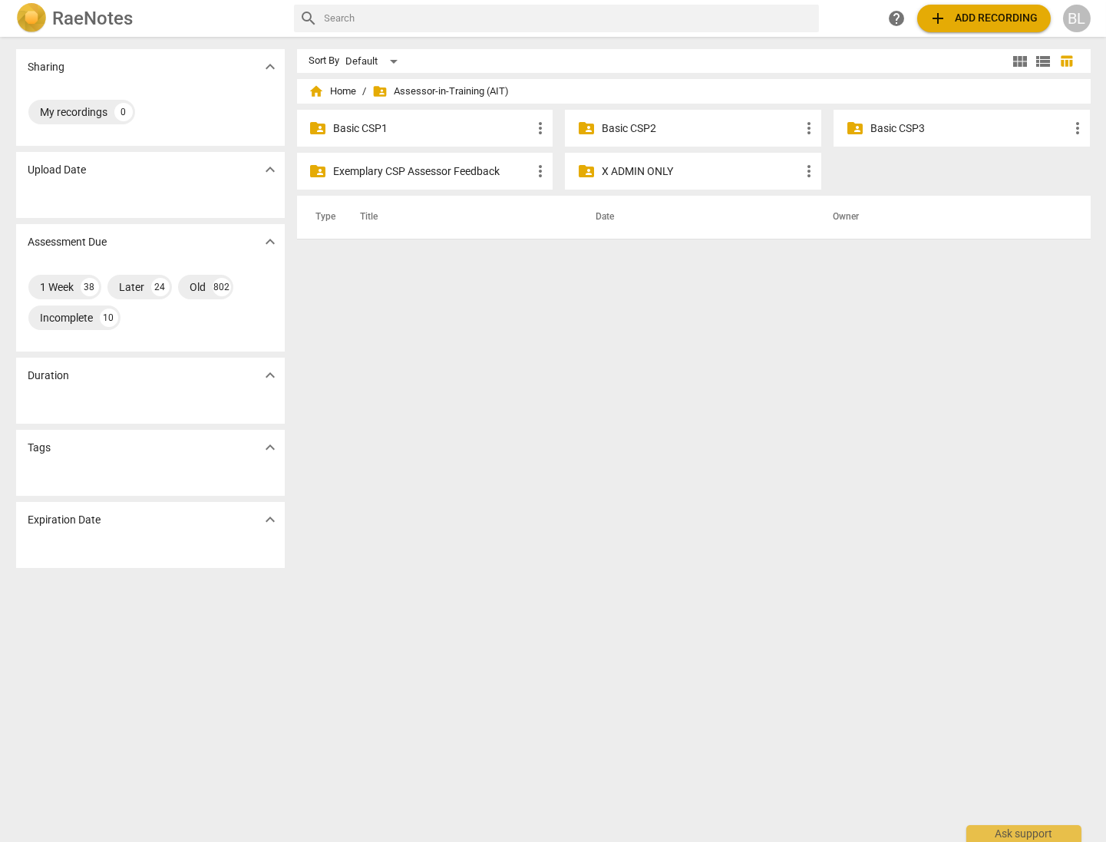
click at [625, 124] on p "Basic CSP2" at bounding box center [701, 129] width 198 height 16
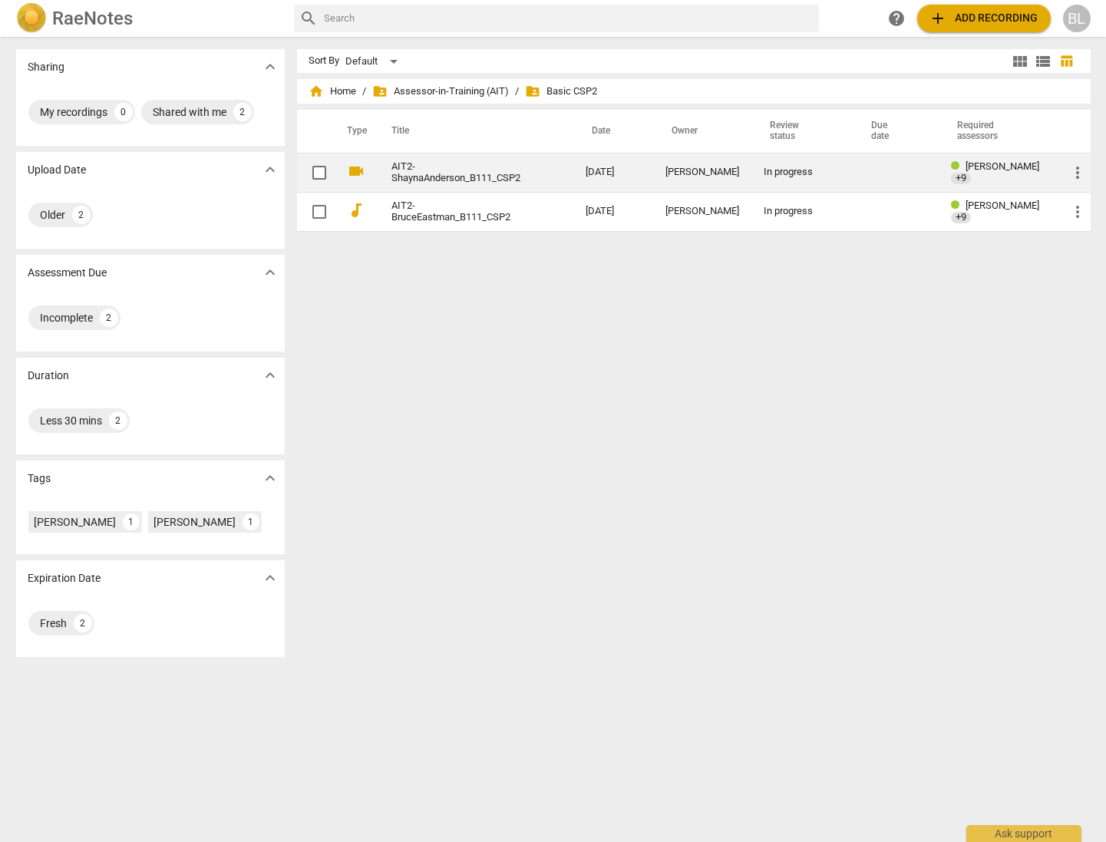
click at [686, 171] on div "[PERSON_NAME]" at bounding box center [703, 173] width 74 height 12
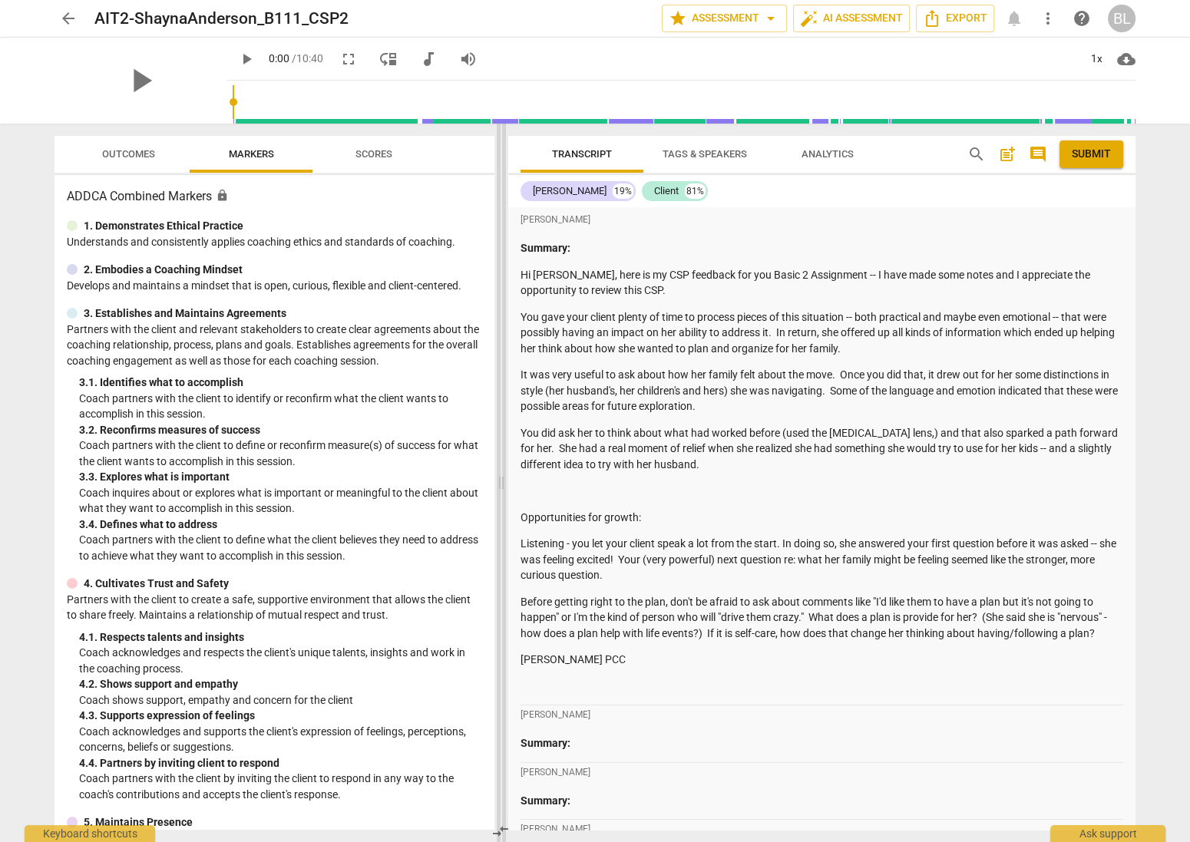
drag, startPoint x: 595, startPoint y: 481, endPoint x: 501, endPoint y: 484, distance: 94.5
click at [501, 484] on span at bounding box center [501, 483] width 9 height 719
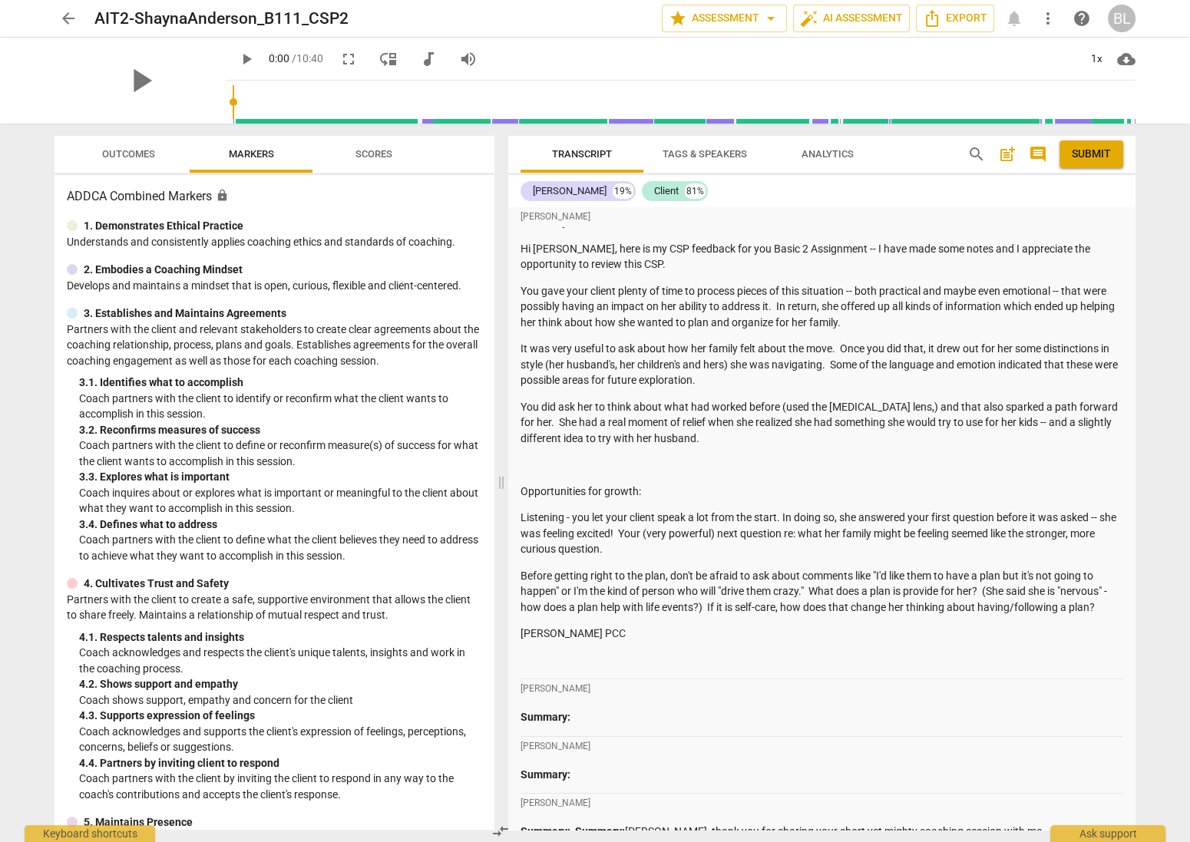
scroll to position [54, 0]
